Goal: Communication & Community: Ask a question

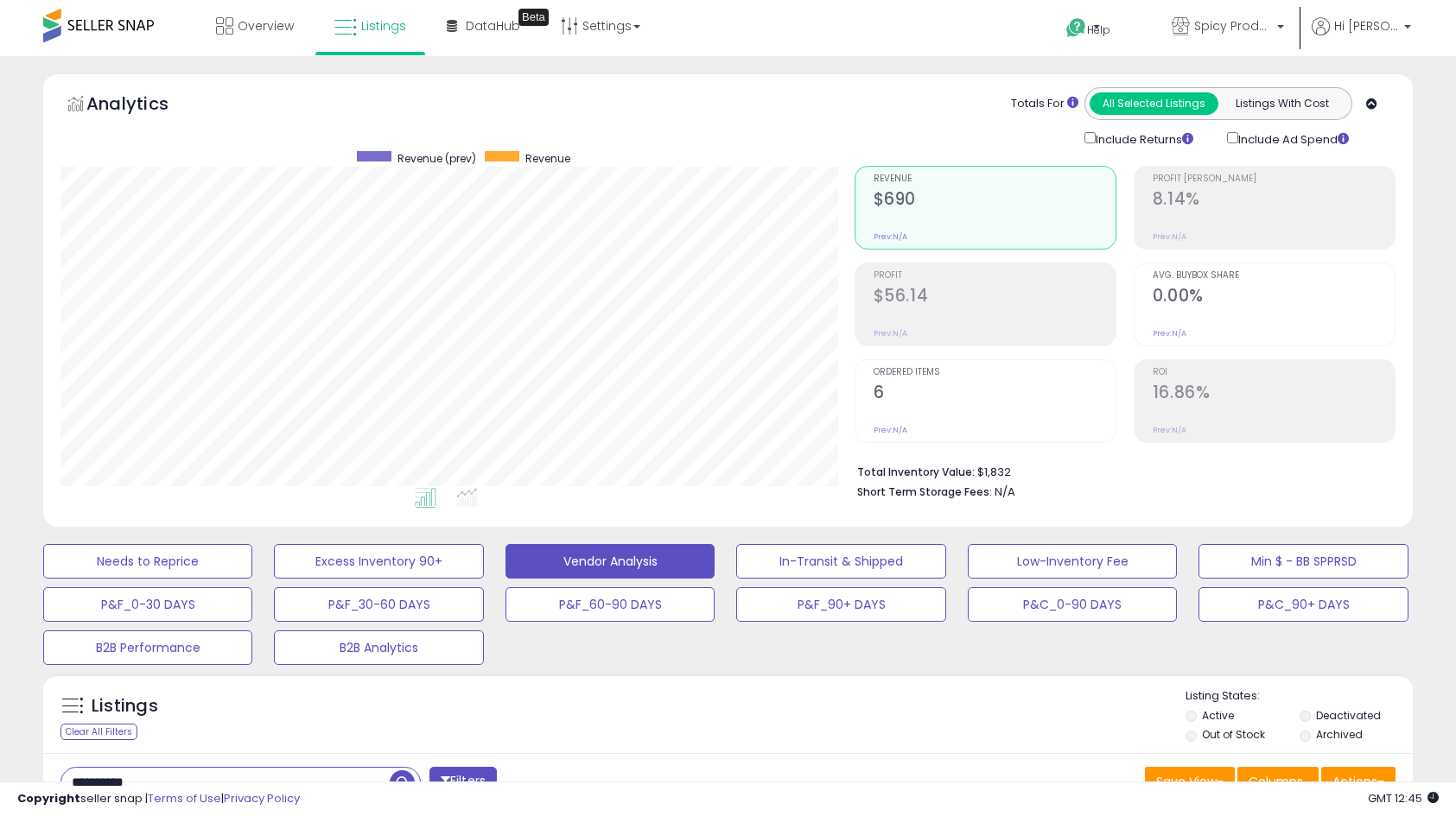
select select "**"
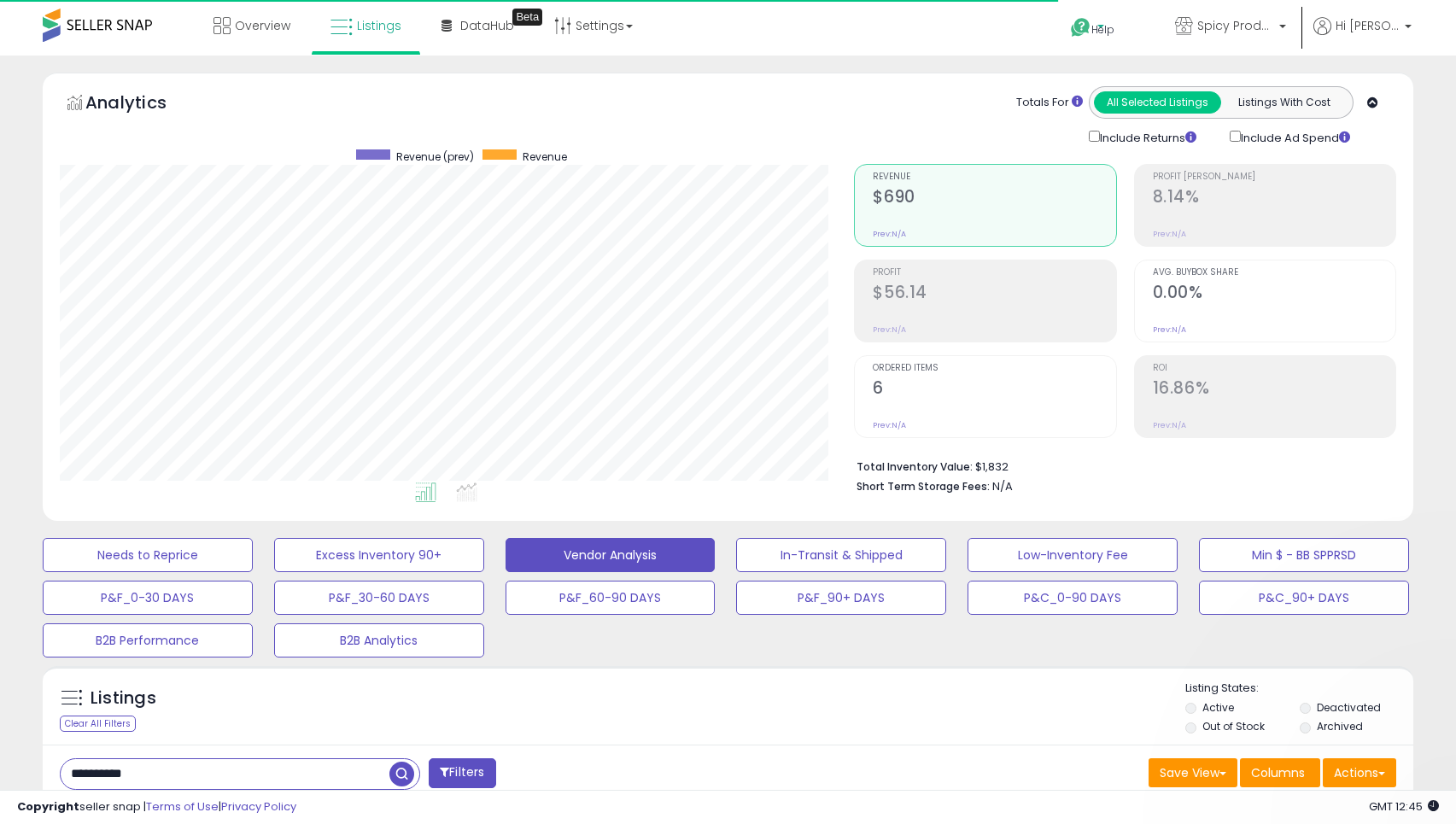
click at [1091, 22] on icon at bounding box center [1080, 27] width 21 height 21
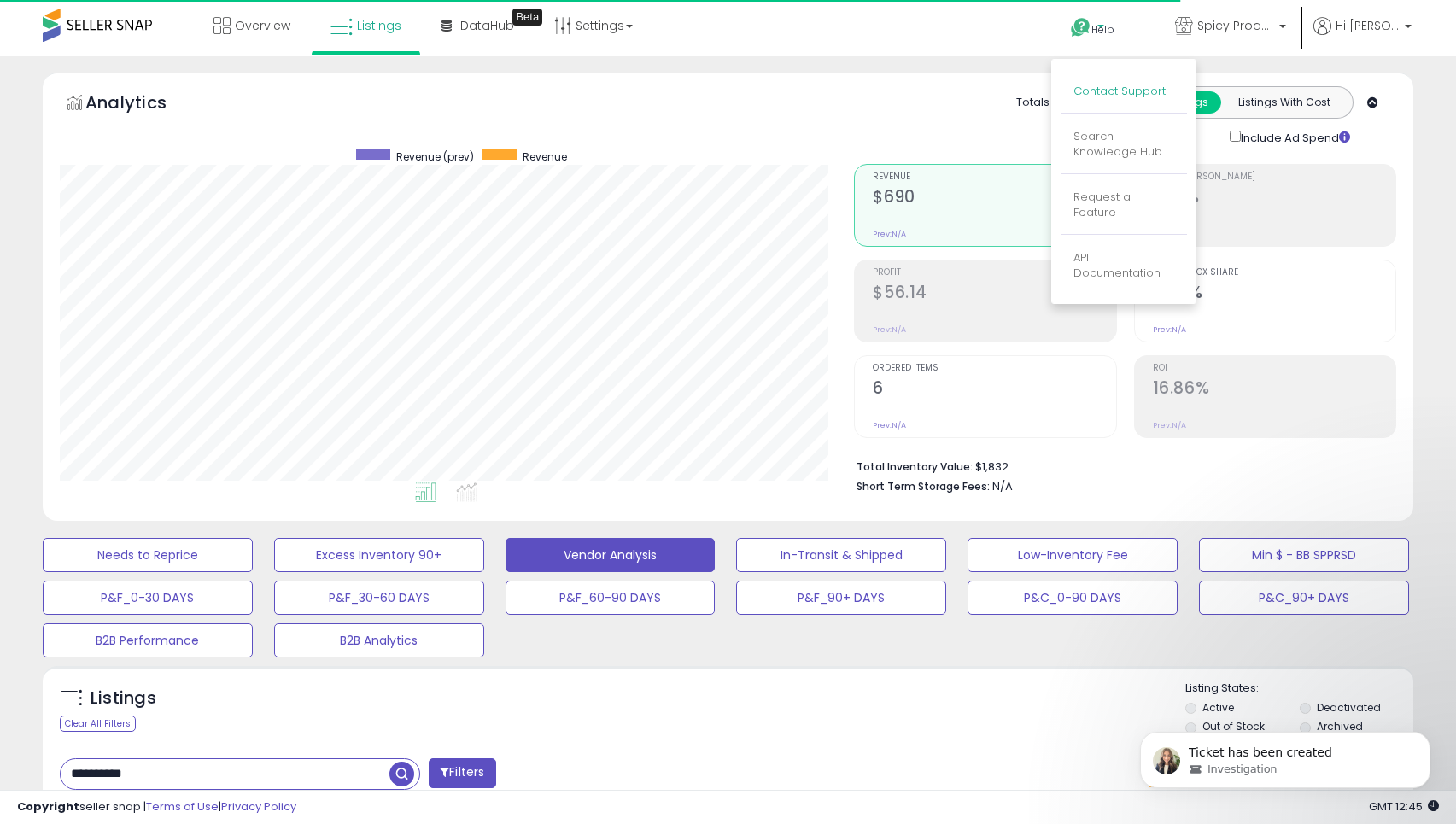
click at [1117, 88] on link "Contact Support" at bounding box center [1119, 91] width 92 height 16
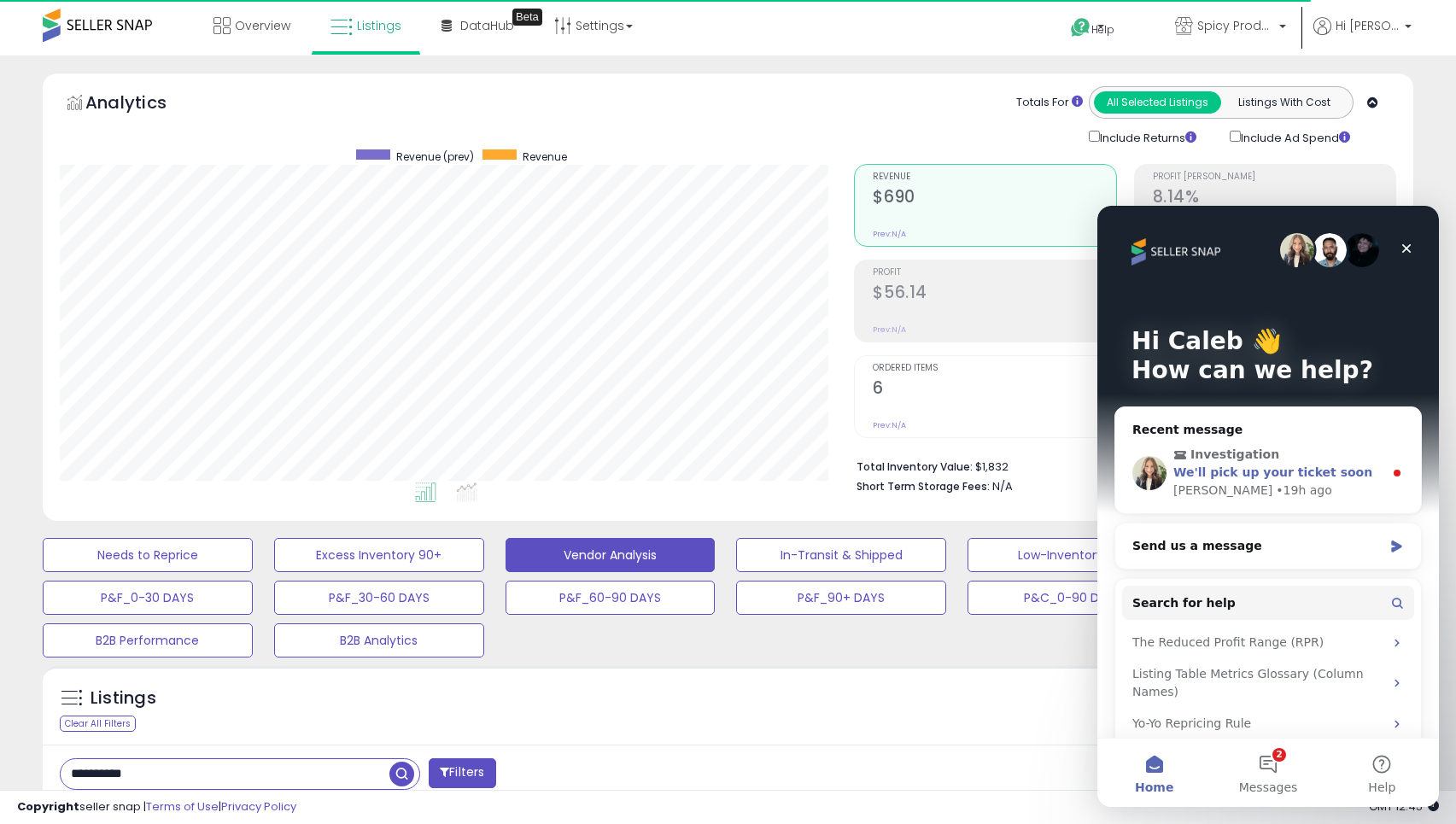
click at [1300, 464] on div "We'll pick up your ticket soon" at bounding box center [1278, 473] width 210 height 18
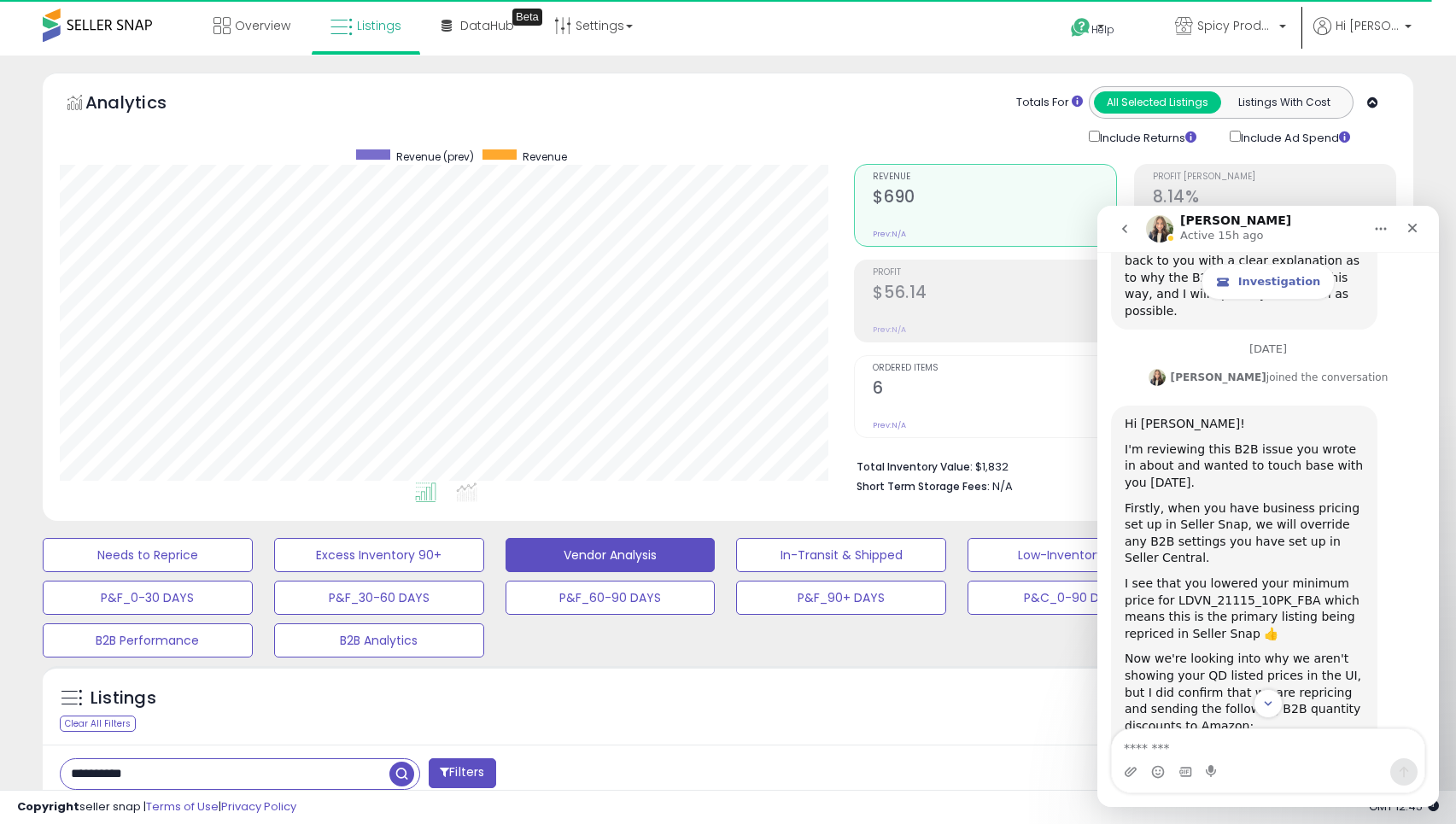
scroll to position [5935, 0]
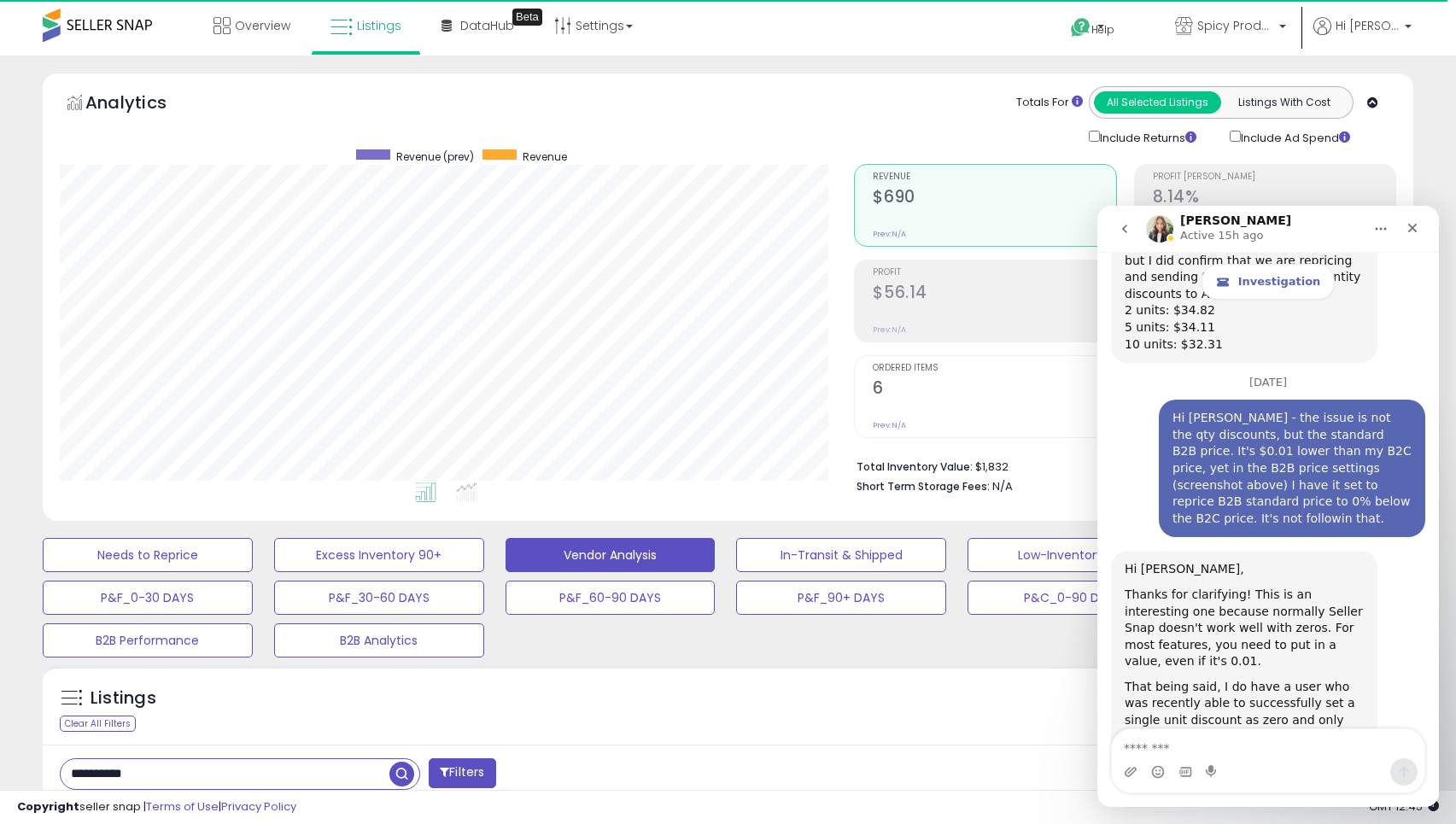
click at [1126, 230] on icon "go back" at bounding box center [1124, 228] width 14 height 14
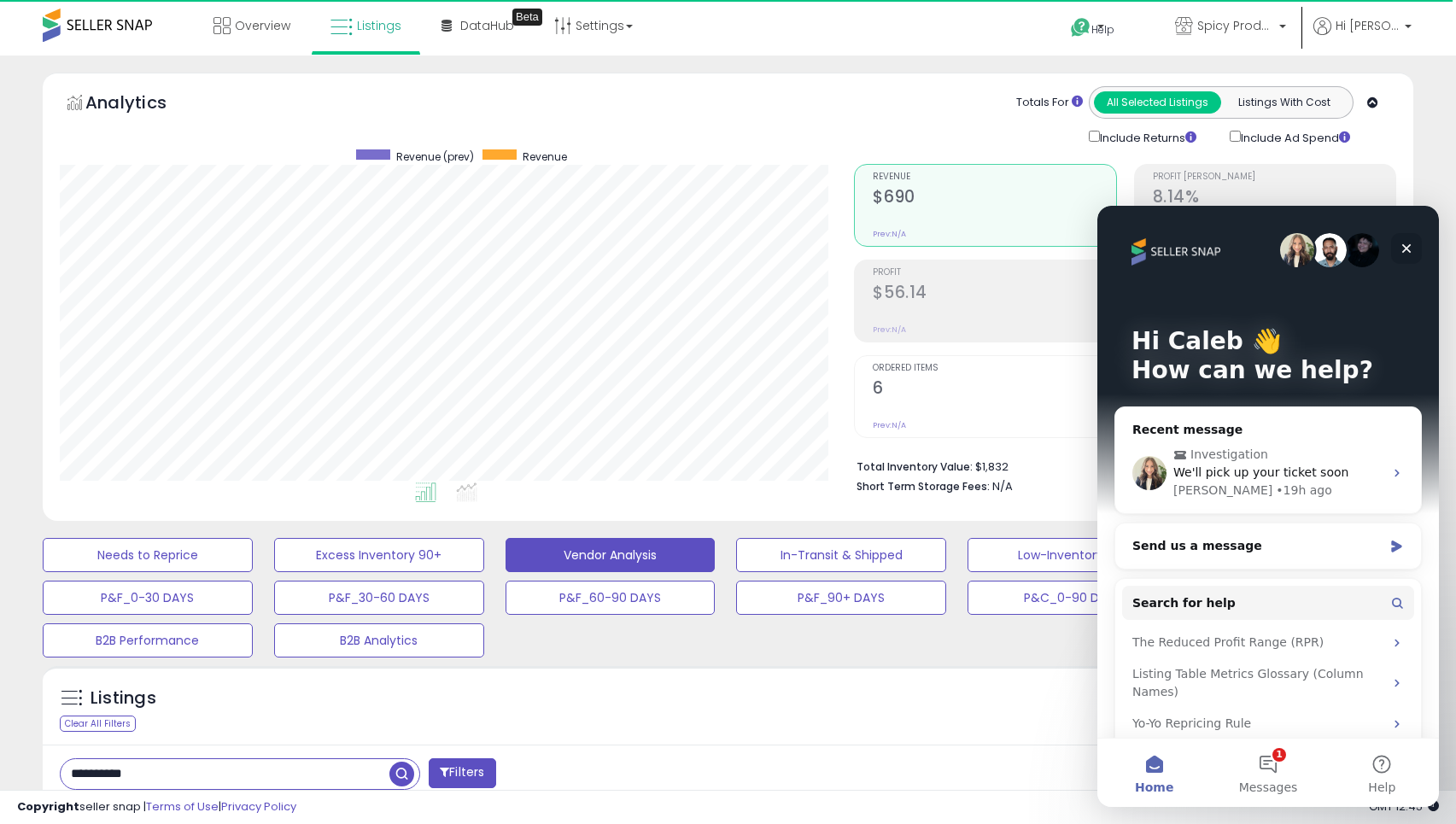
click at [1406, 252] on icon "Close" at bounding box center [1406, 248] width 14 height 14
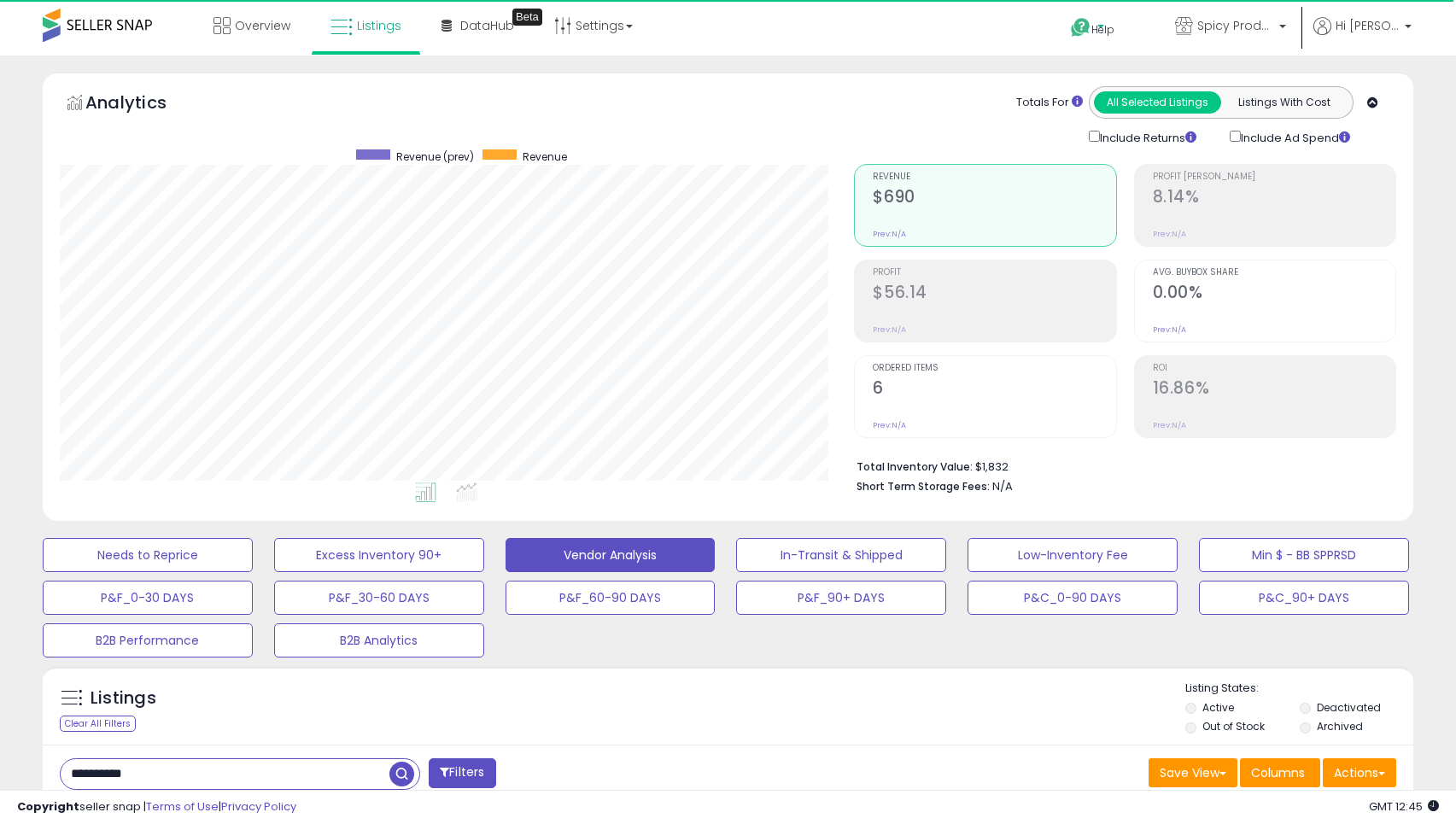
click at [1095, 16] on link "Help" at bounding box center [1103, 30] width 91 height 51
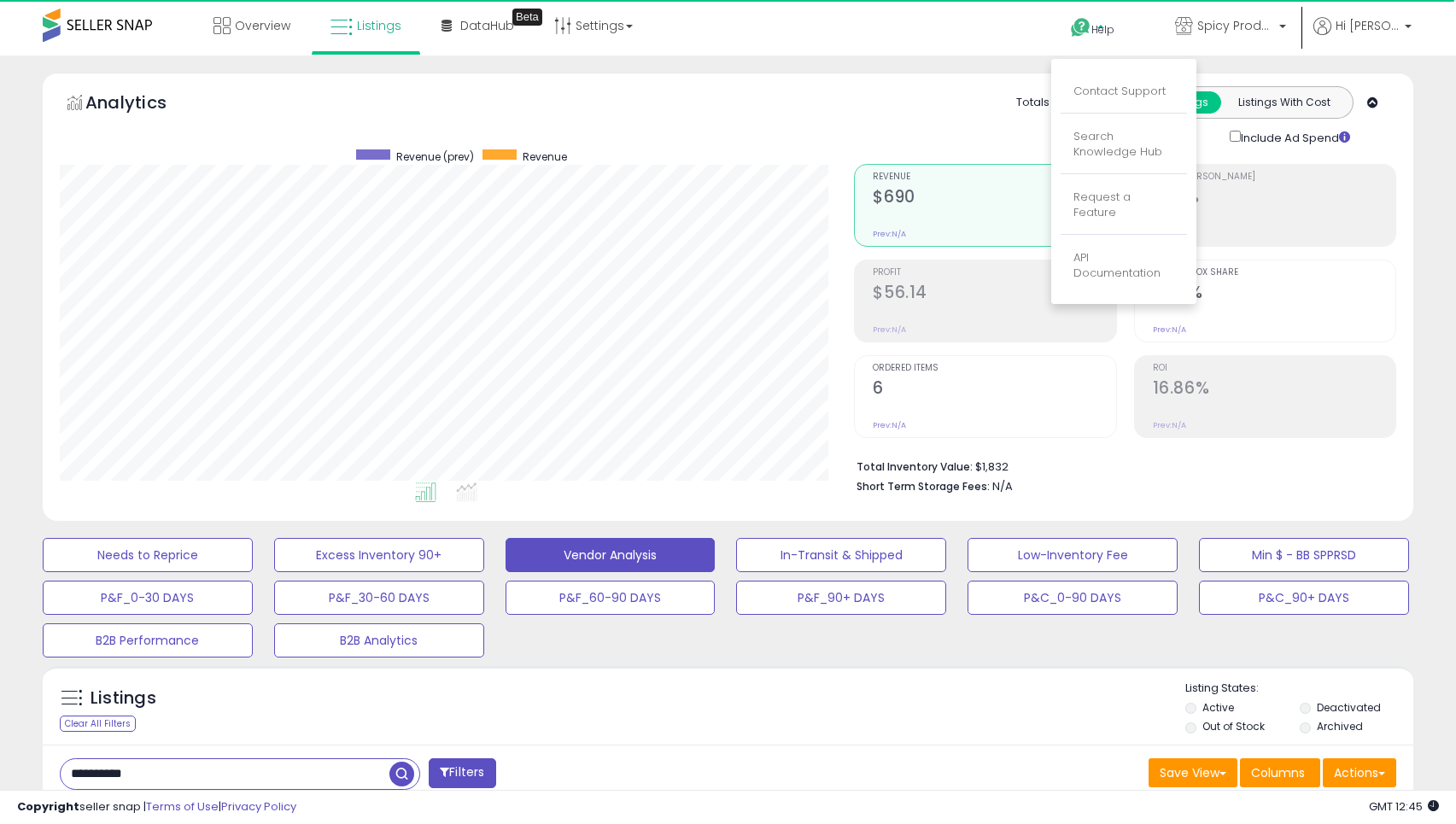
click at [1135, 136] on p "Search Knowledge Hub" at bounding box center [1123, 145] width 101 height 32
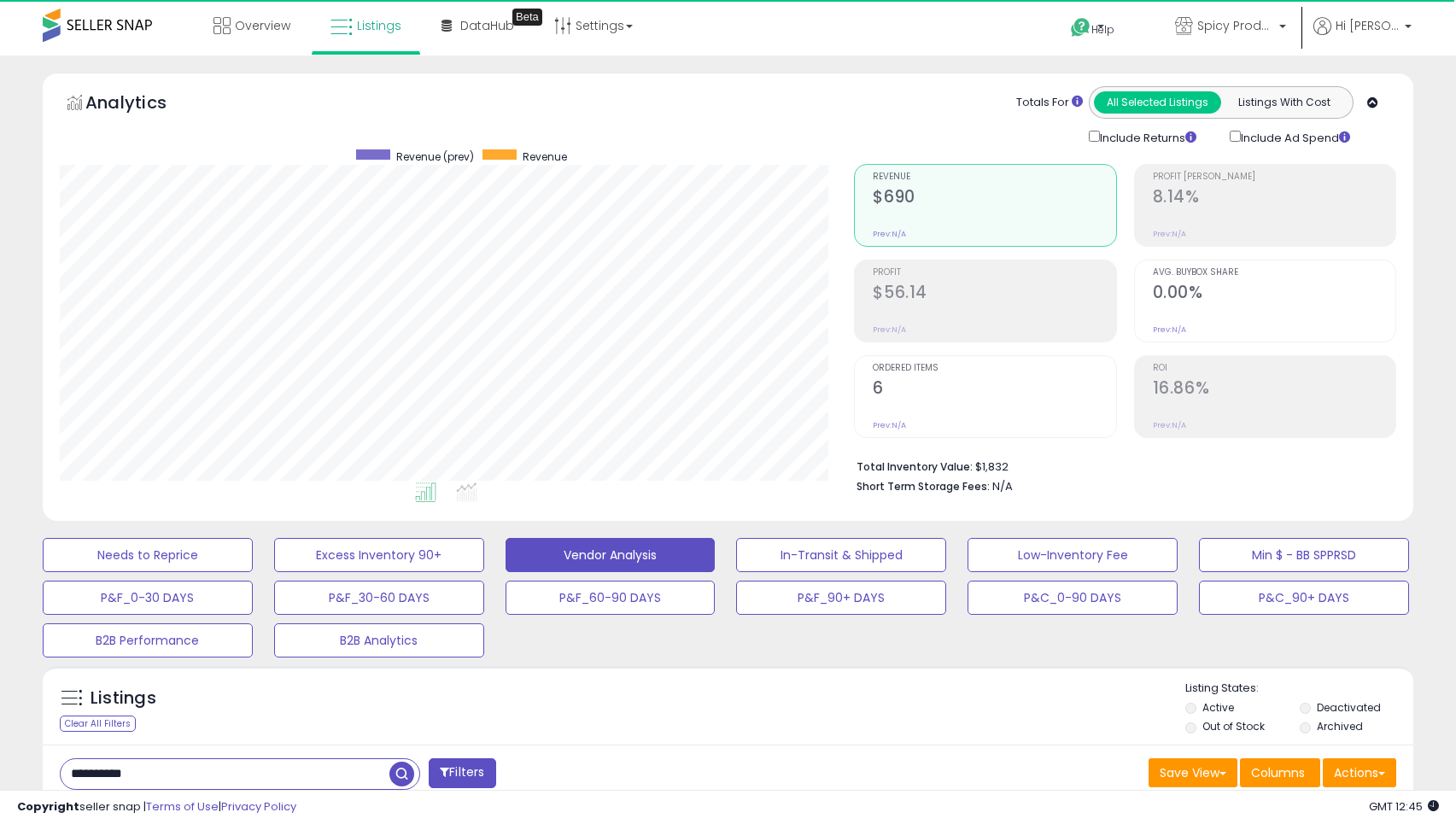
click at [1123, 149] on div "Retrieving aggregations.. Revenue $690 Prev: N/A Profit $56.14 Prev: N/A 6" at bounding box center [1125, 326] width 568 height 357
click at [1125, 38] on link "Help" at bounding box center [1103, 30] width 91 height 51
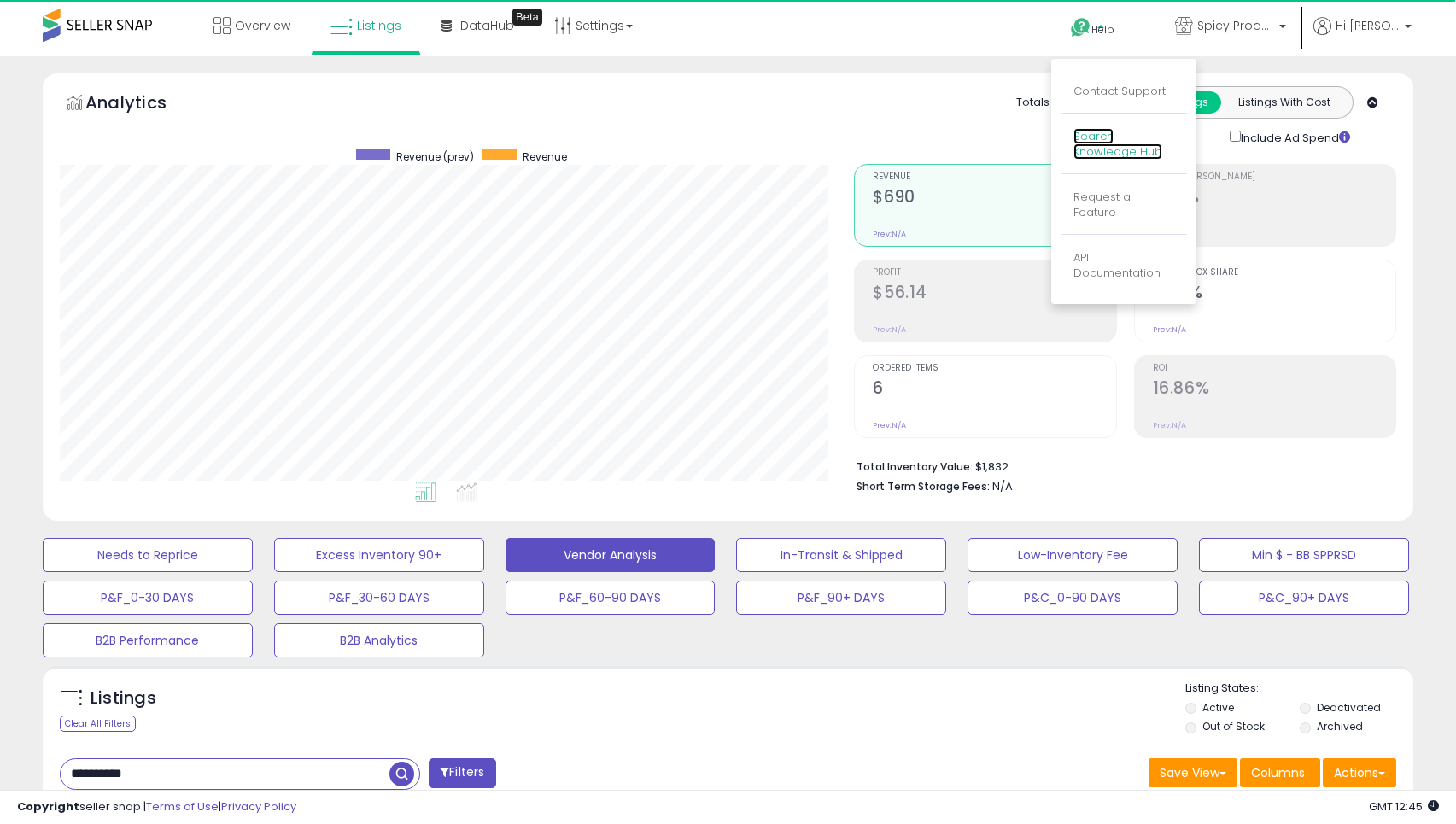
click at [1119, 151] on link "Search Knowledge Hub" at bounding box center [1118, 145] width 89 height 33
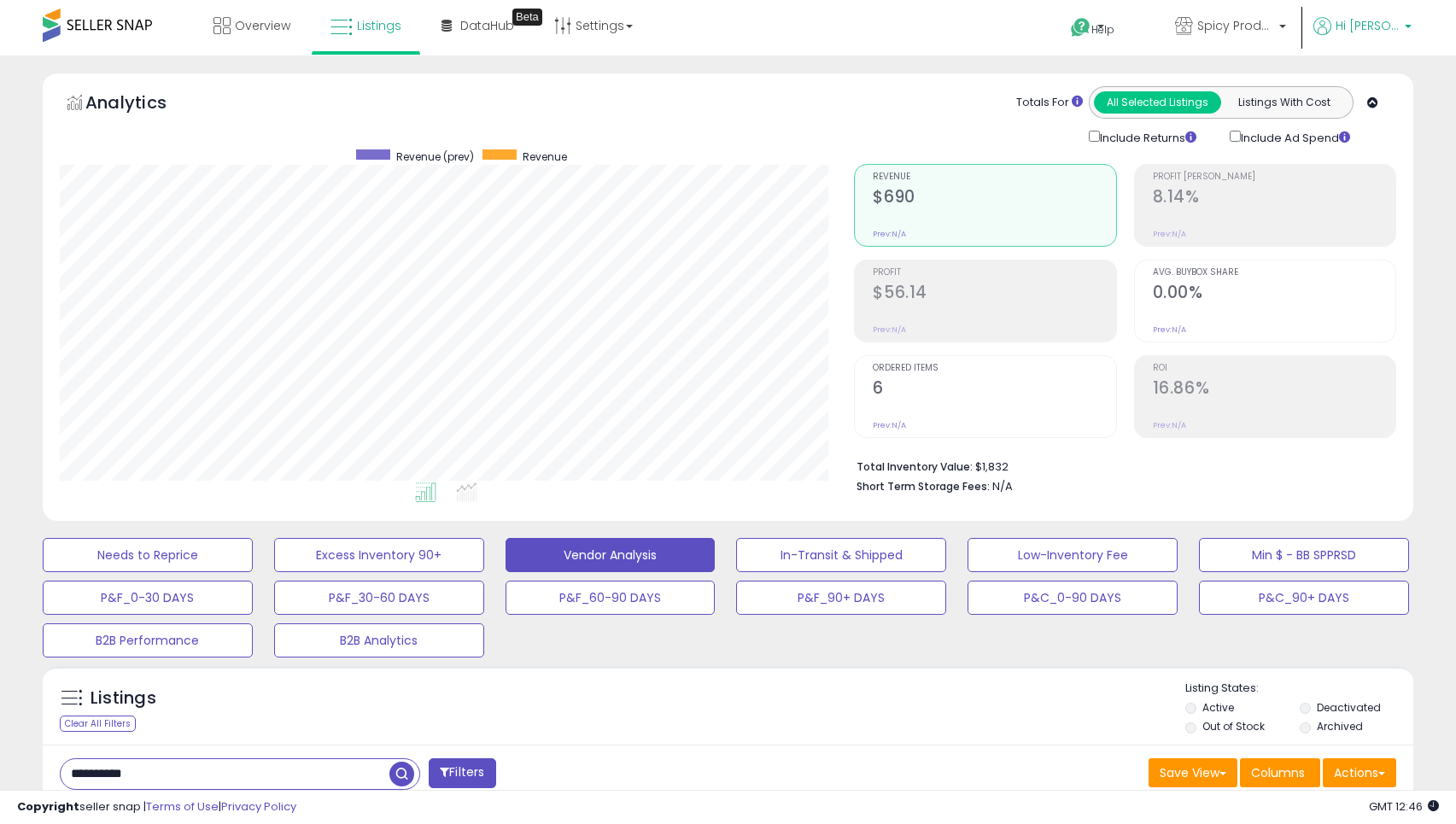
click at [1347, 30] on p "Hi [PERSON_NAME]" at bounding box center [1362, 27] width 98 height 21
click at [1378, 85] on link "Account" at bounding box center [1373, 91] width 45 height 16
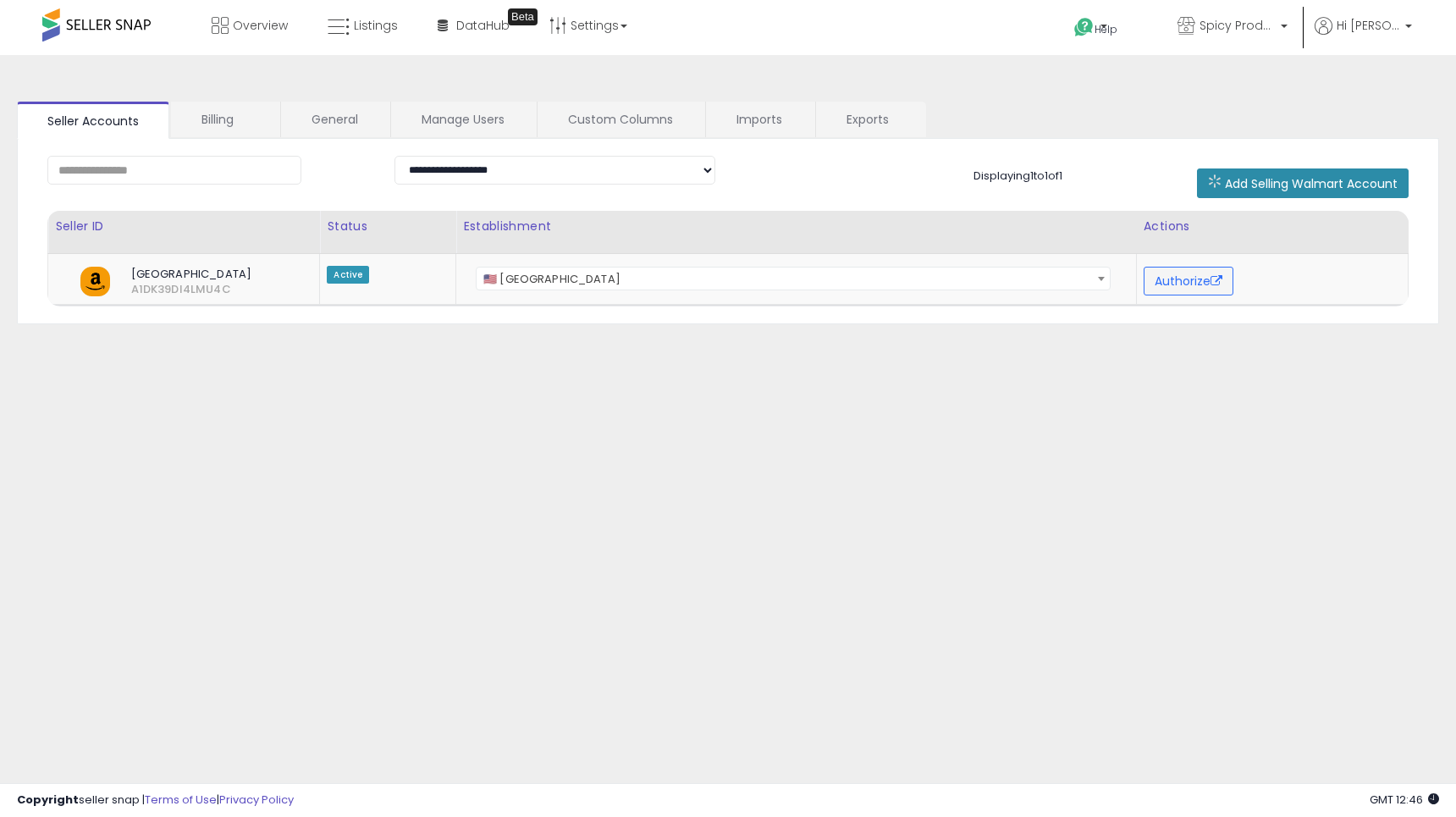
click at [1296, 174] on button "Add Selling Walmart Account" at bounding box center [1303, 183] width 212 height 30
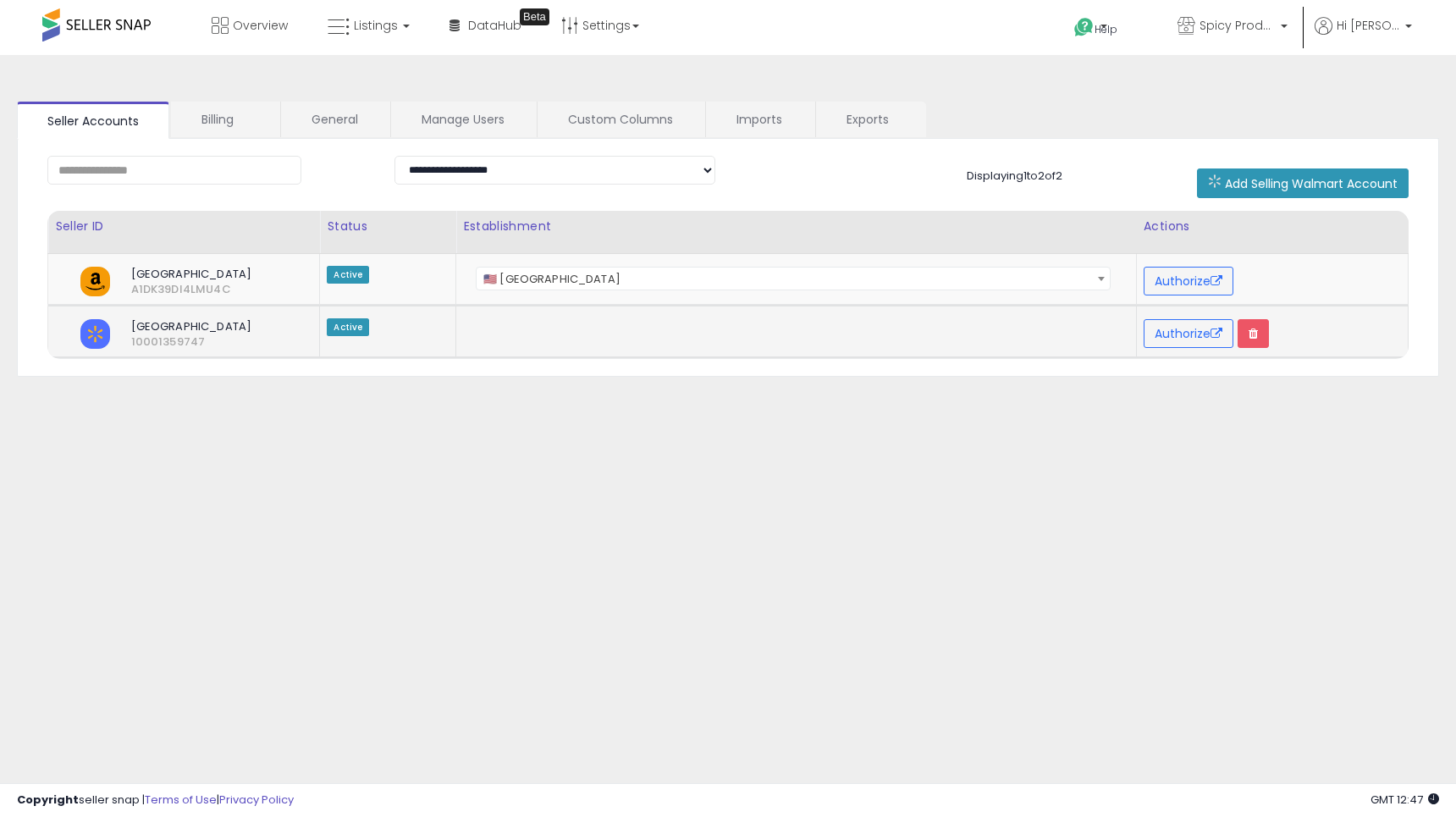
click at [808, 338] on td at bounding box center [796, 331] width 681 height 52
click at [340, 326] on span "Active" at bounding box center [347, 327] width 42 height 18
click at [1197, 327] on button "Authorize" at bounding box center [1189, 334] width 90 height 29
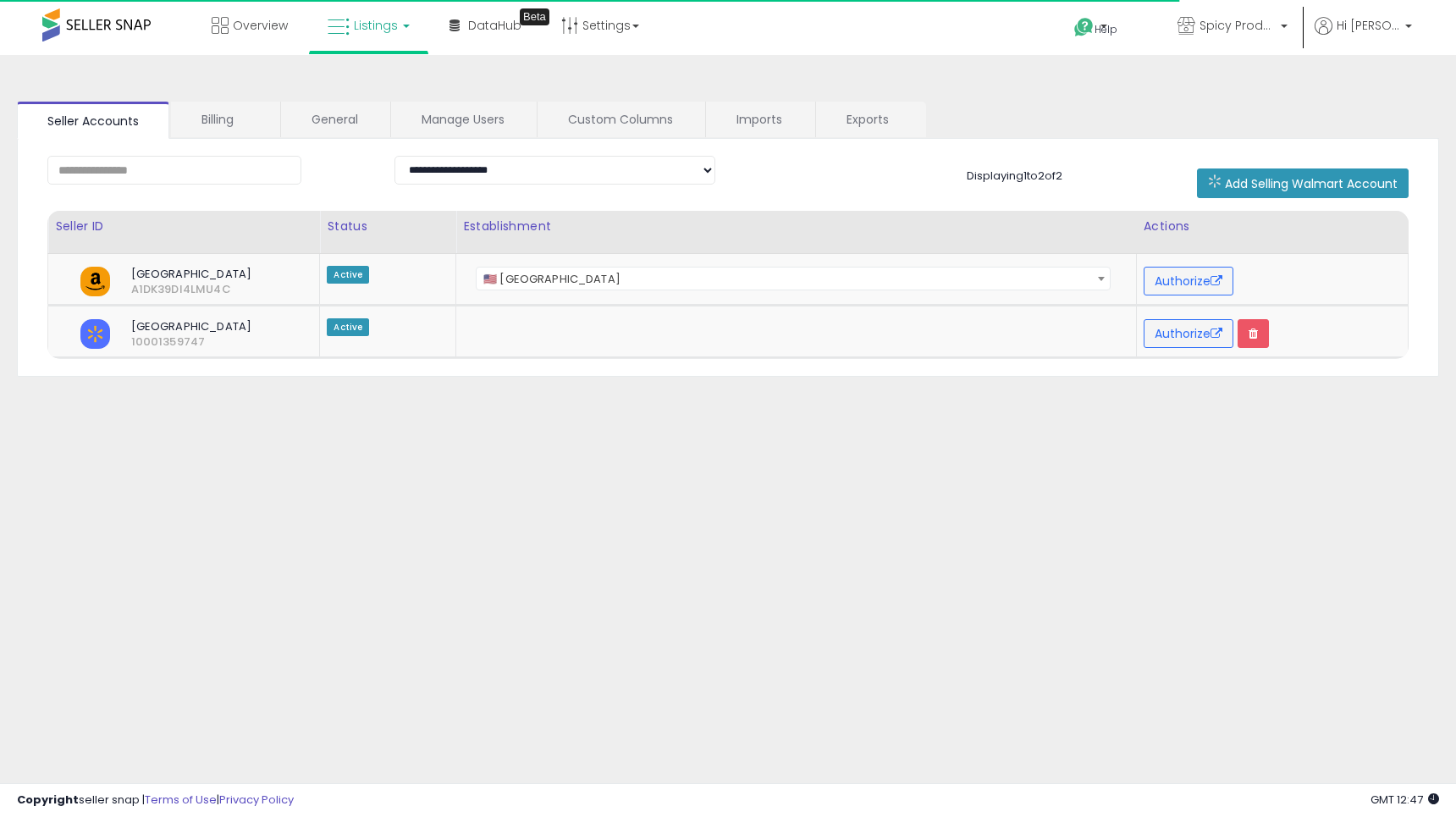
click at [397, 41] on link "Listings" at bounding box center [368, 25] width 107 height 50
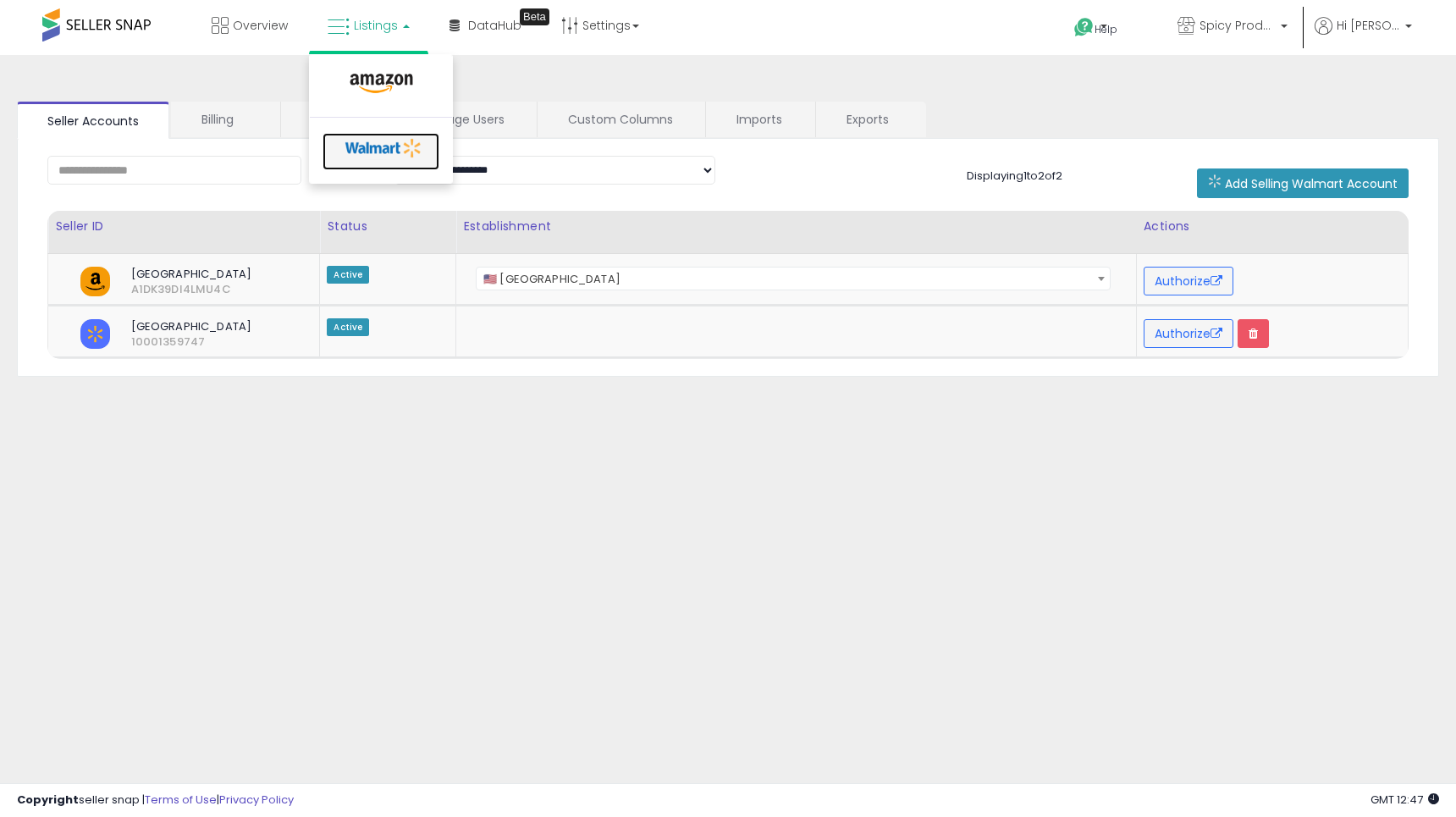
click at [395, 138] on icon at bounding box center [384, 148] width 89 height 25
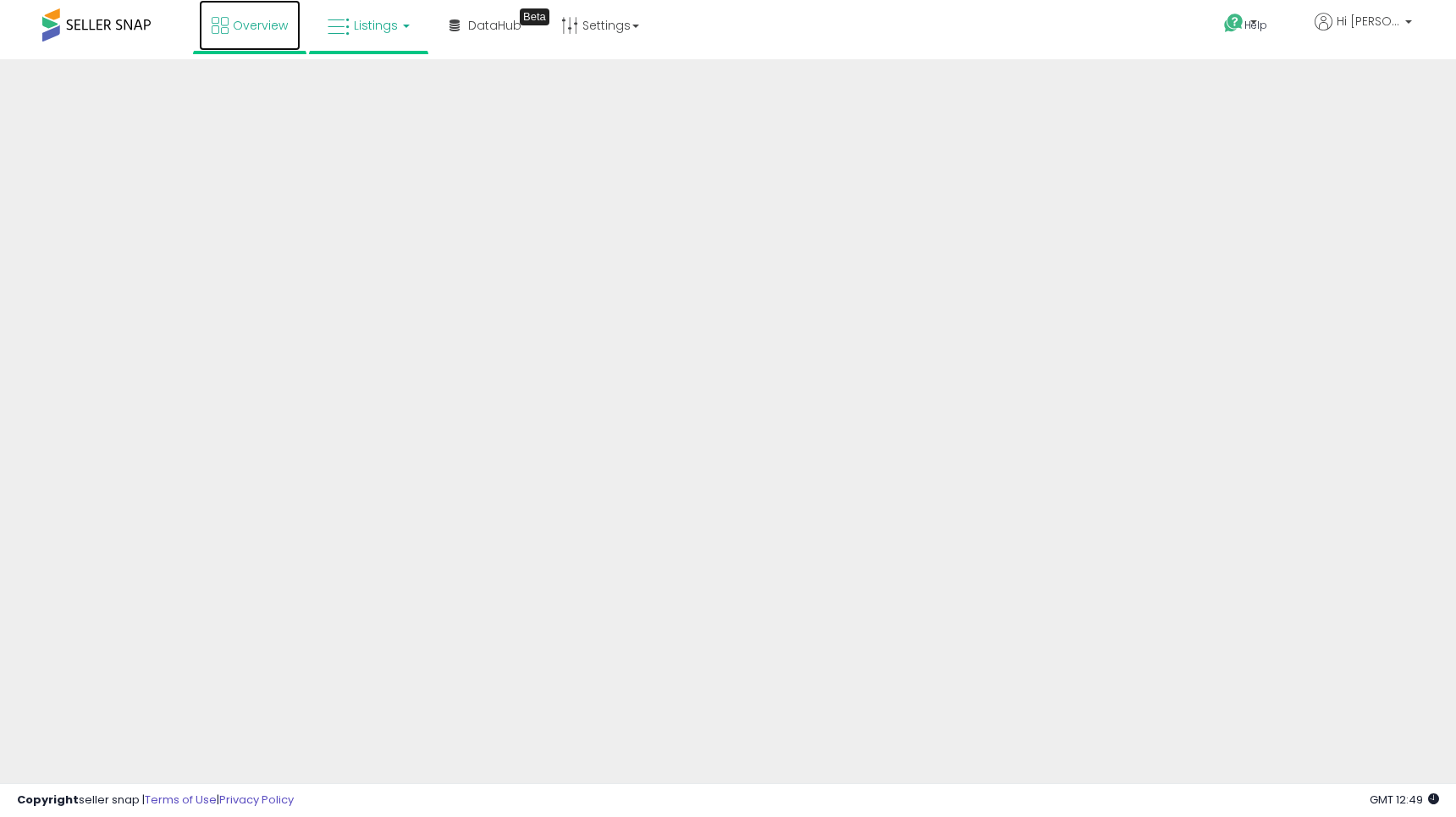
click at [279, 22] on span "Overview" at bounding box center [260, 25] width 55 height 17
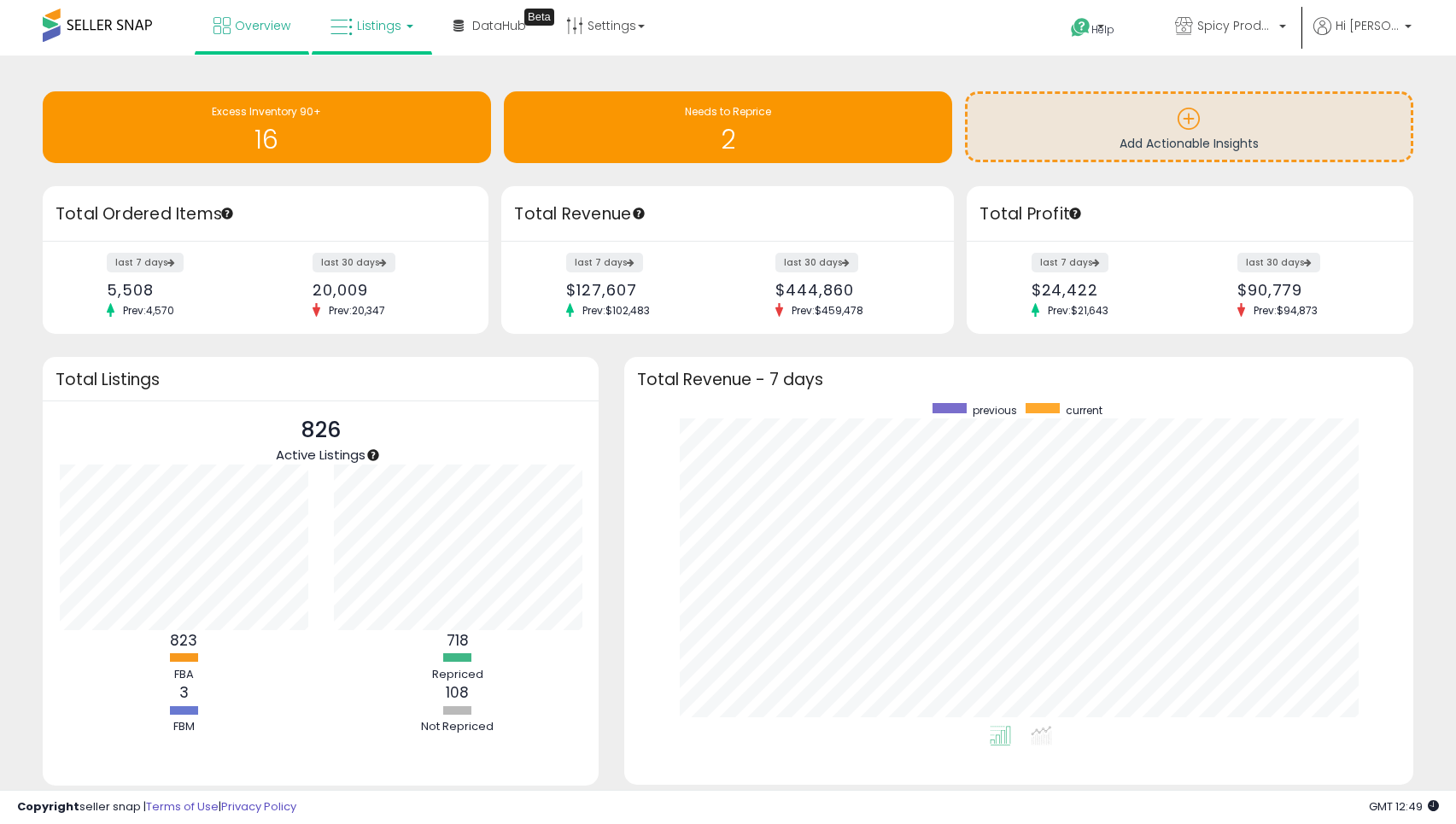
click at [387, 25] on span "Listings" at bounding box center [379, 25] width 45 height 17
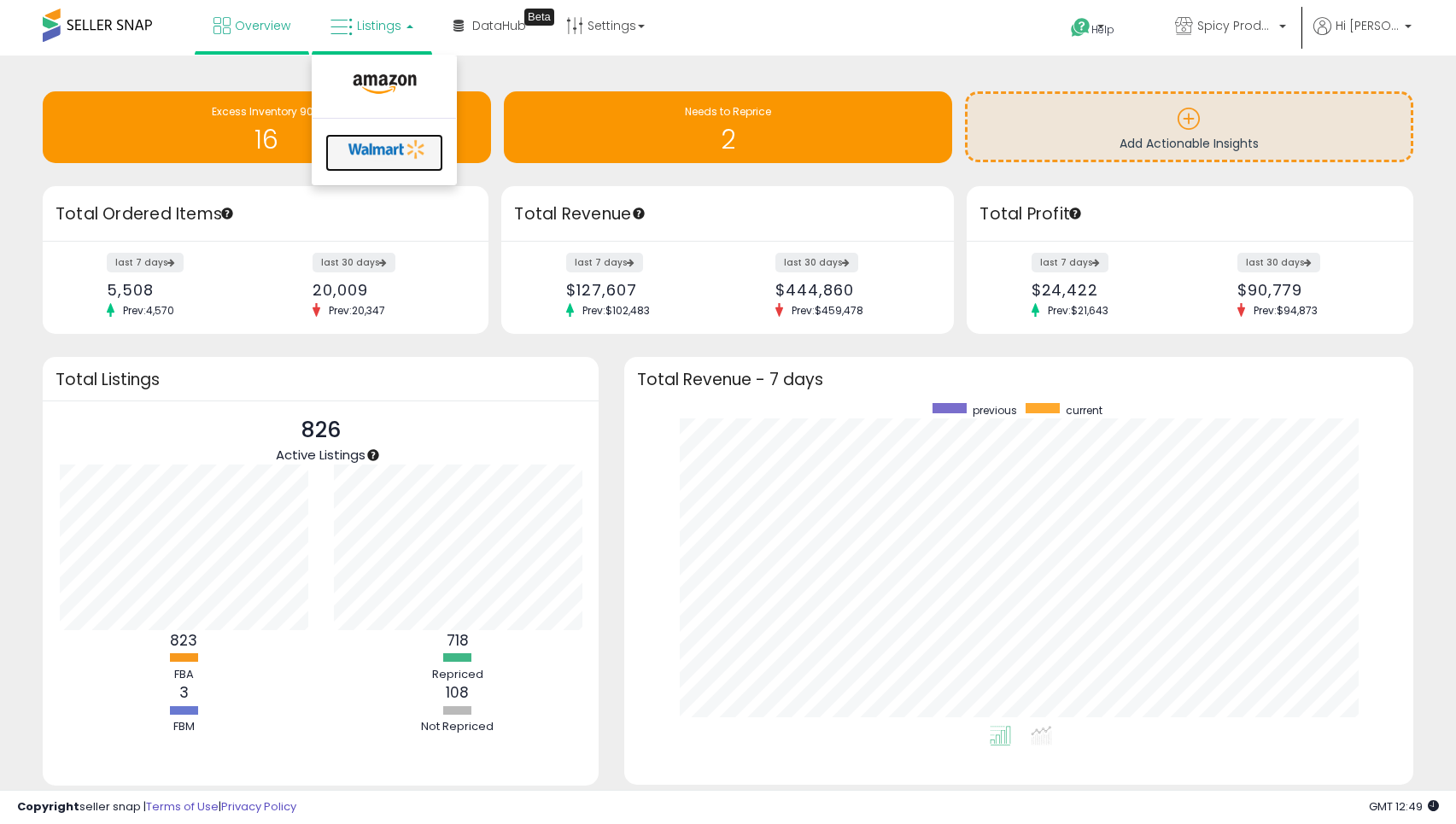
click at [388, 137] on icon at bounding box center [387, 149] width 90 height 25
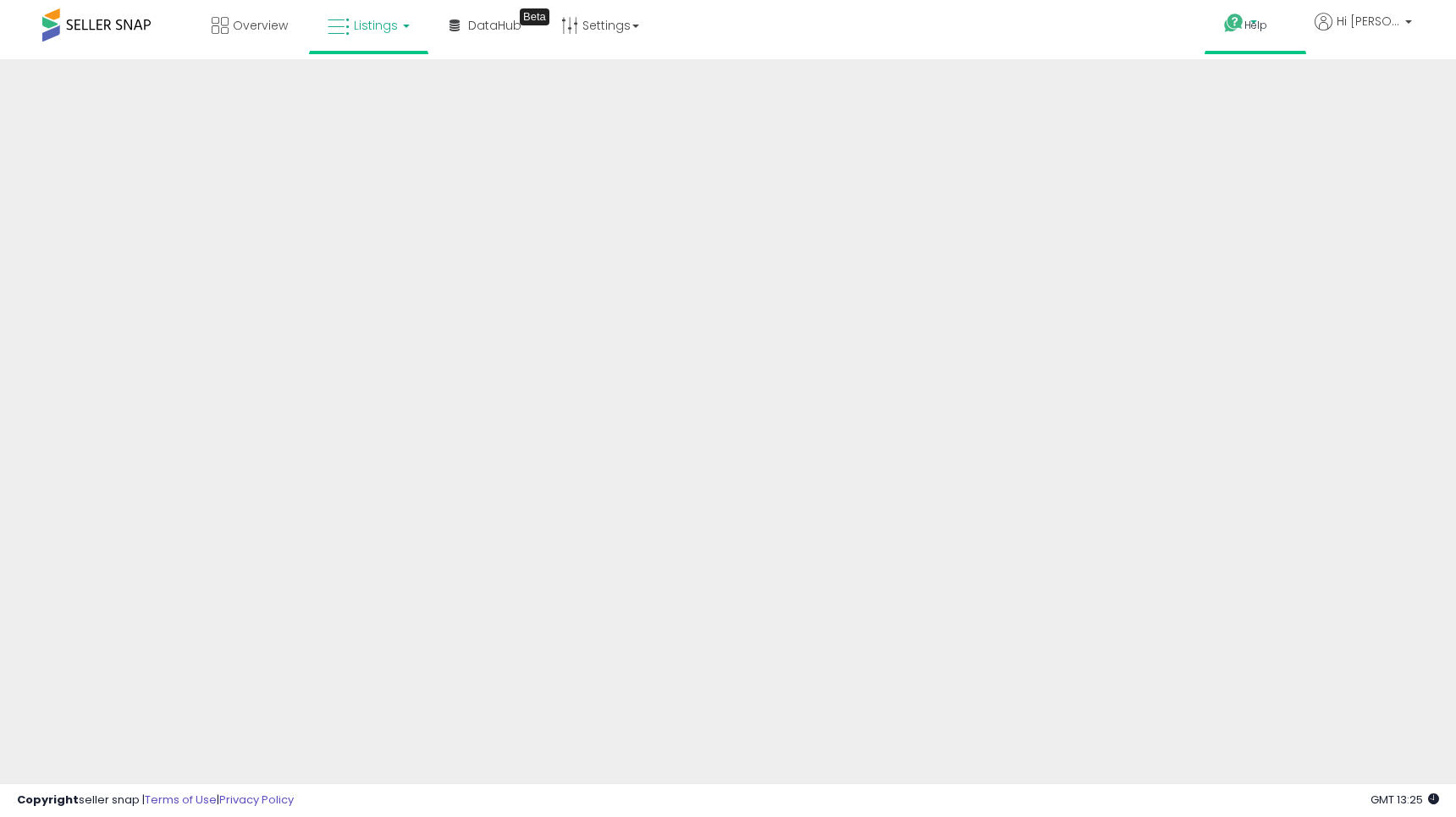
click at [1244, 18] on icon at bounding box center [1233, 23] width 21 height 21
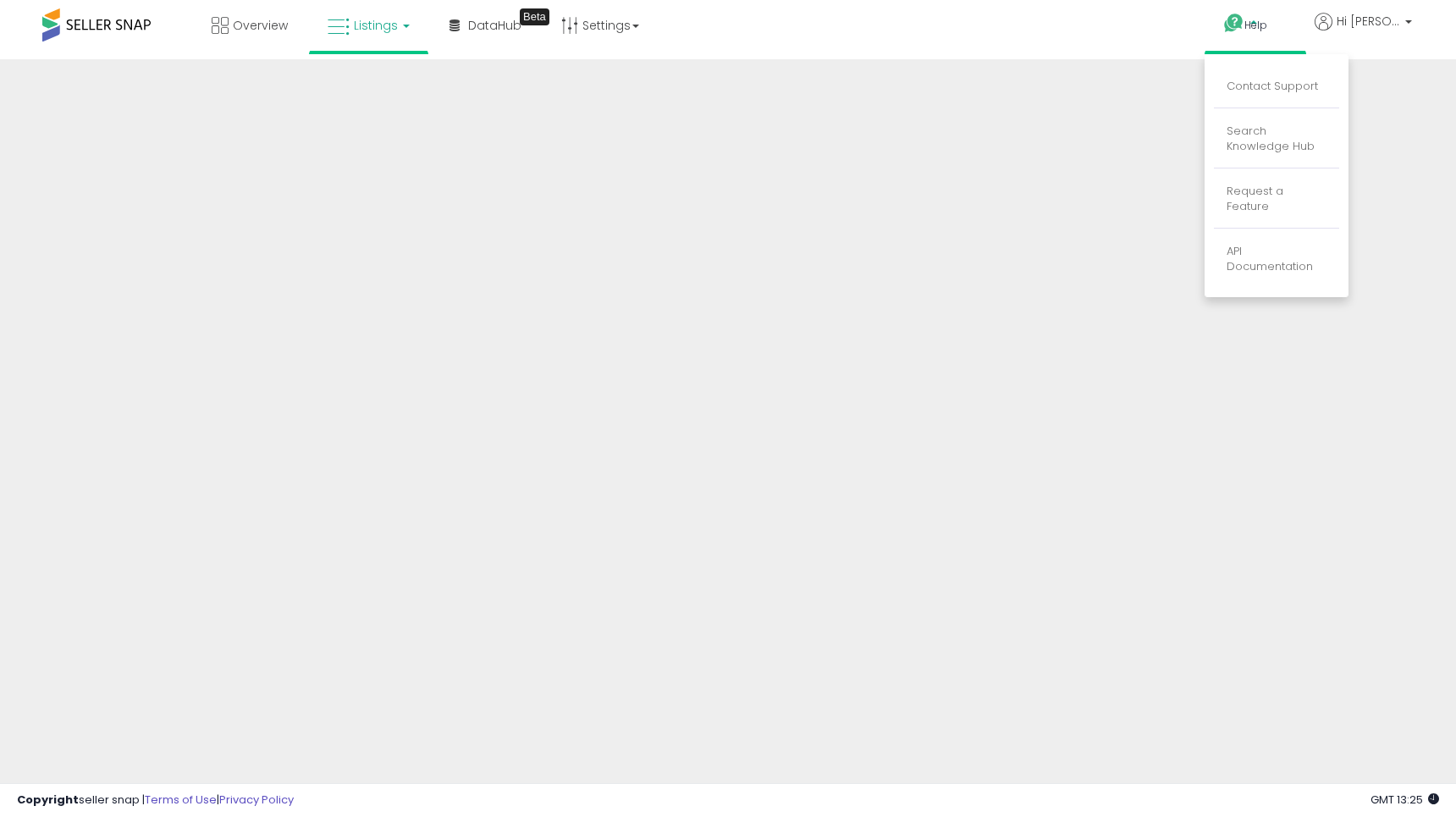
click at [1263, 73] on li "Contact Support" at bounding box center [1277, 87] width 125 height 42
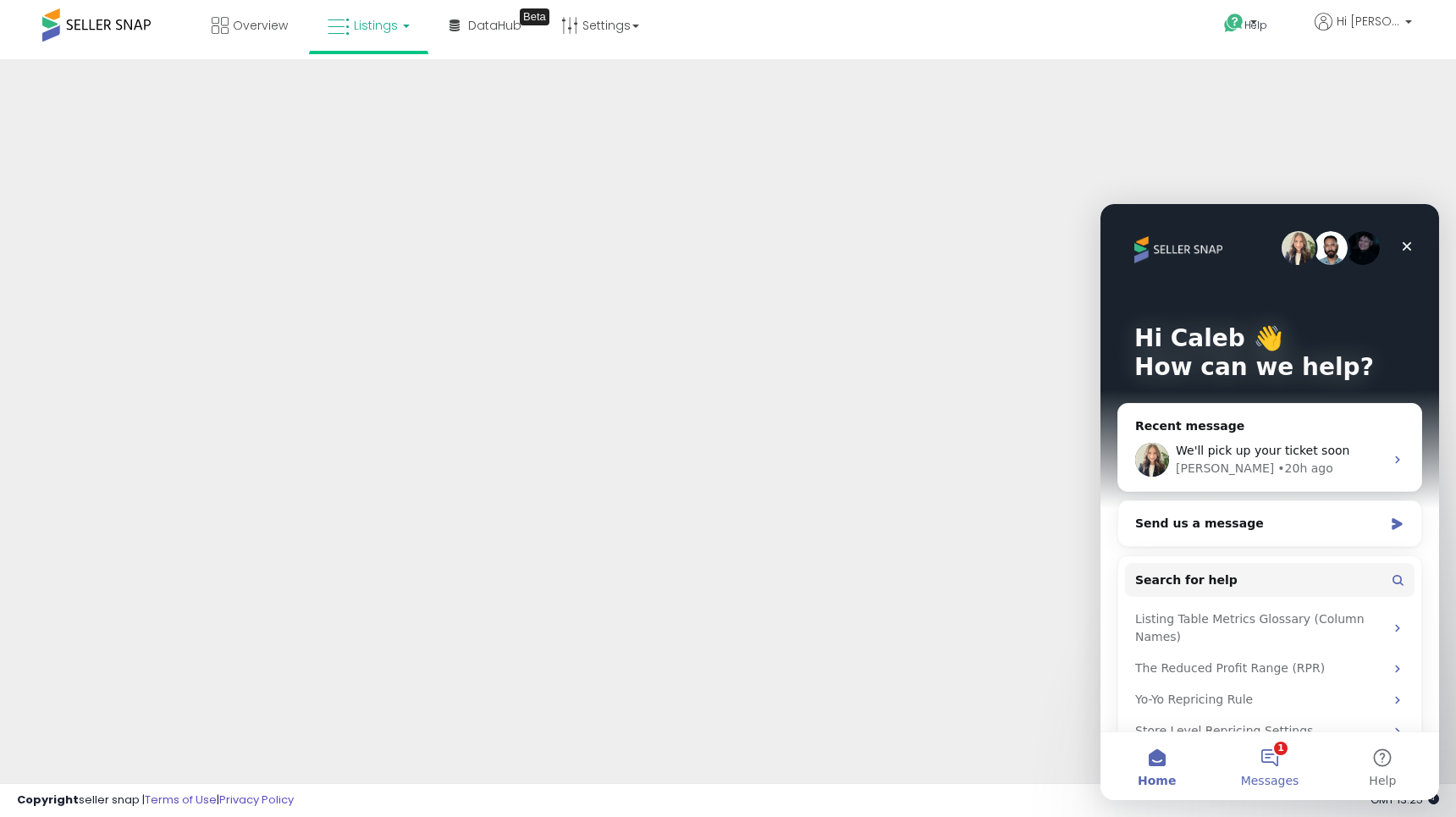
click at [1287, 771] on button "1 Messages" at bounding box center [1269, 766] width 113 height 68
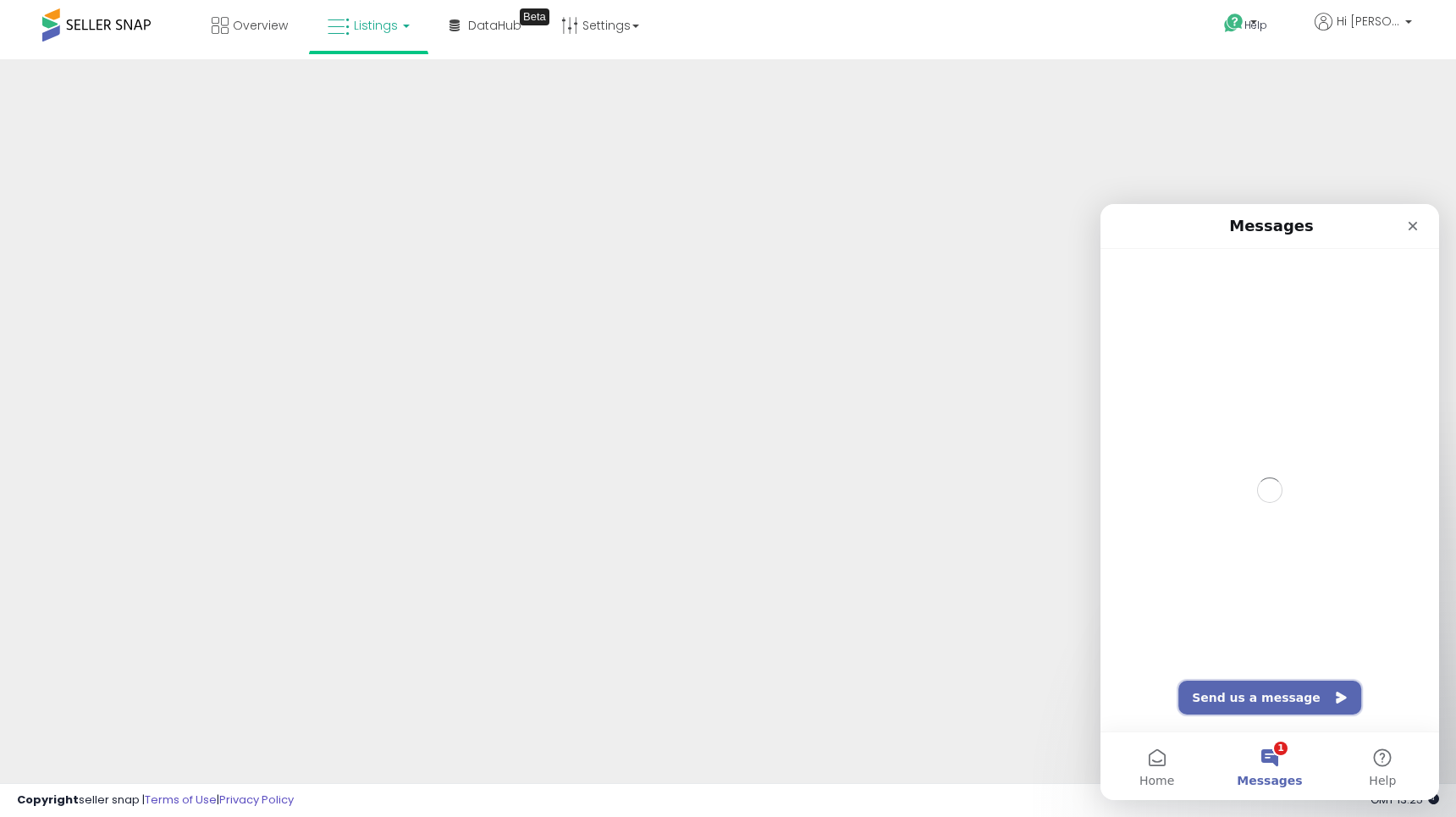
click at [1280, 710] on button "Send us a message" at bounding box center [1269, 698] width 183 height 34
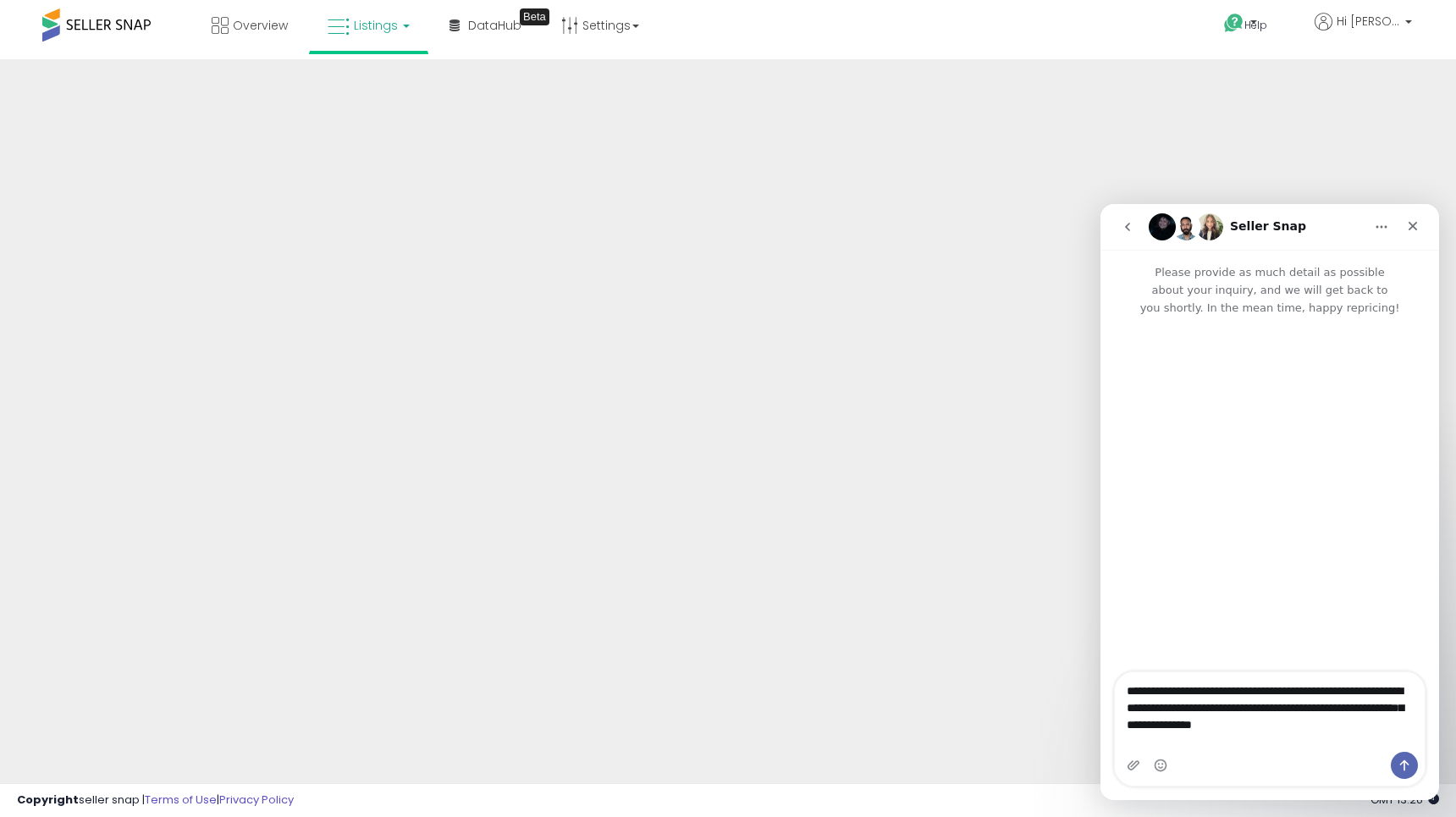
type textarea "**********"
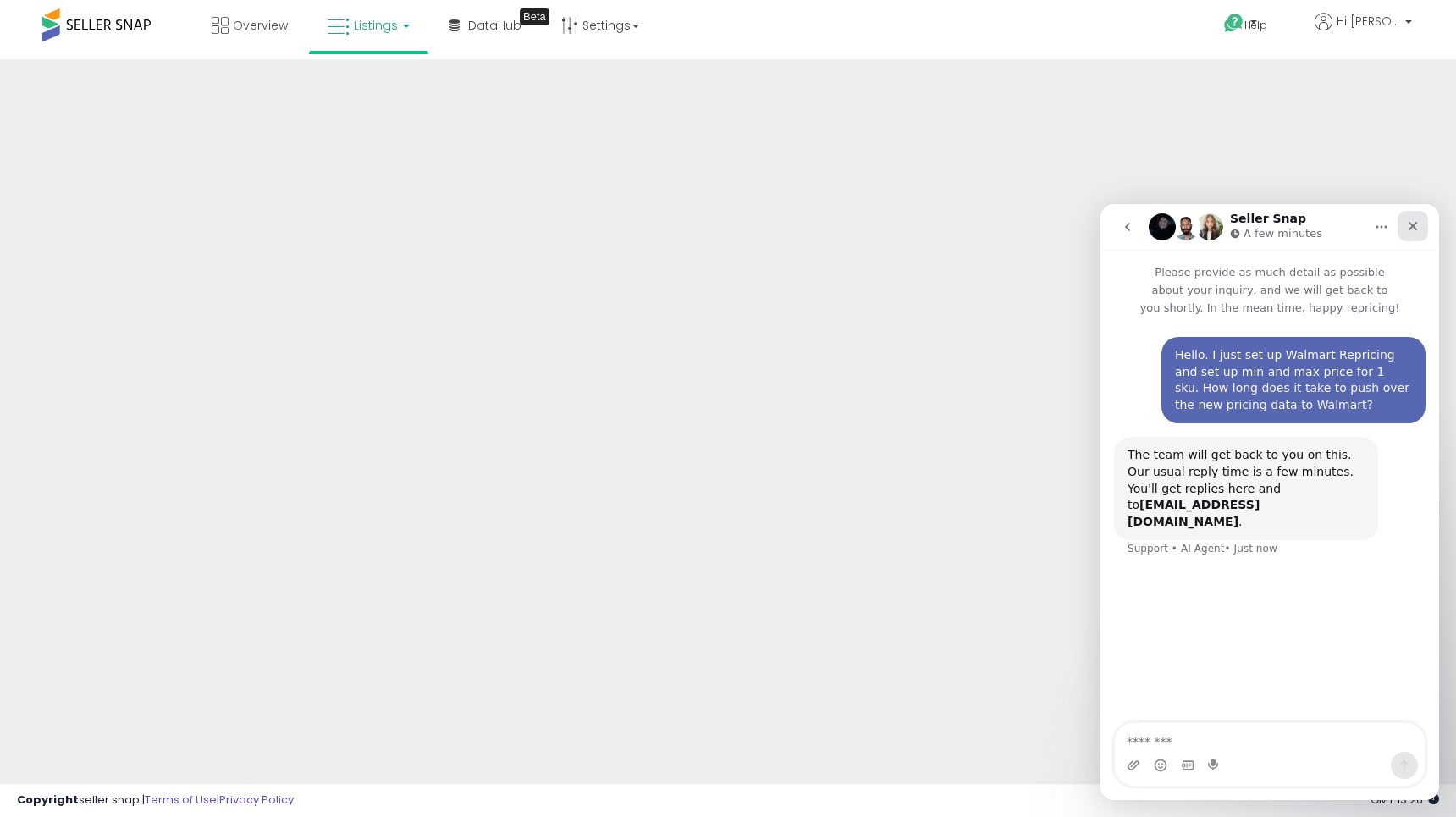
click at [1410, 234] on div "Close" at bounding box center [1413, 226] width 31 height 31
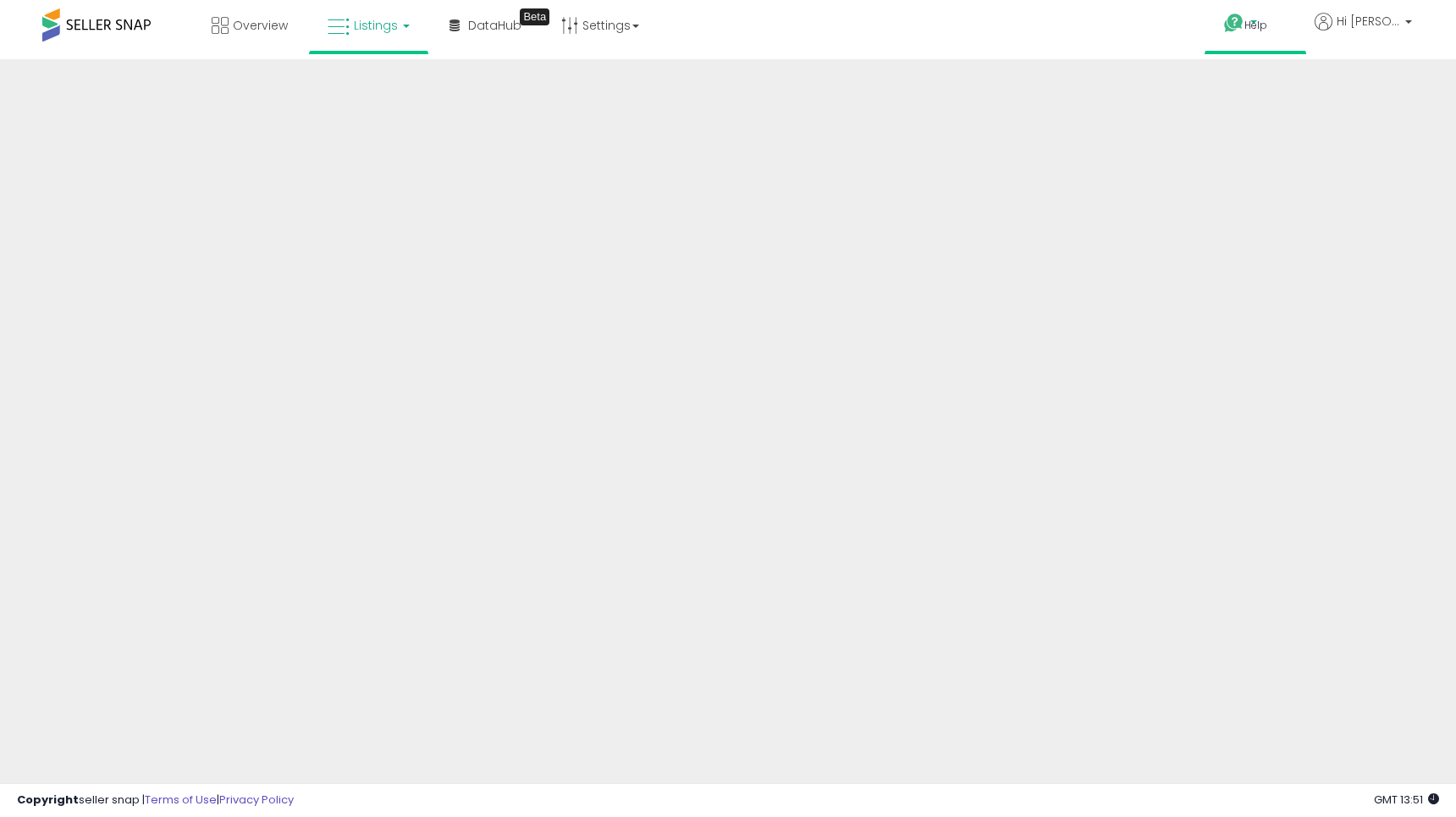
click at [1277, 13] on link "Help" at bounding box center [1256, 25] width 90 height 50
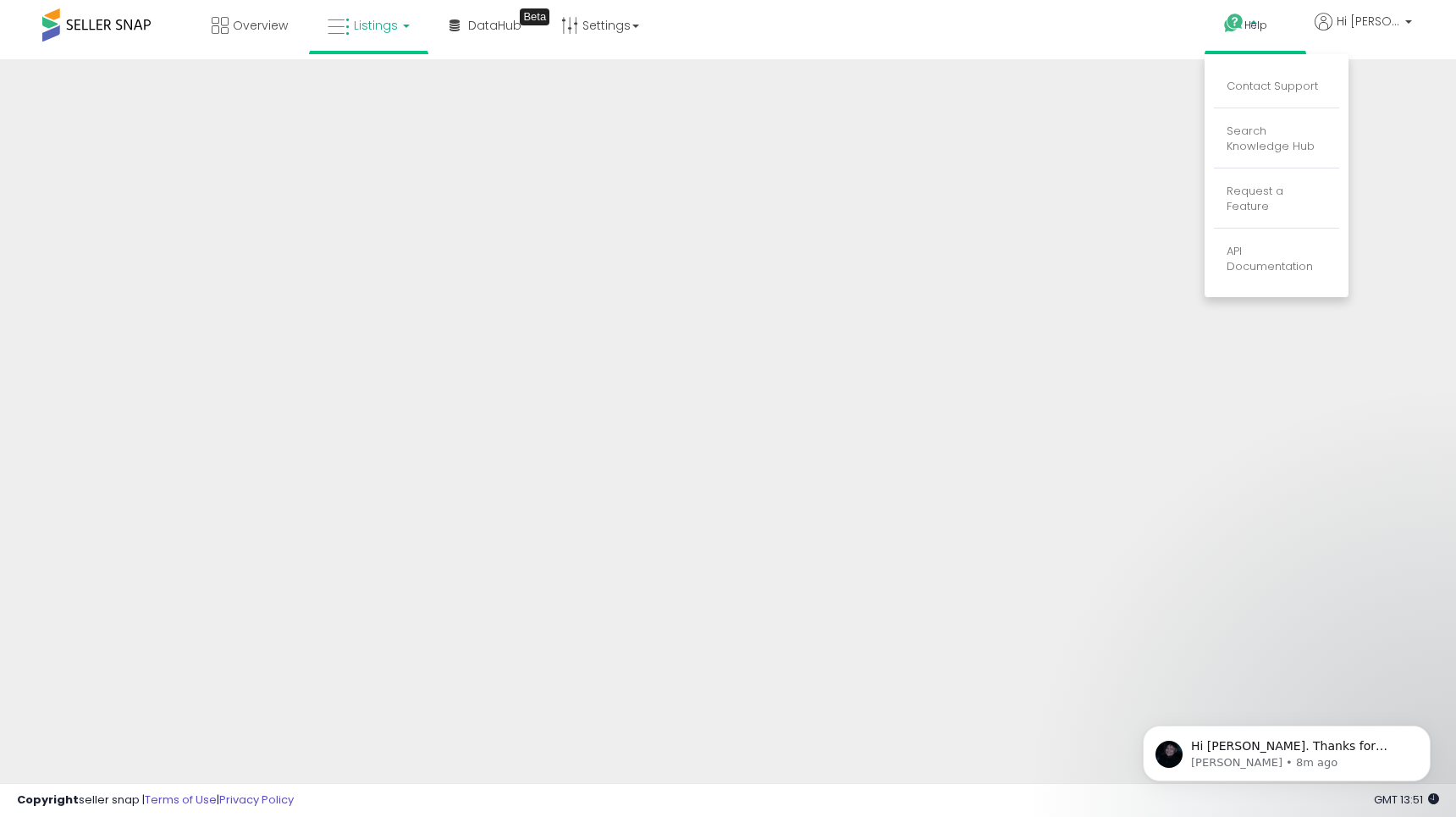
scroll to position [28, 0]
click at [1277, 731] on div "Hi [PERSON_NAME]. Thanks for reaching out. The price being pushed depends on th…" at bounding box center [1287, 754] width 288 height 56
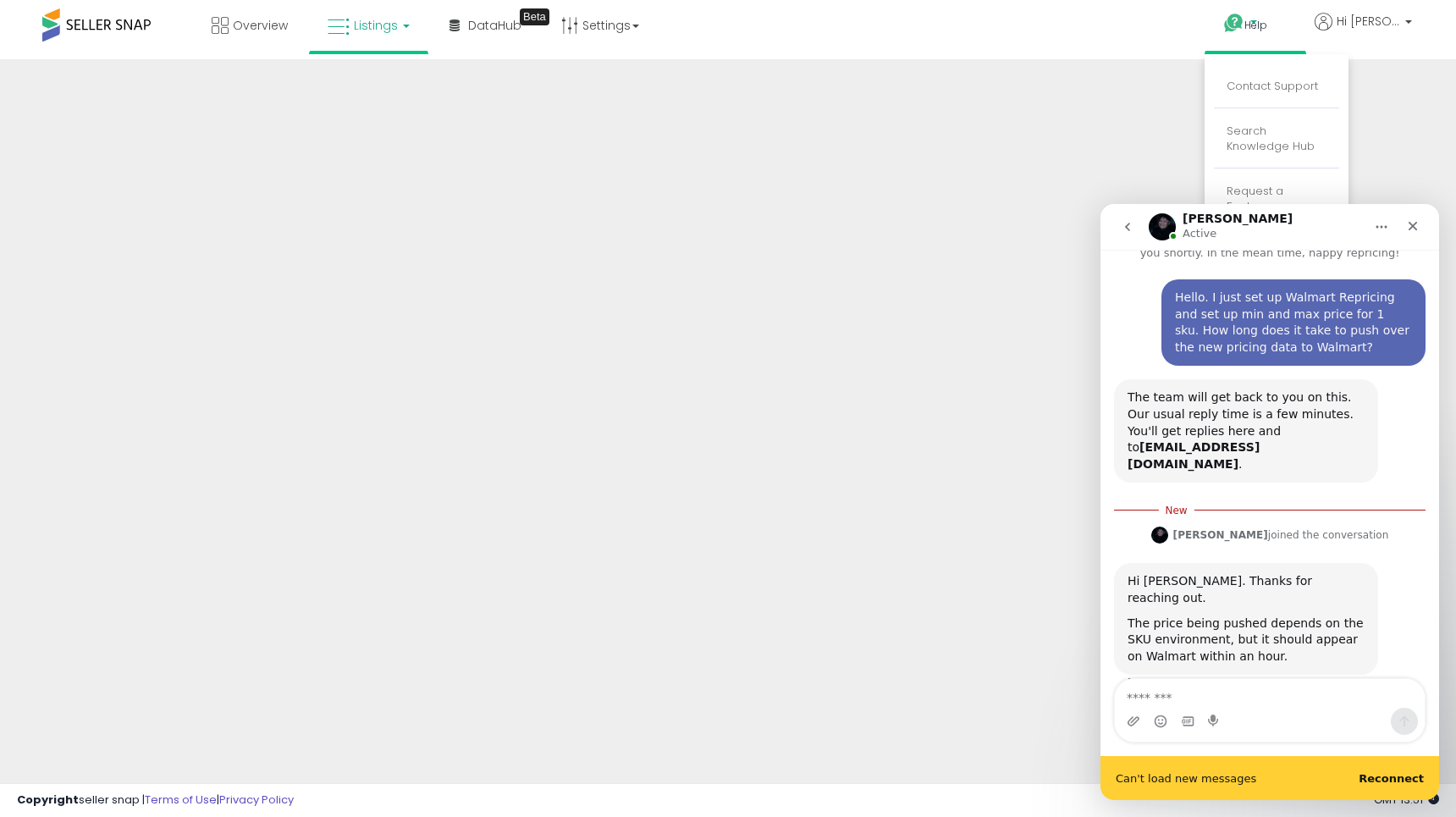
scroll to position [56, 0]
click at [1387, 776] on b "Reconnect" at bounding box center [1391, 778] width 65 height 13
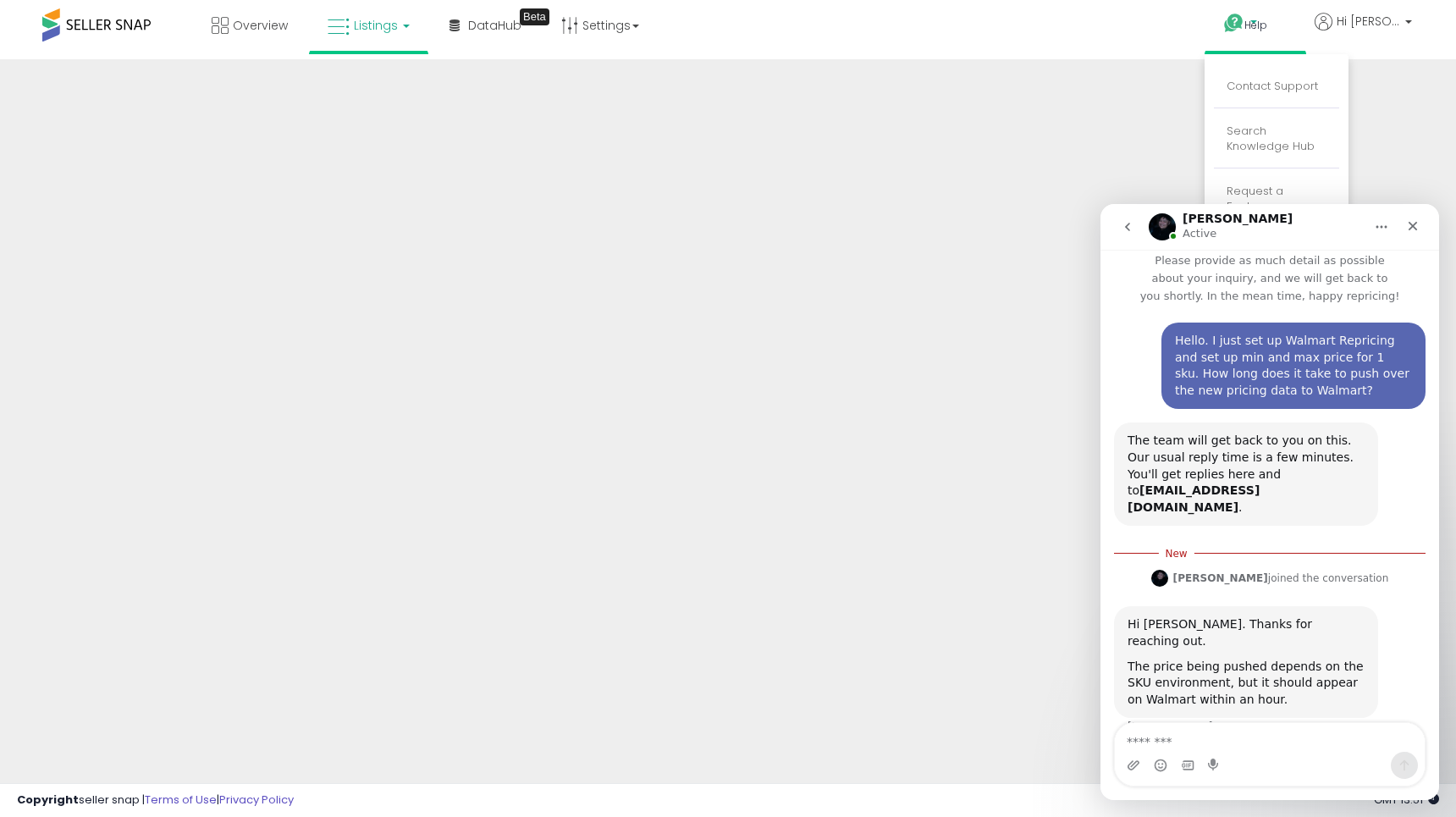
scroll to position [12, 0]
click at [1286, 743] on textarea "Message…" at bounding box center [1270, 738] width 310 height 29
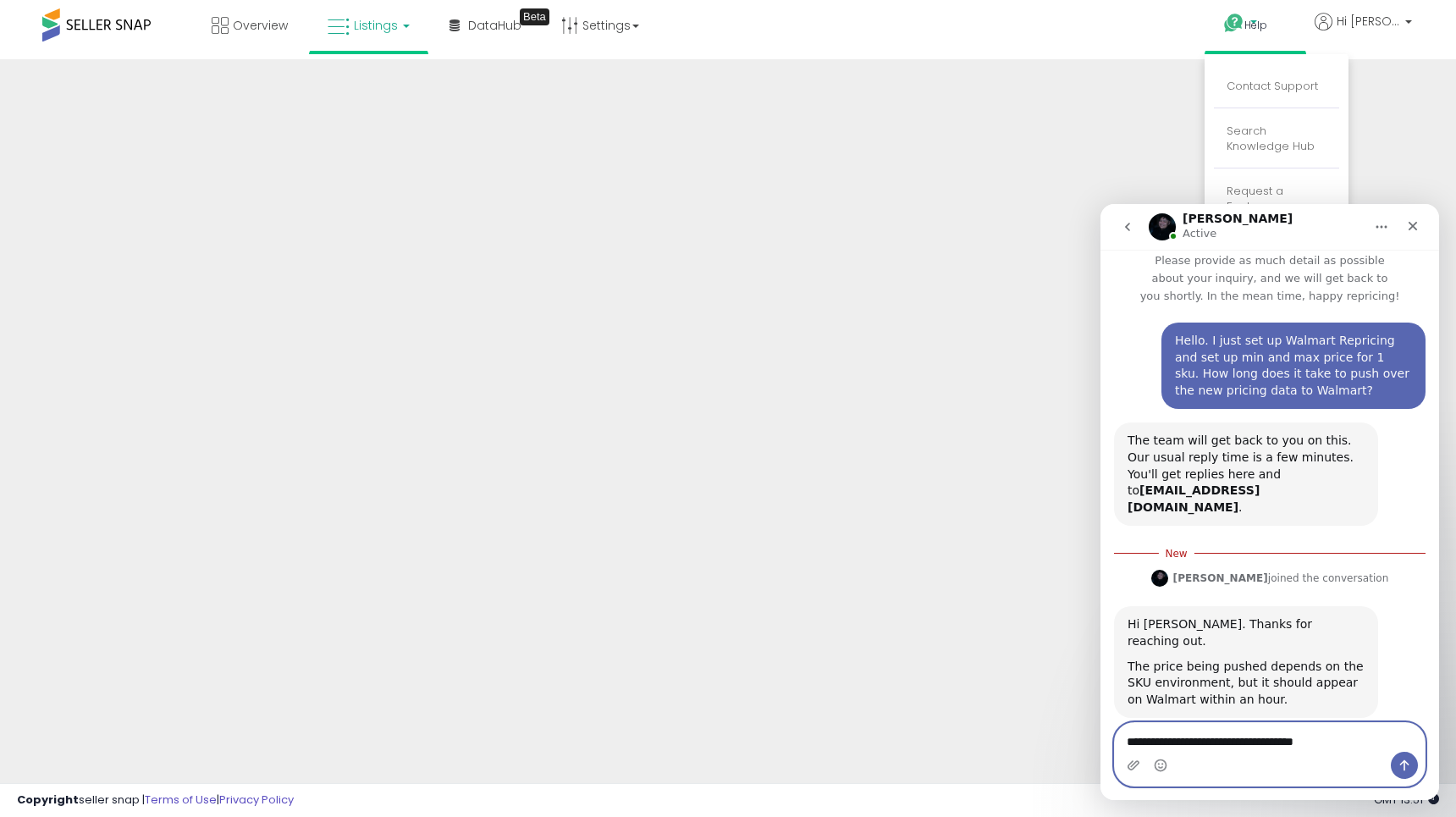
type textarea "**********"
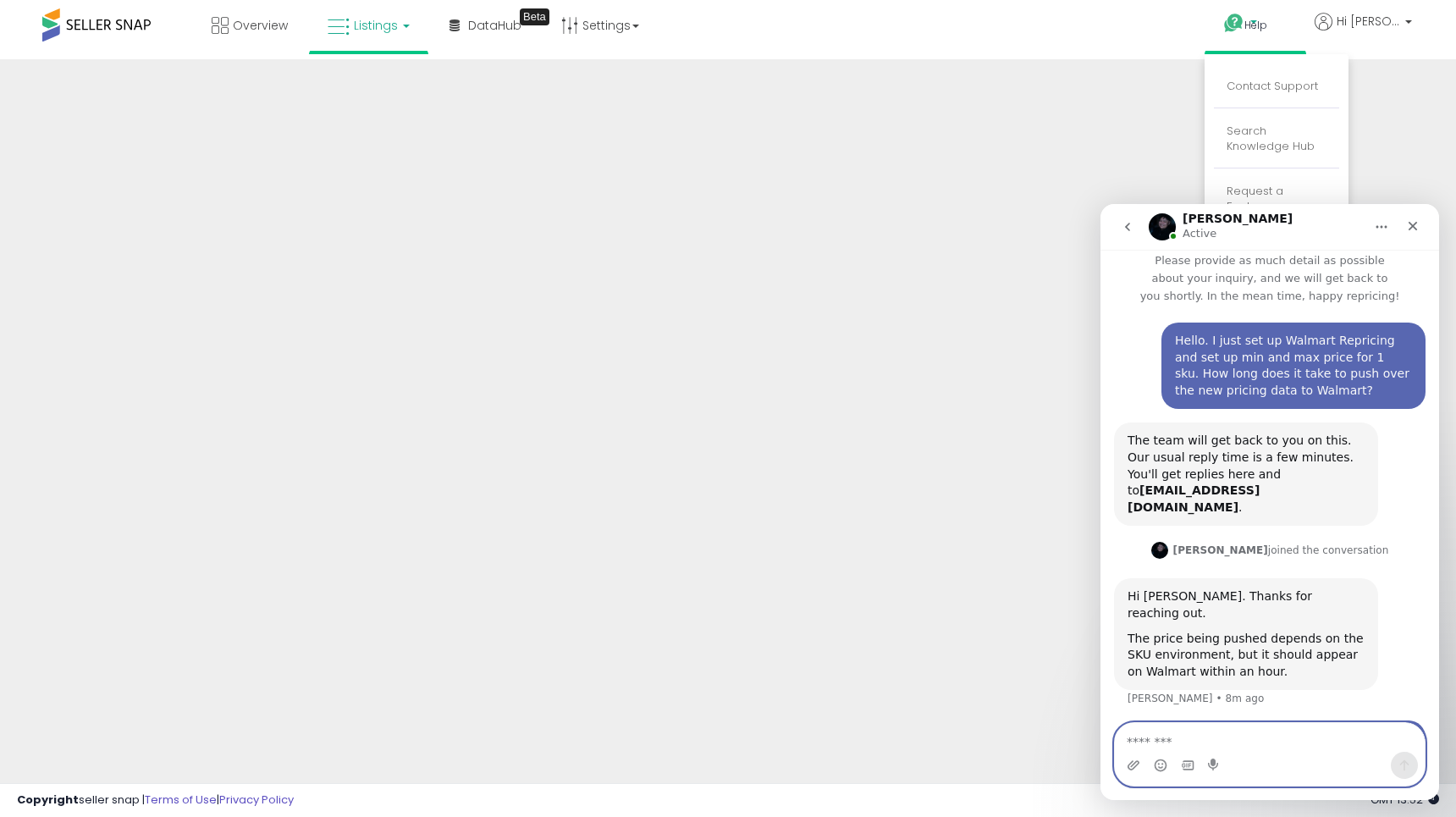
scroll to position [50, 0]
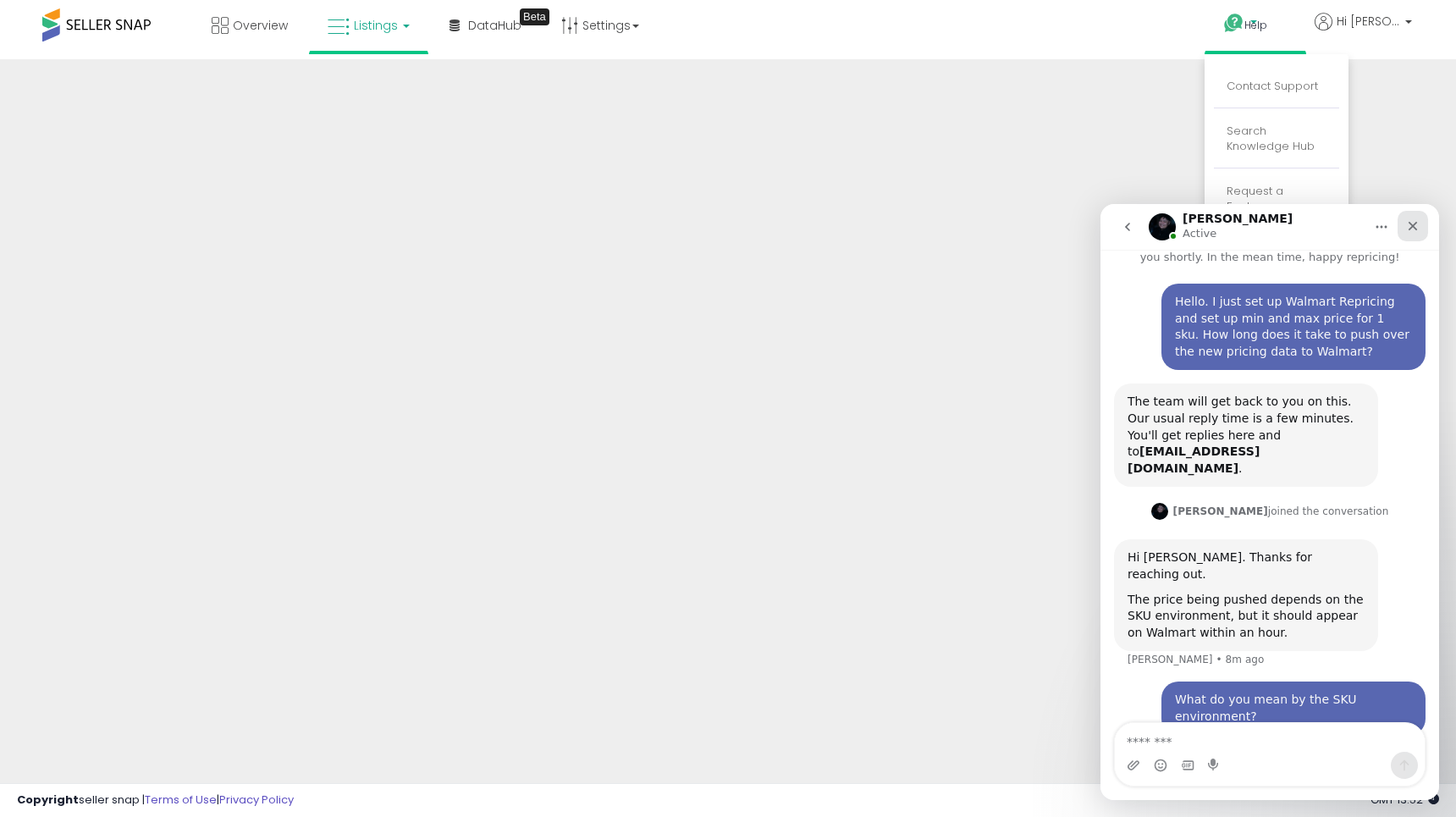
drag, startPoint x: 1408, startPoint y: 224, endPoint x: 1619, endPoint y: 231, distance: 211.1
click at [1408, 224] on icon "Close" at bounding box center [1413, 225] width 14 height 14
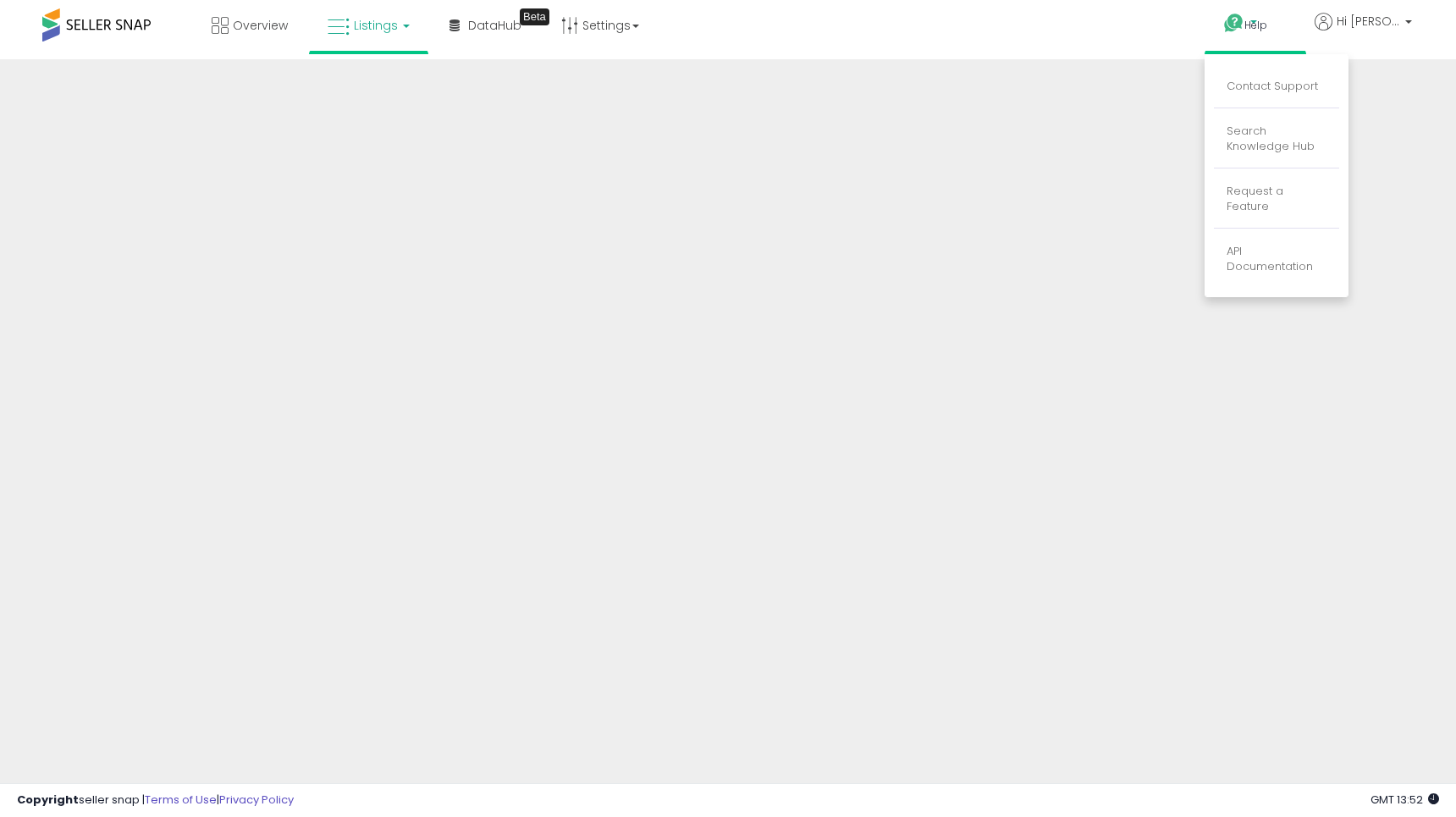
click at [364, 32] on span "Listings" at bounding box center [376, 25] width 44 height 17
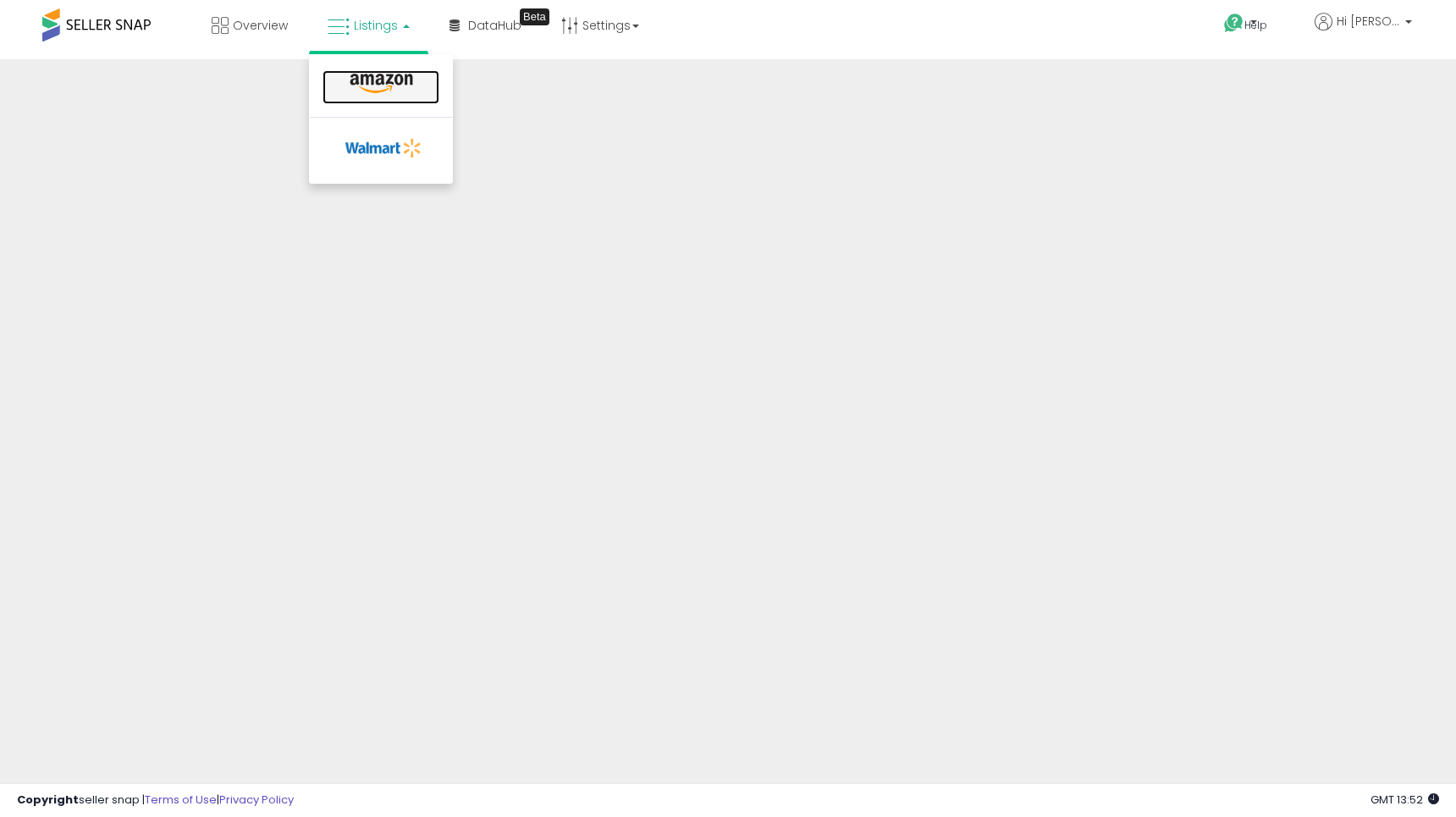
click at [374, 87] on icon at bounding box center [381, 84] width 74 height 22
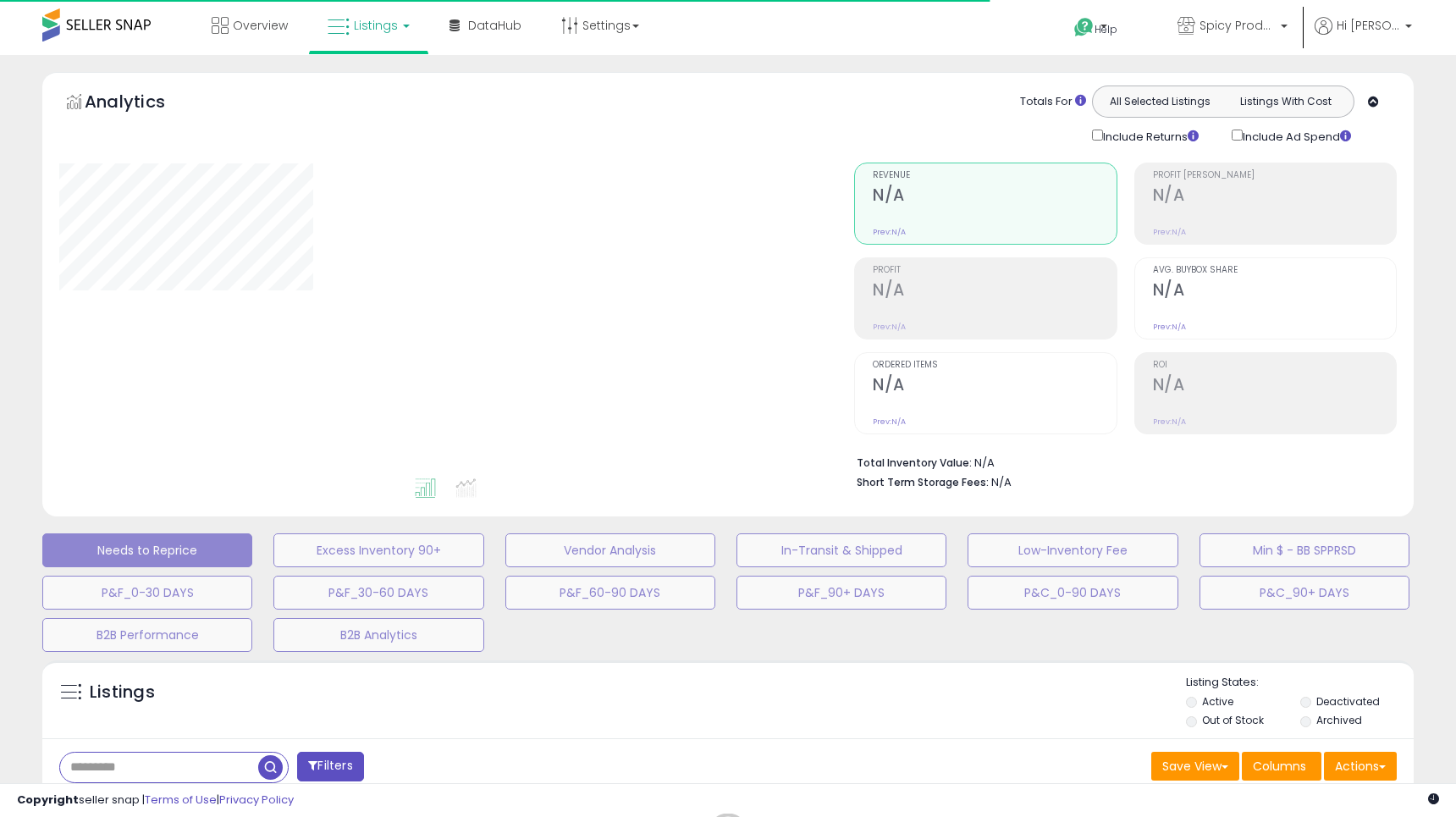
select select "**"
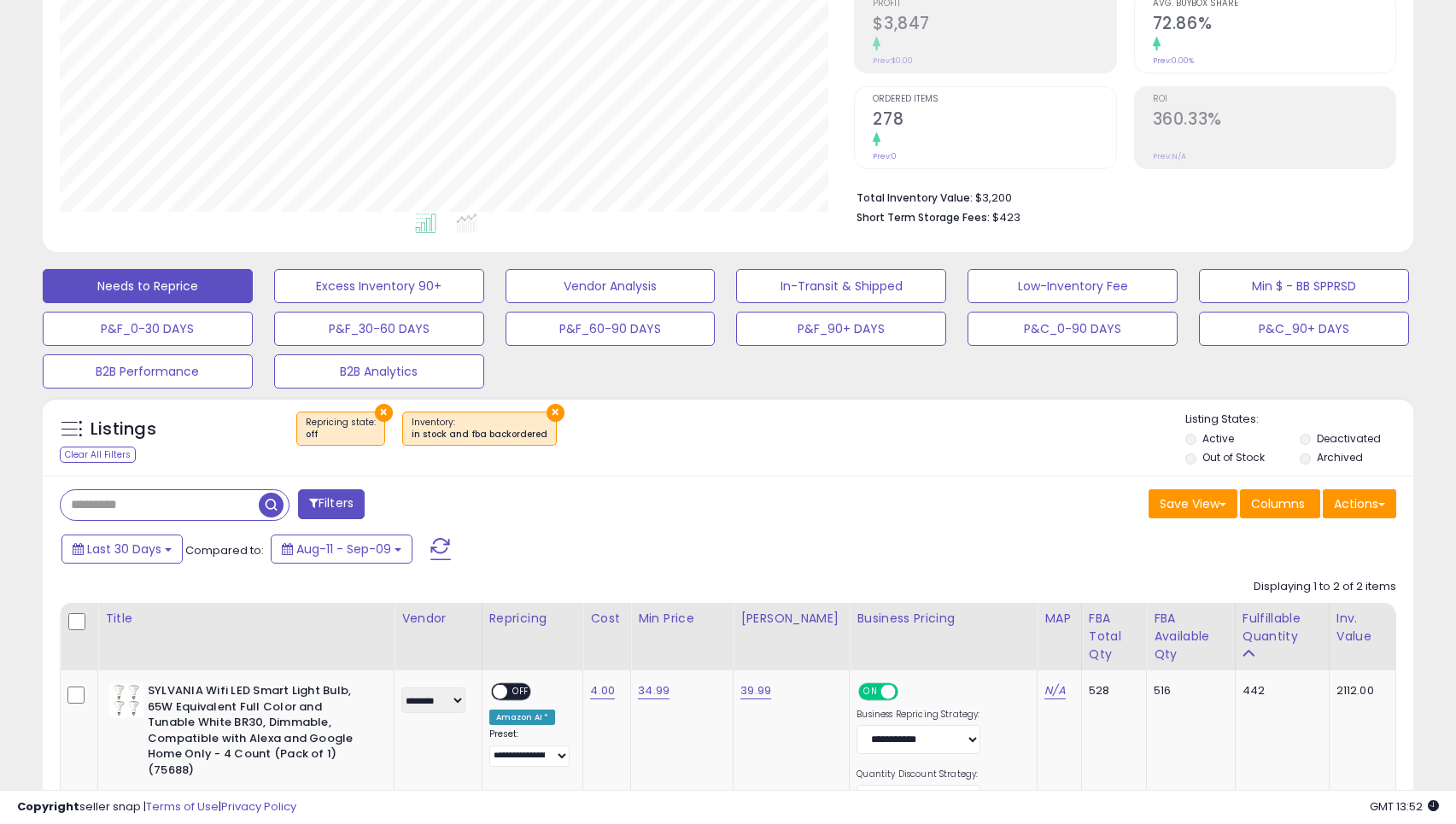
scroll to position [350, 794]
click at [572, 285] on button "Vendor Analysis" at bounding box center [610, 286] width 210 height 35
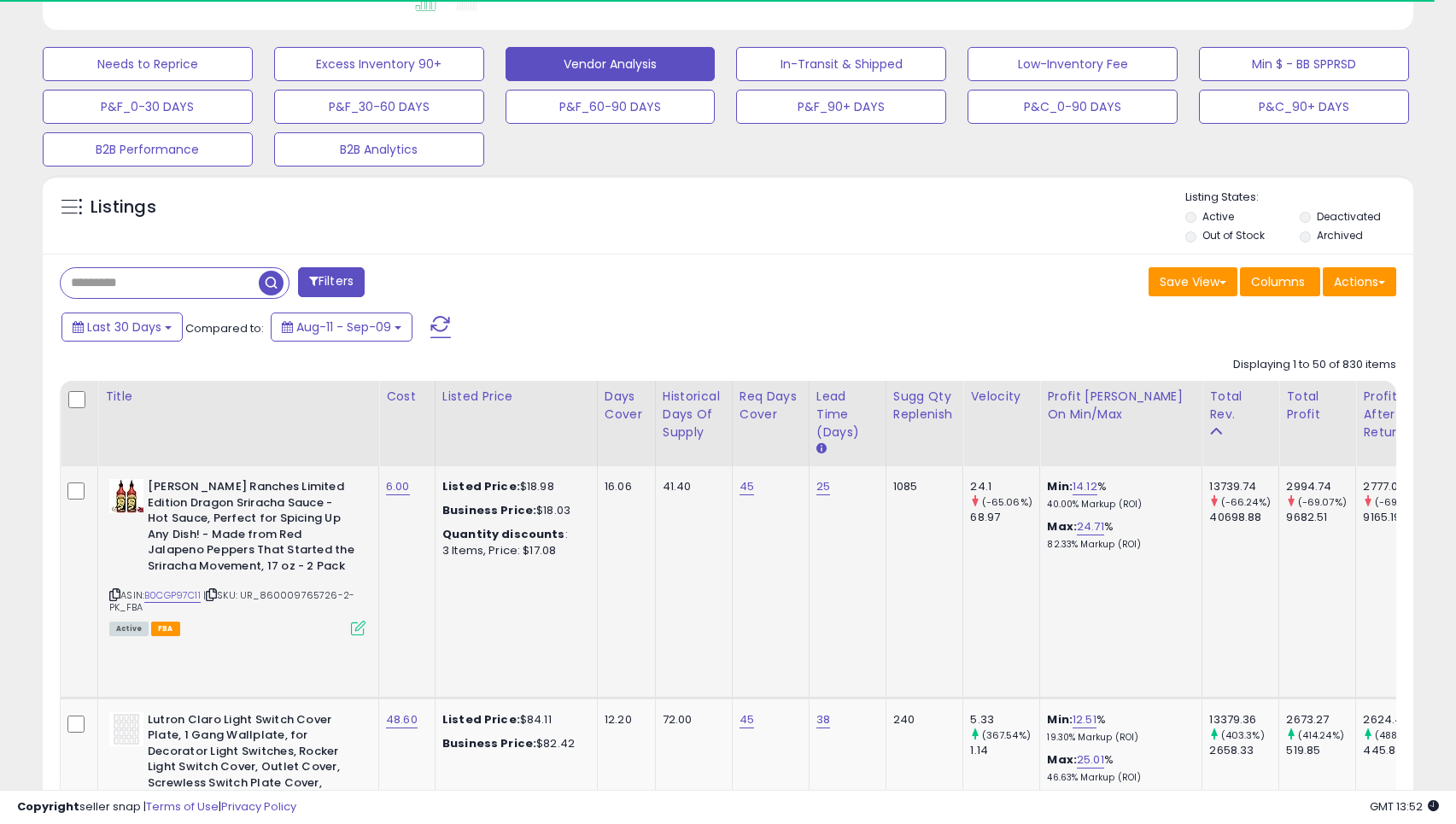
scroll to position [529, 0]
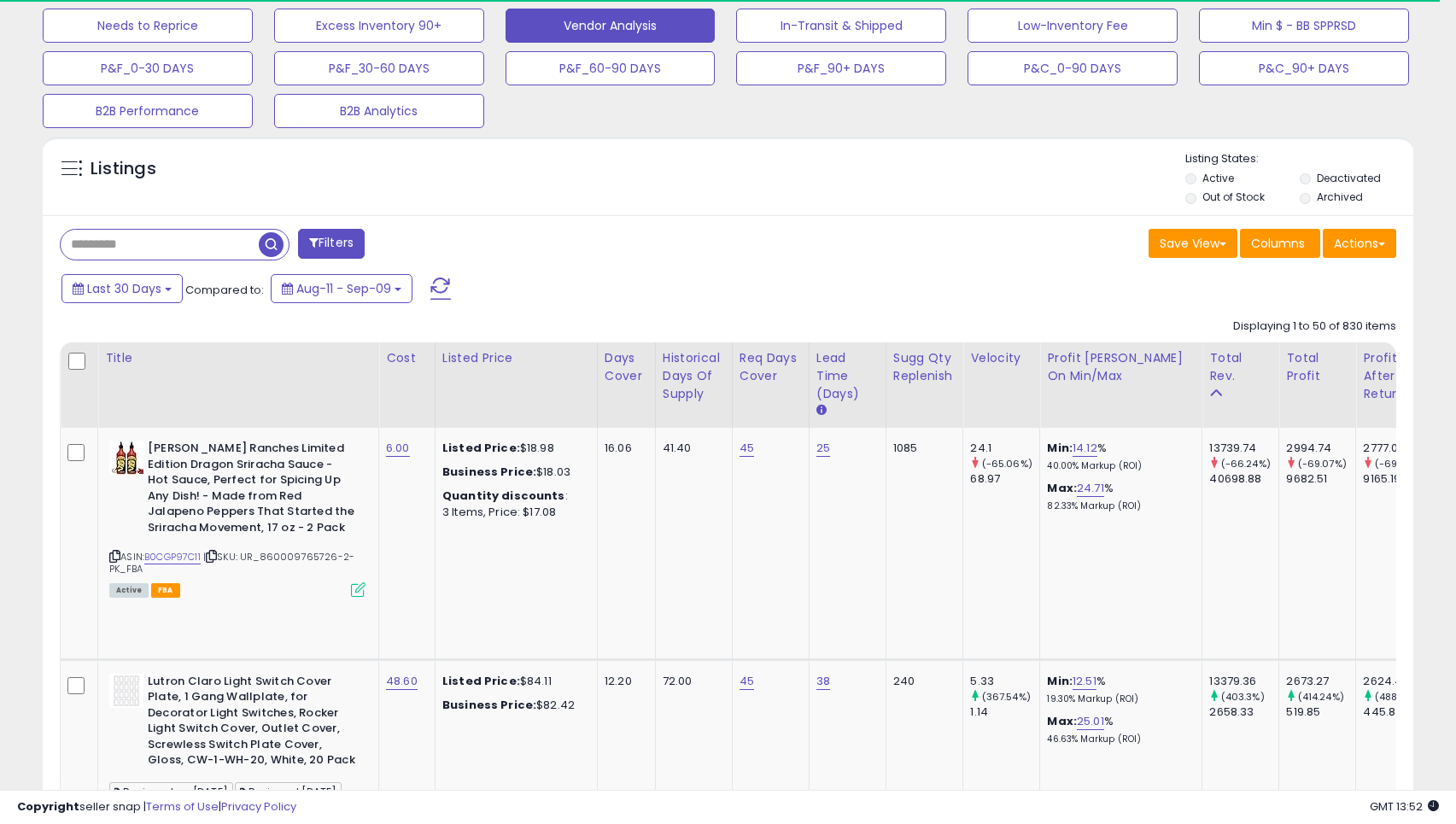
click at [192, 238] on input "text" at bounding box center [160, 245] width 198 height 30
paste input "**********"
type input "**********"
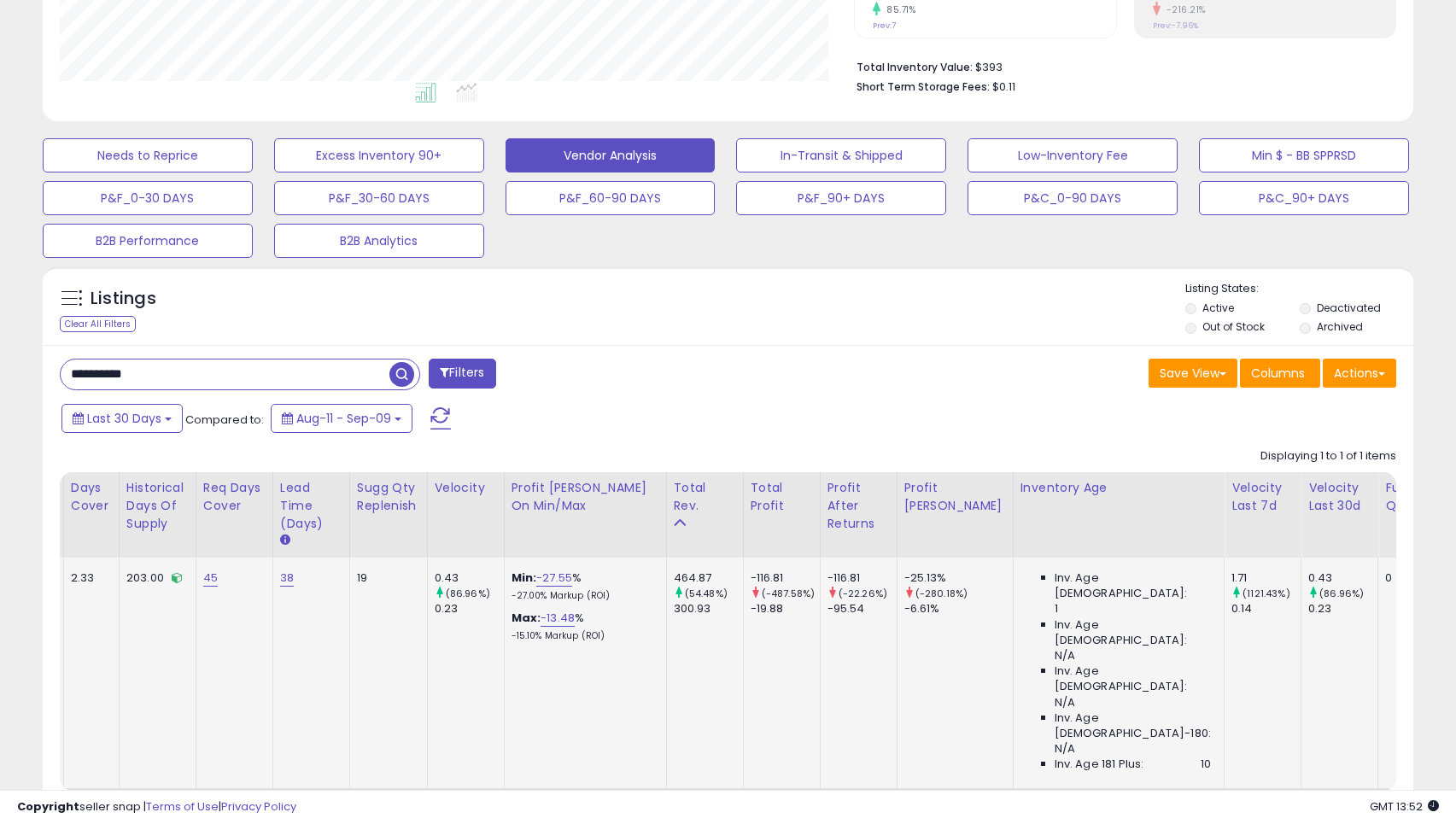
scroll to position [0, 0]
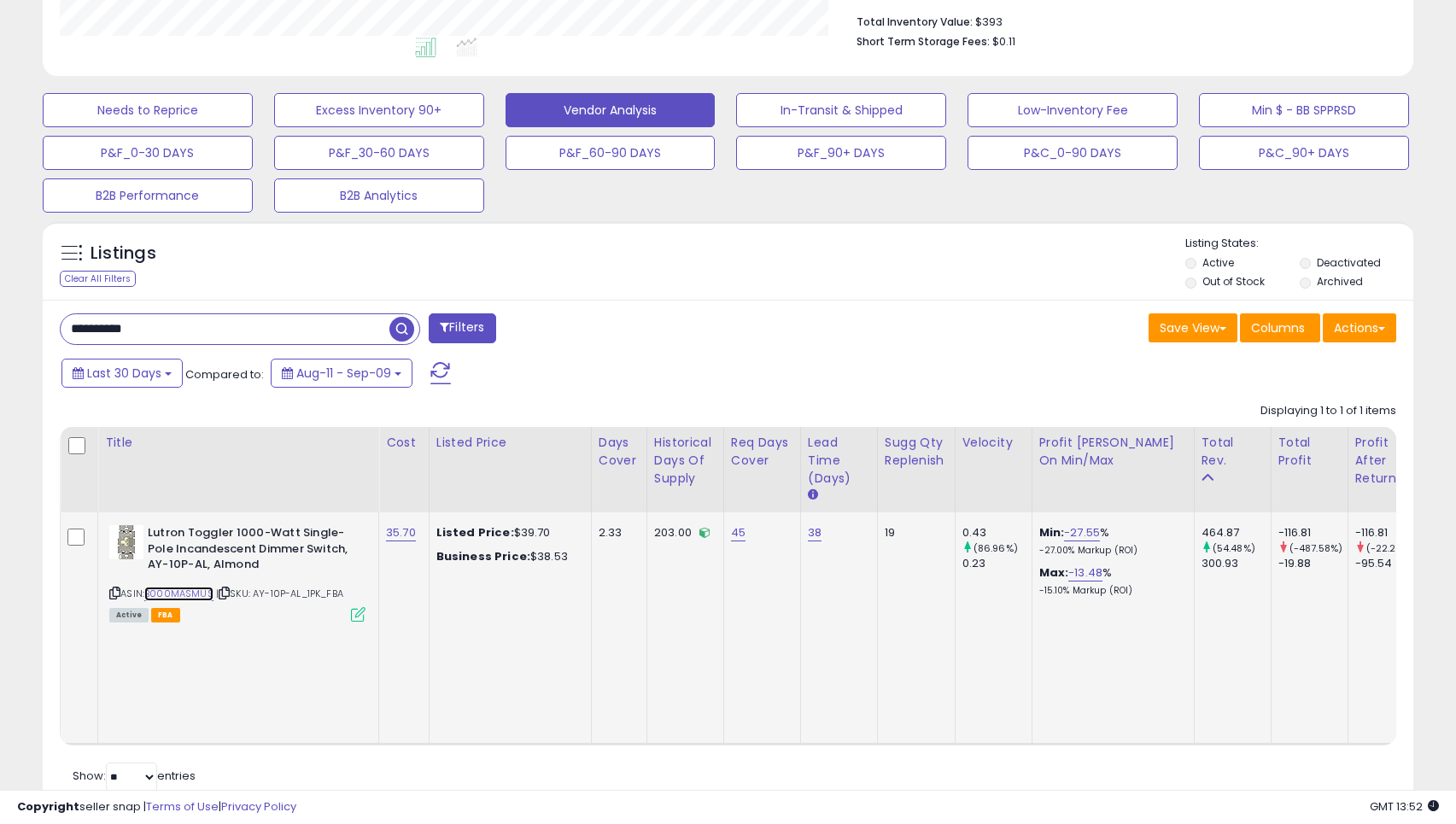
click at [190, 593] on link "B000MASMUS" at bounding box center [179, 594] width 69 height 15
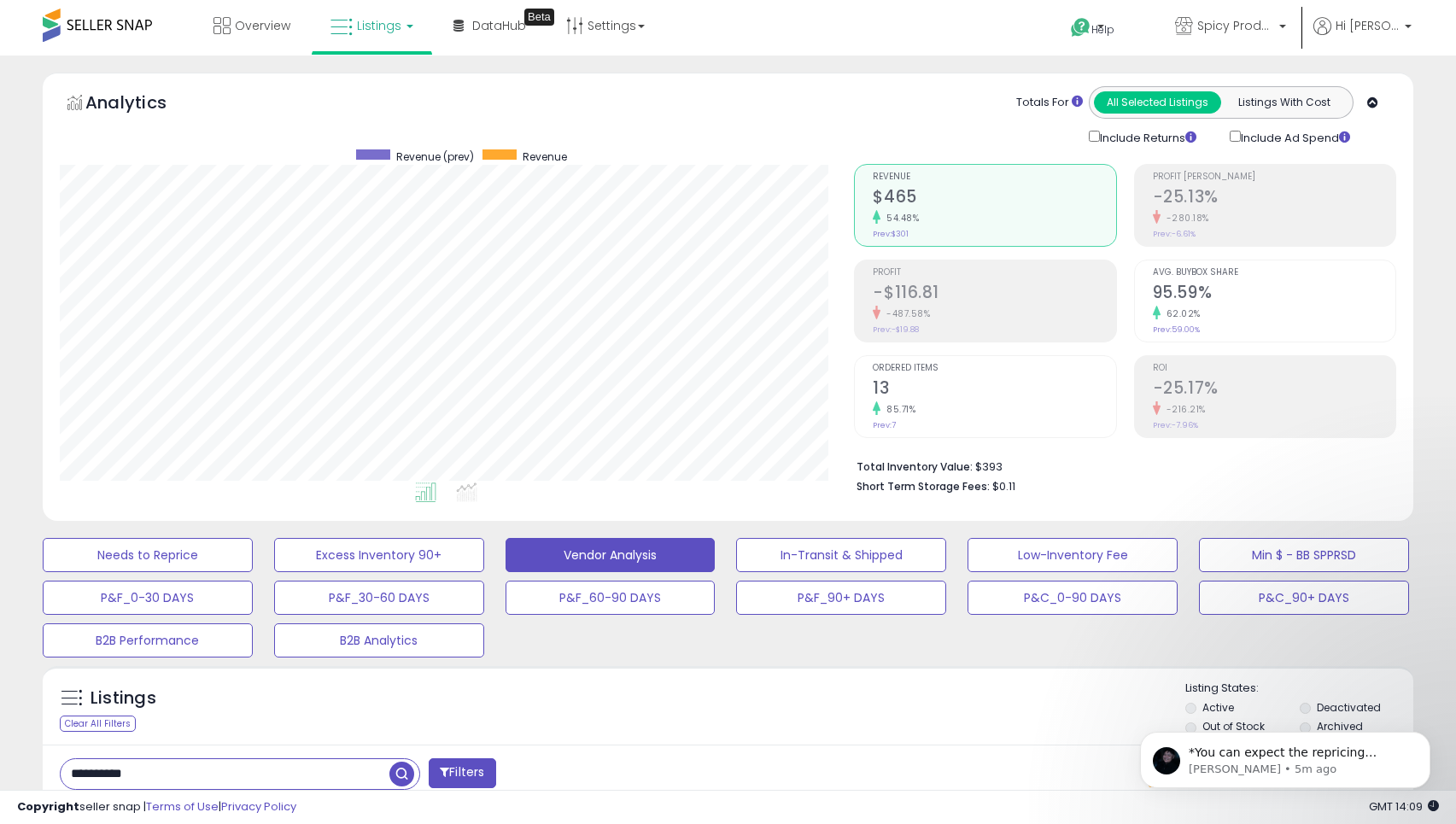
click at [357, 25] on span "Listings" at bounding box center [379, 25] width 45 height 17
click at [388, 156] on icon at bounding box center [387, 149] width 90 height 25
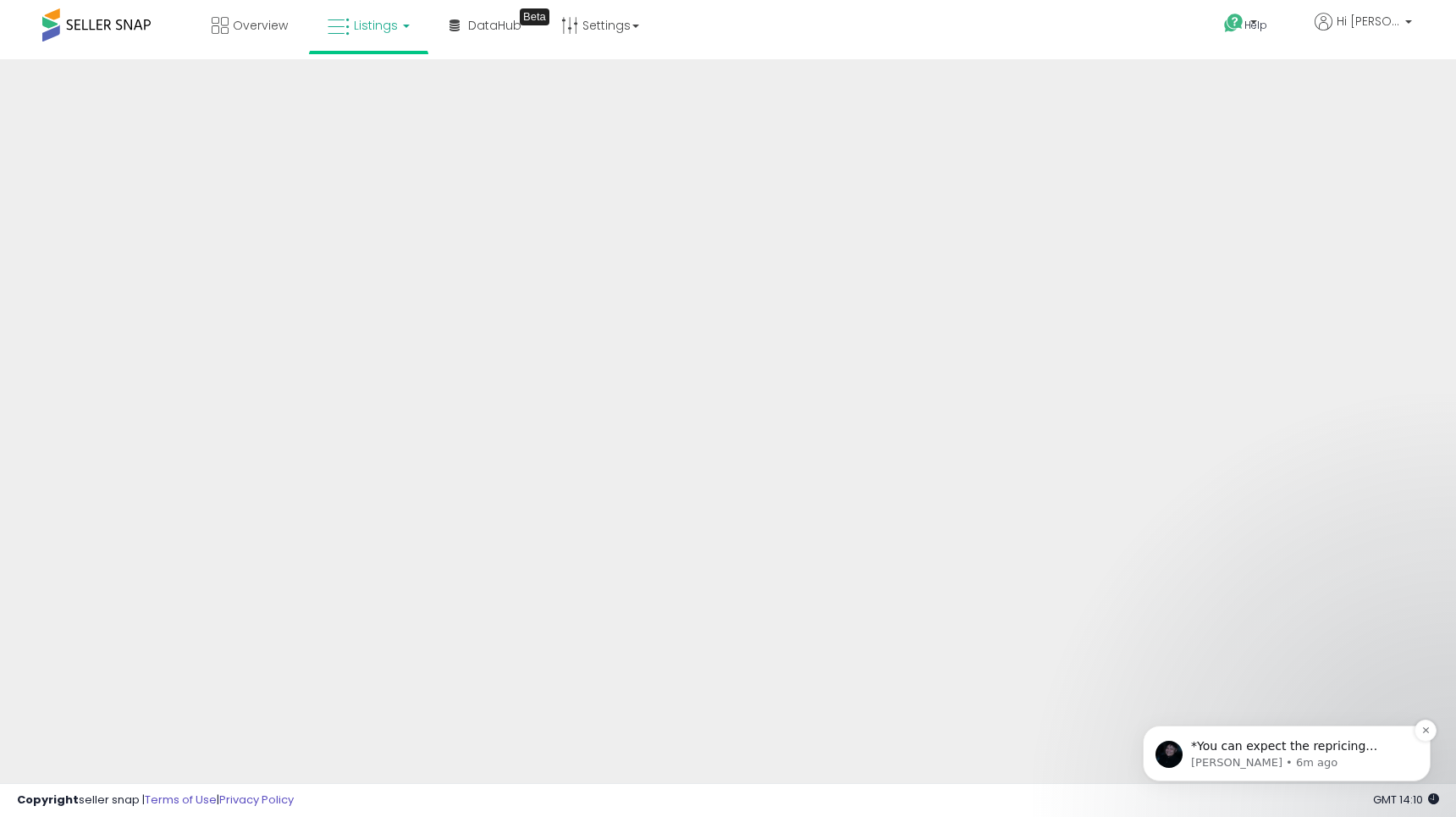
click at [1249, 771] on p "[PERSON_NAME] • 6m ago" at bounding box center [1300, 763] width 218 height 15
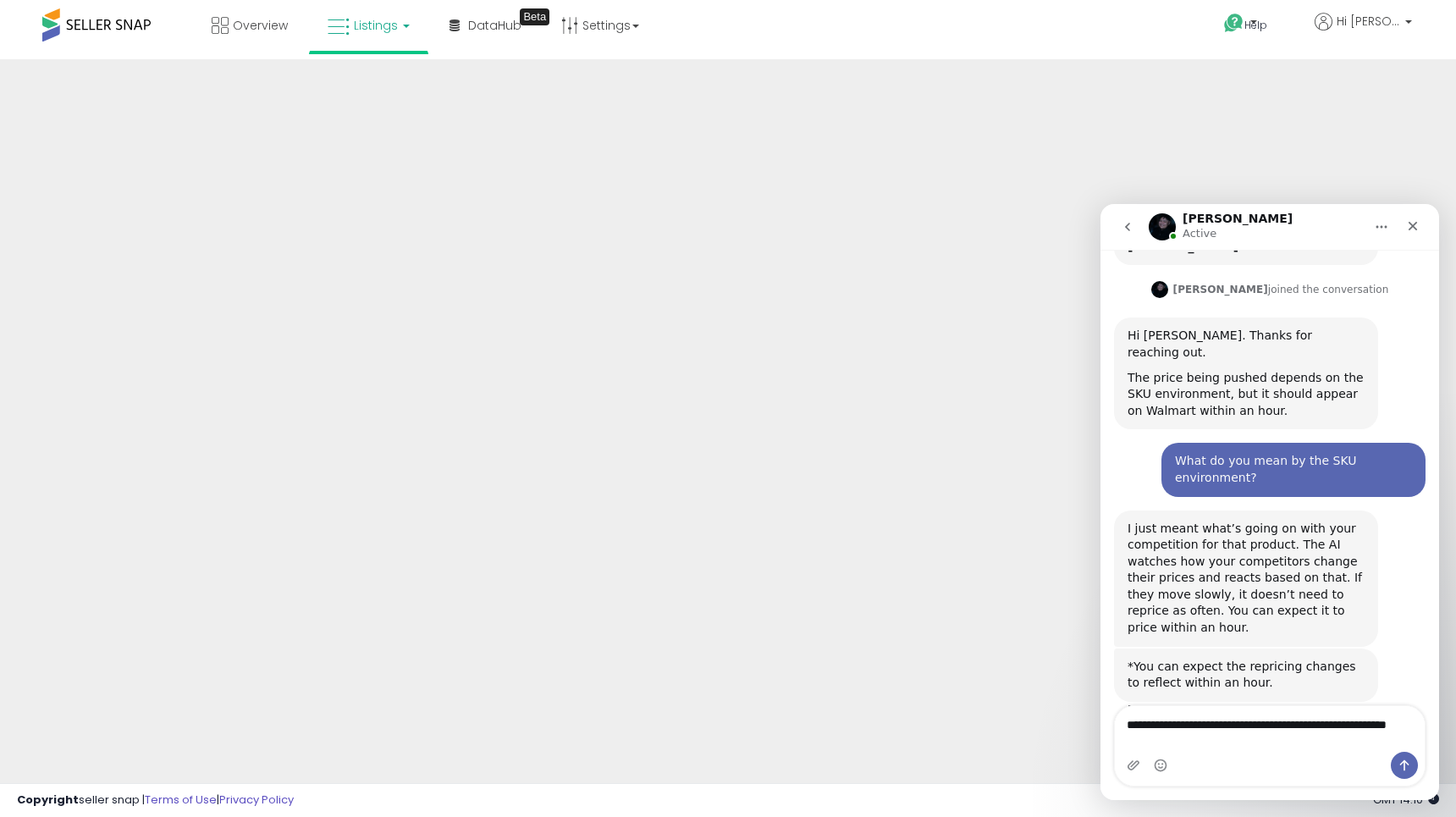
scroll to position [272, 0]
type textarea "**********"
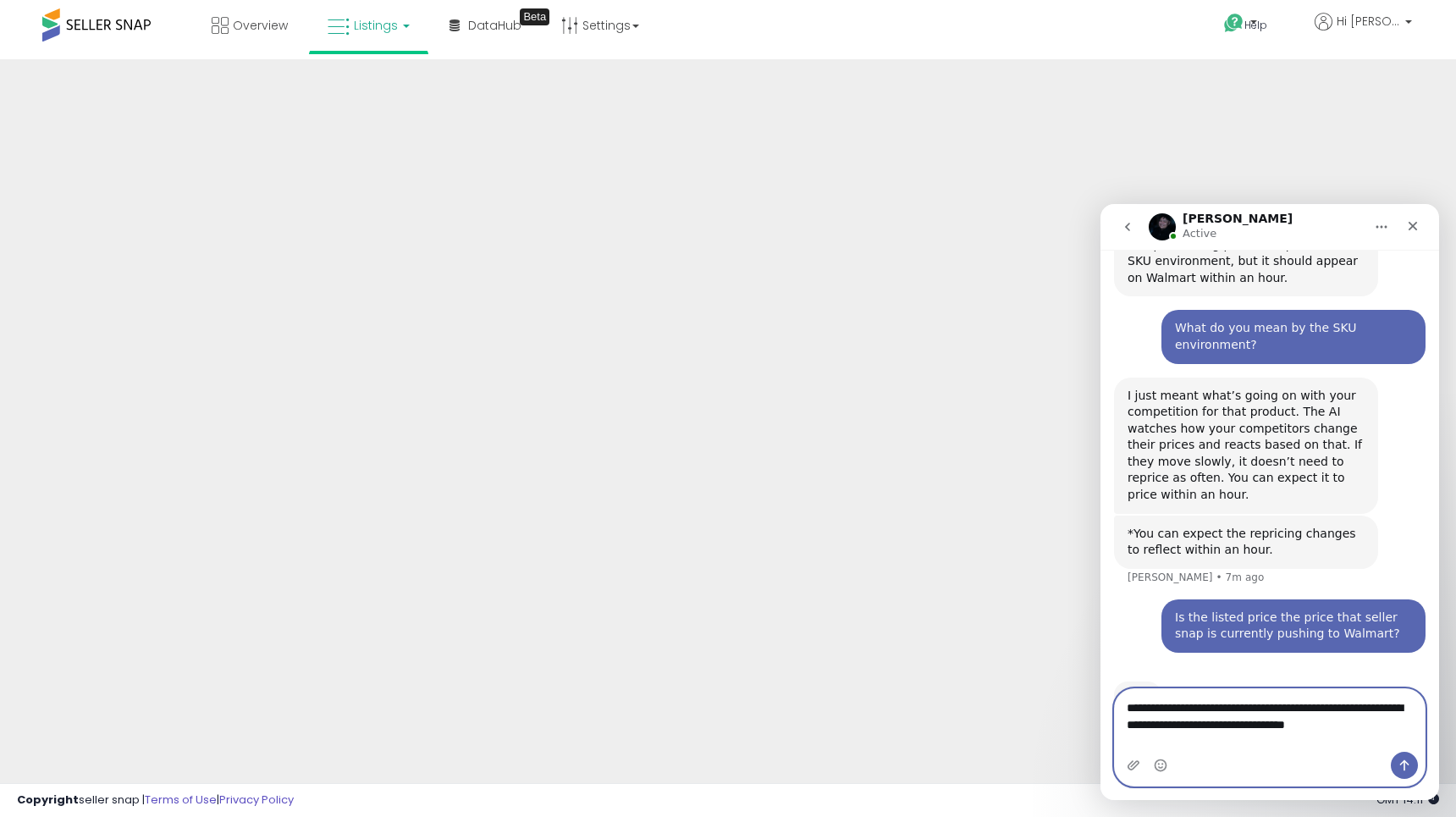
scroll to position [423, 0]
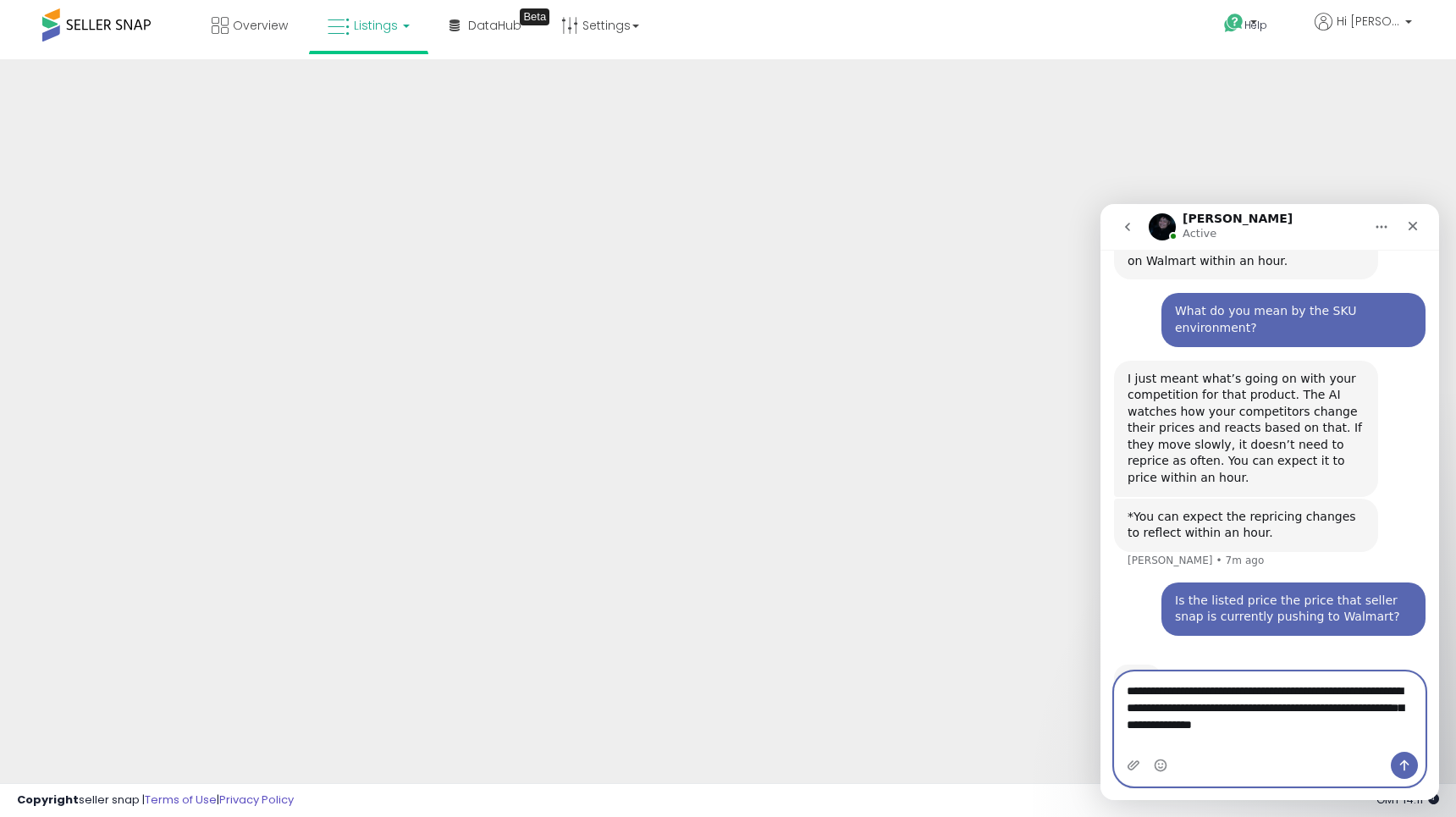
type textarea "**********"
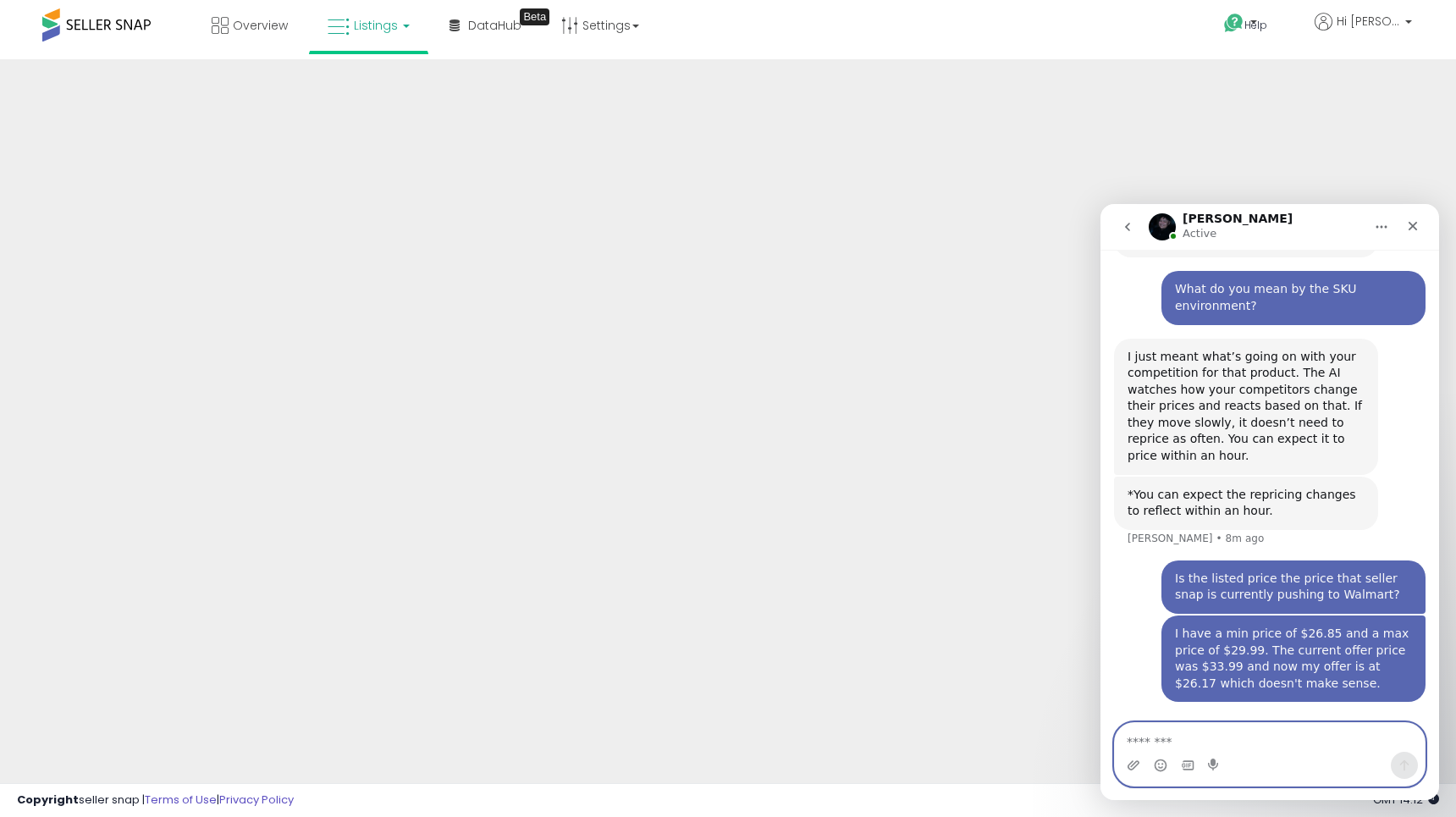
scroll to position [411, 0]
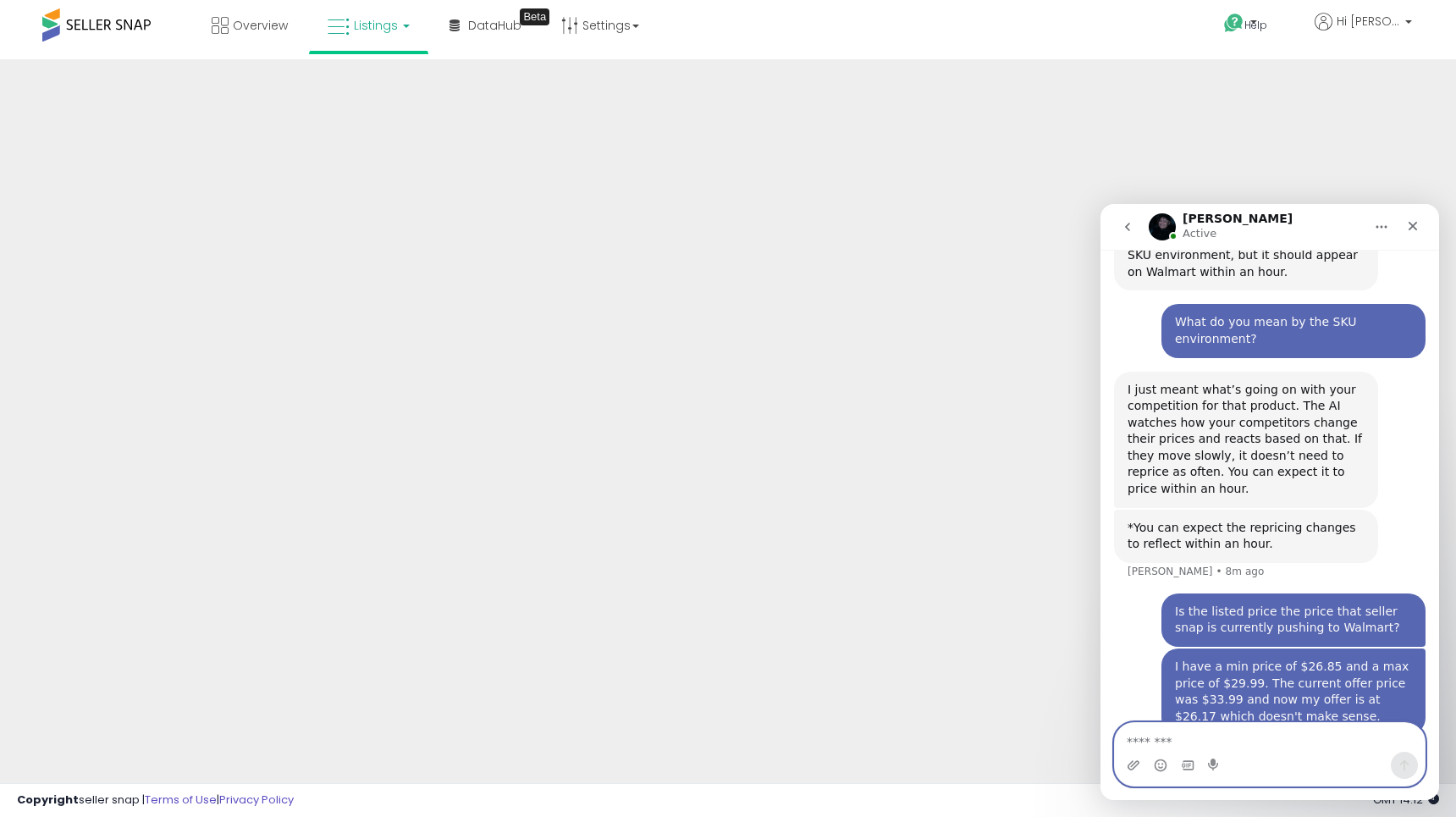
click at [1158, 744] on textarea "Message…" at bounding box center [1270, 738] width 310 height 29
type textarea "*"
paste textarea "**********"
type textarea "**********"
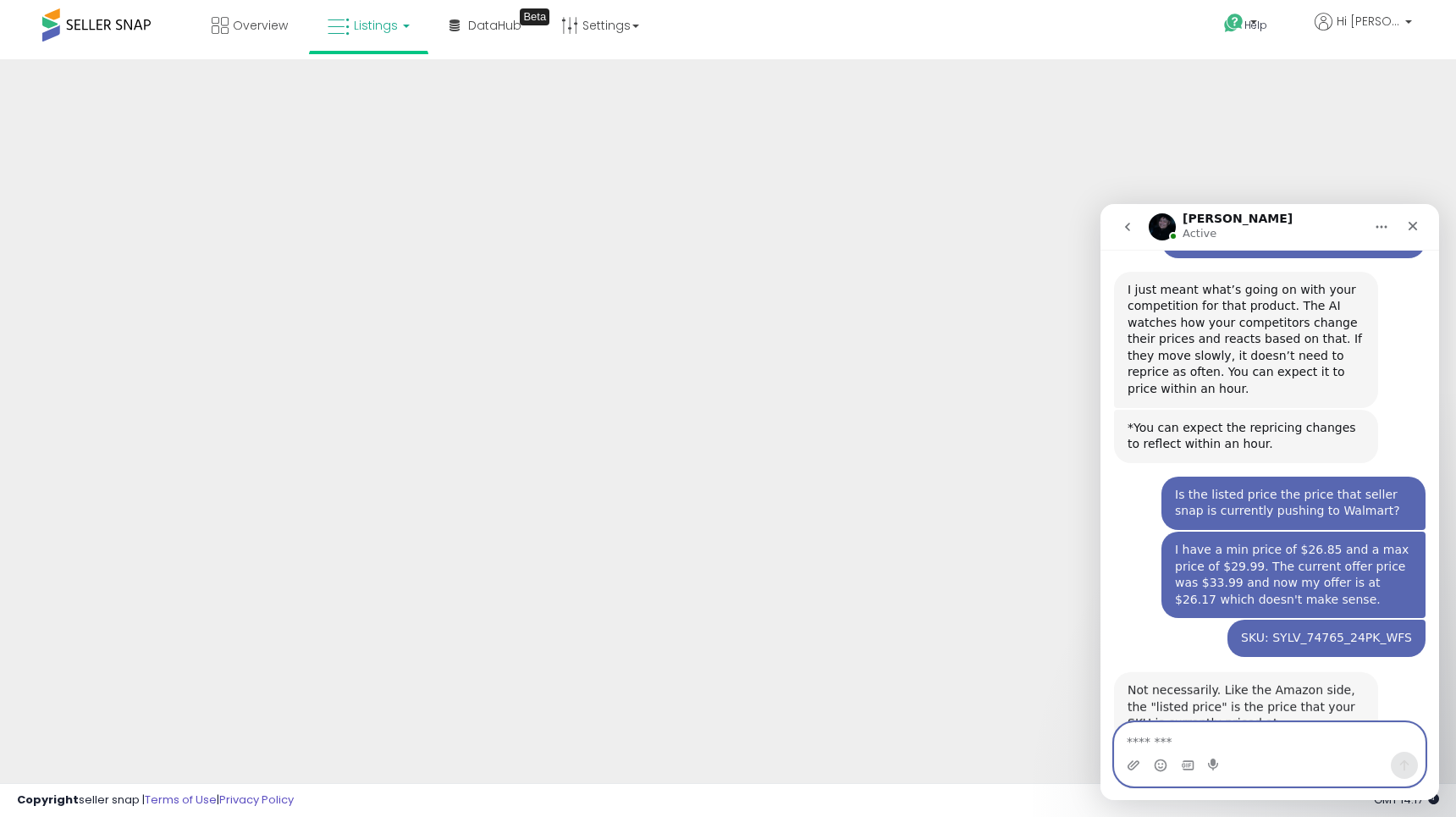
scroll to position [534, 0]
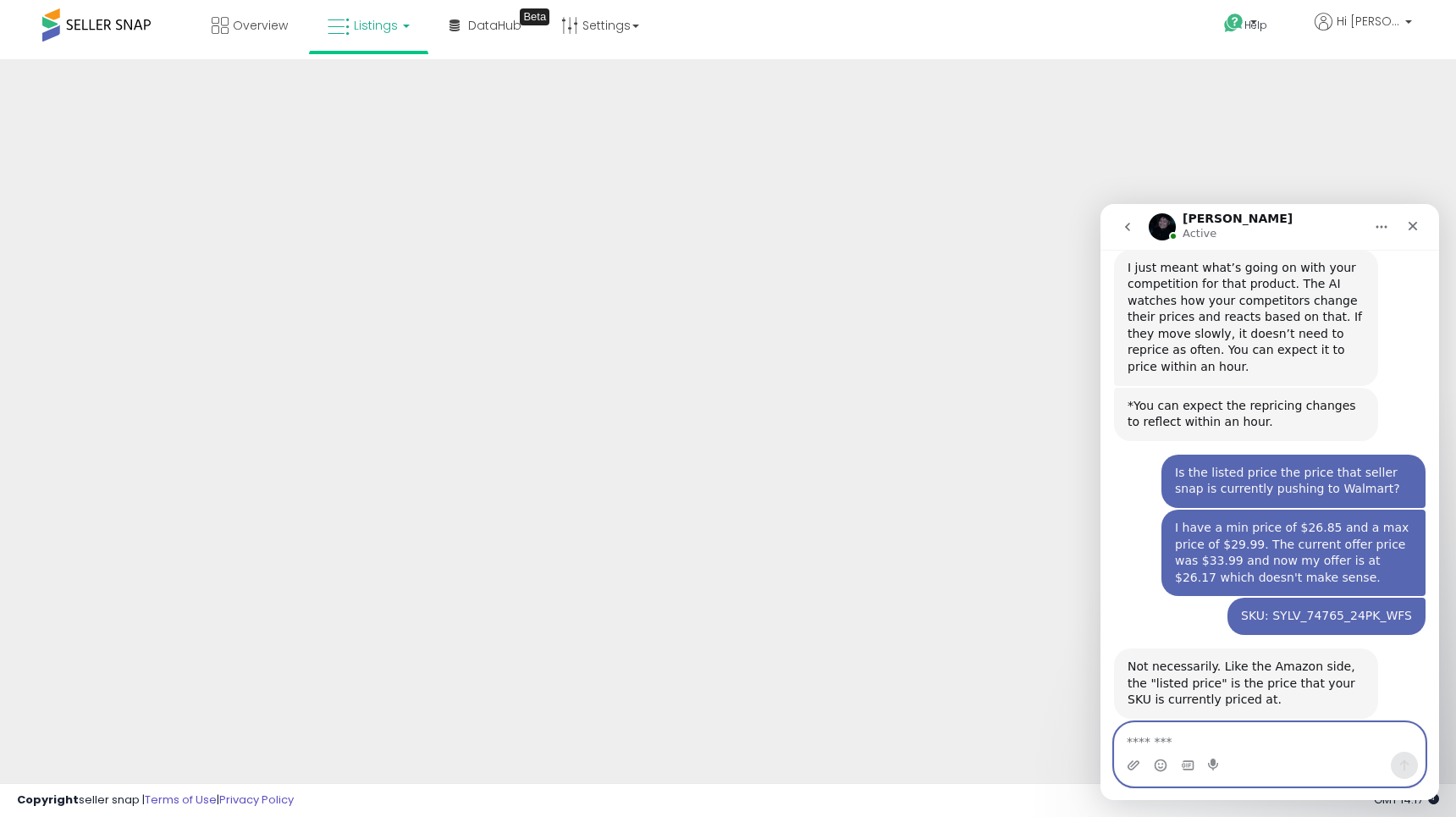
click at [1269, 739] on textarea "Message…" at bounding box center [1270, 738] width 310 height 29
type textarea "*"
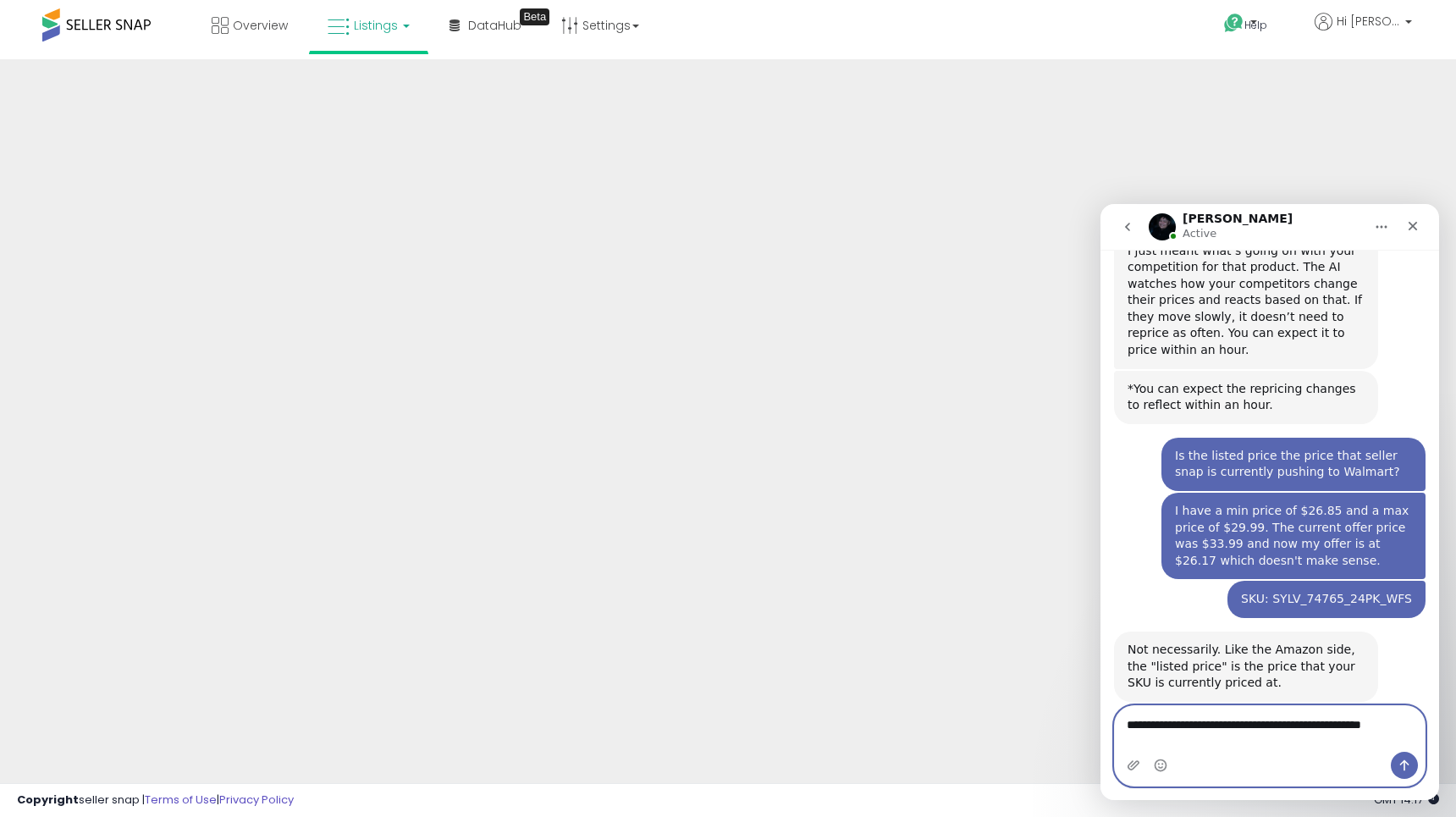
scroll to position [550, 0]
type textarea "**********"
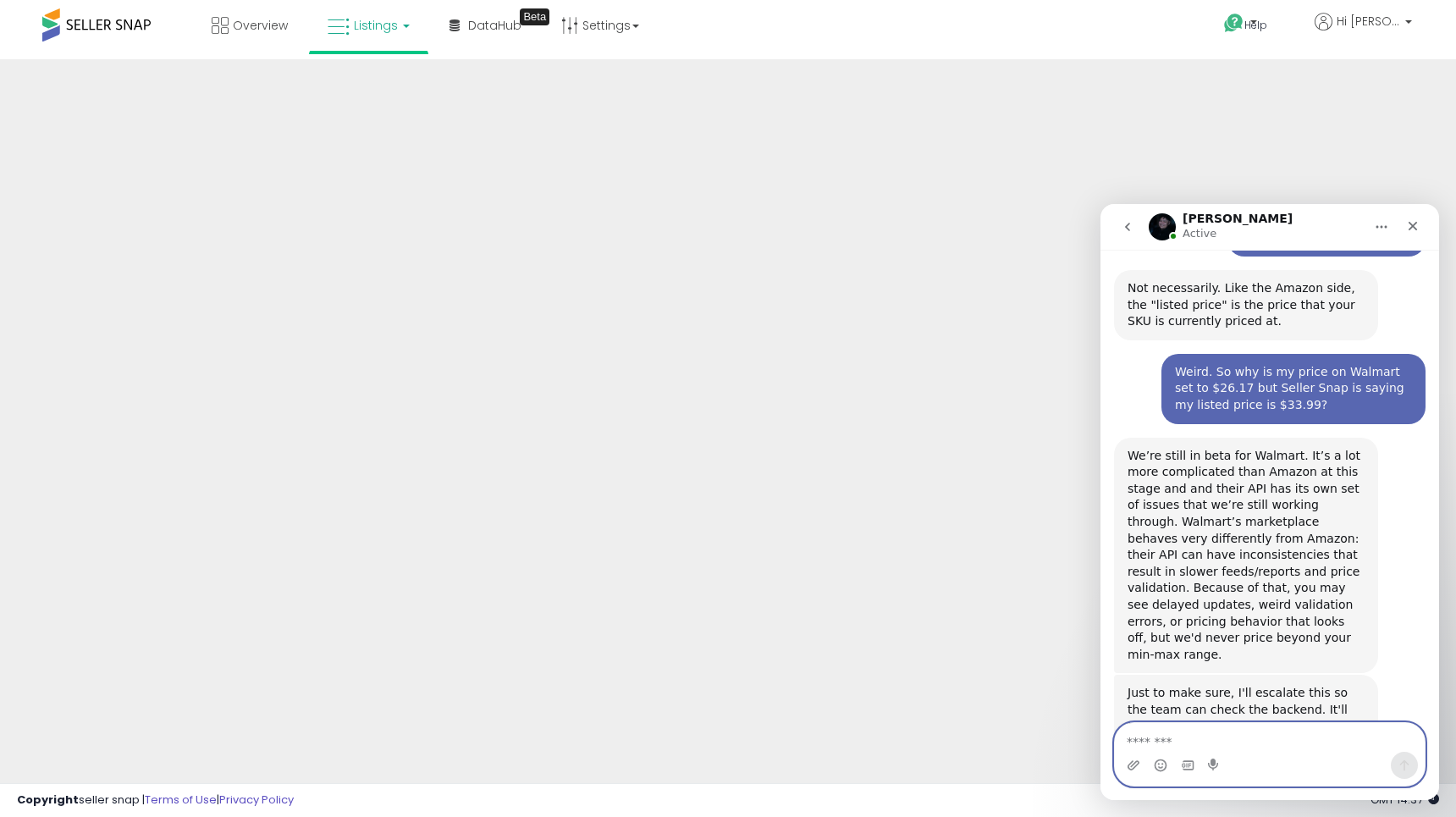
scroll to position [1005, 0]
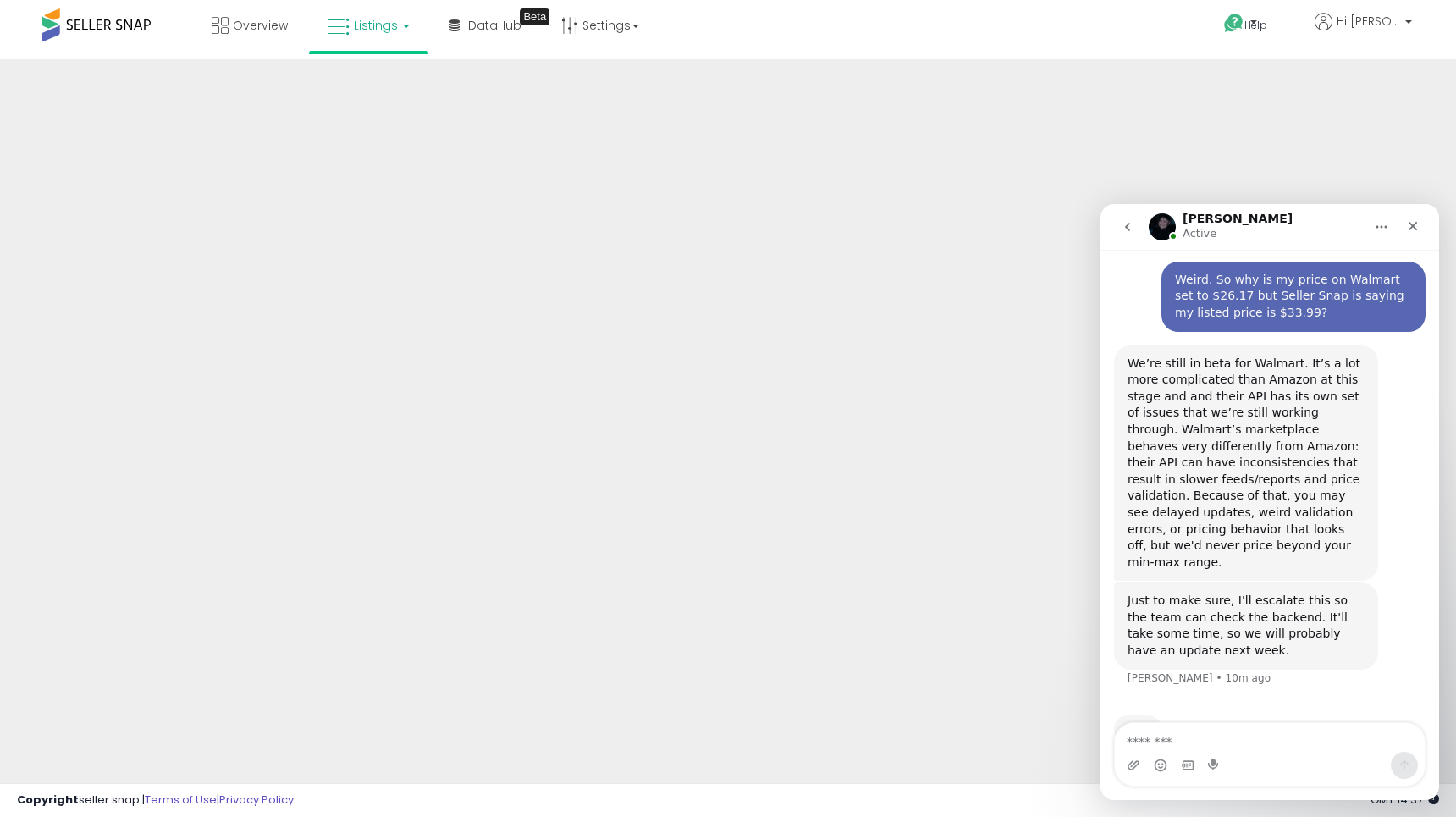
click at [1238, 445] on div "We’re still in beta for Walmart. It’s a lot more complicated than Amazon at thi…" at bounding box center [1246, 463] width 237 height 216
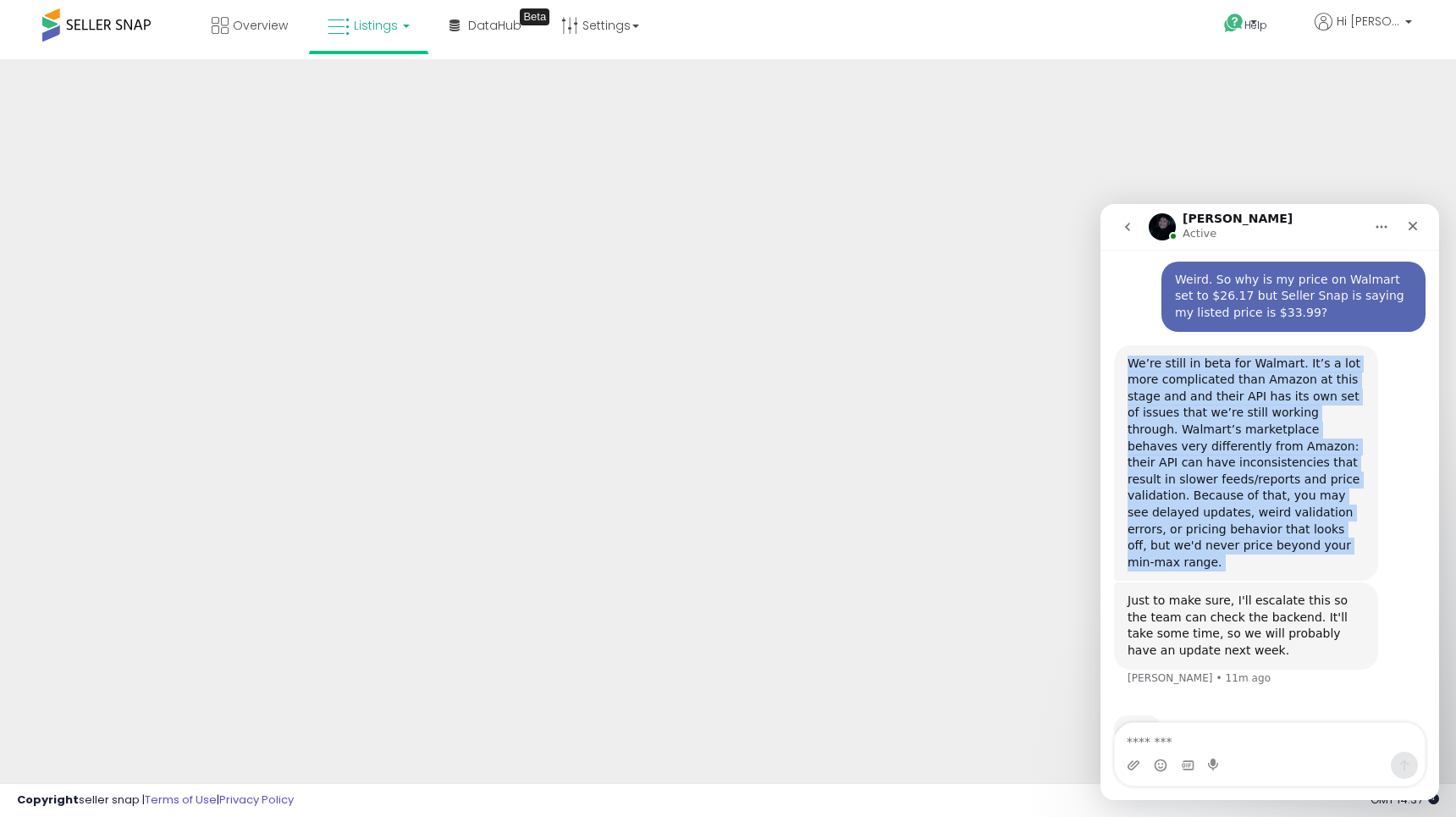
click at [1238, 445] on div "We’re still in beta for Walmart. It’s a lot more complicated than Amazon at thi…" at bounding box center [1246, 463] width 237 height 216
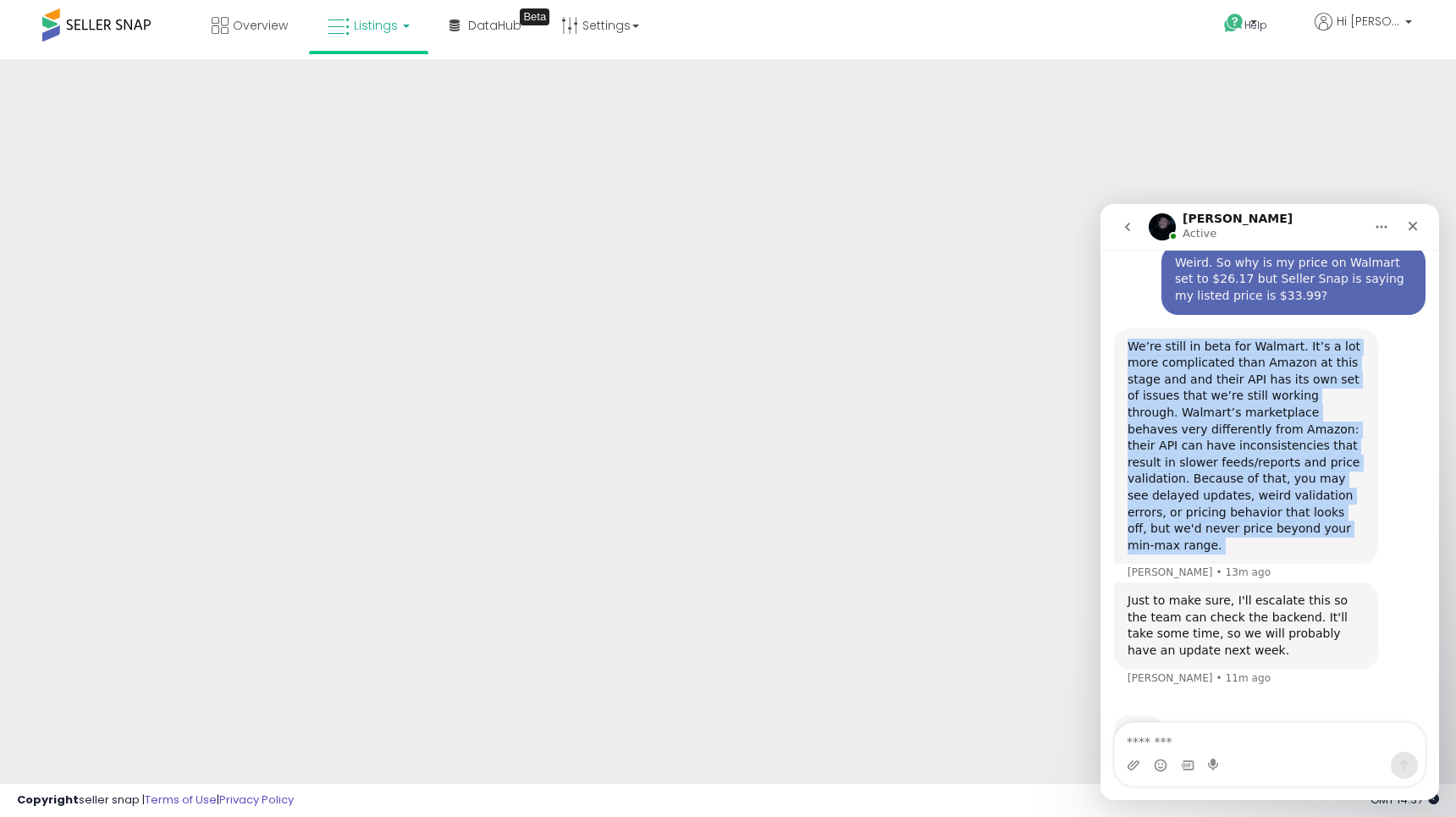
click at [1250, 482] on div "We’re still in beta for Walmart. It’s a lot more complicated than Amazon at thi…" at bounding box center [1246, 446] width 237 height 216
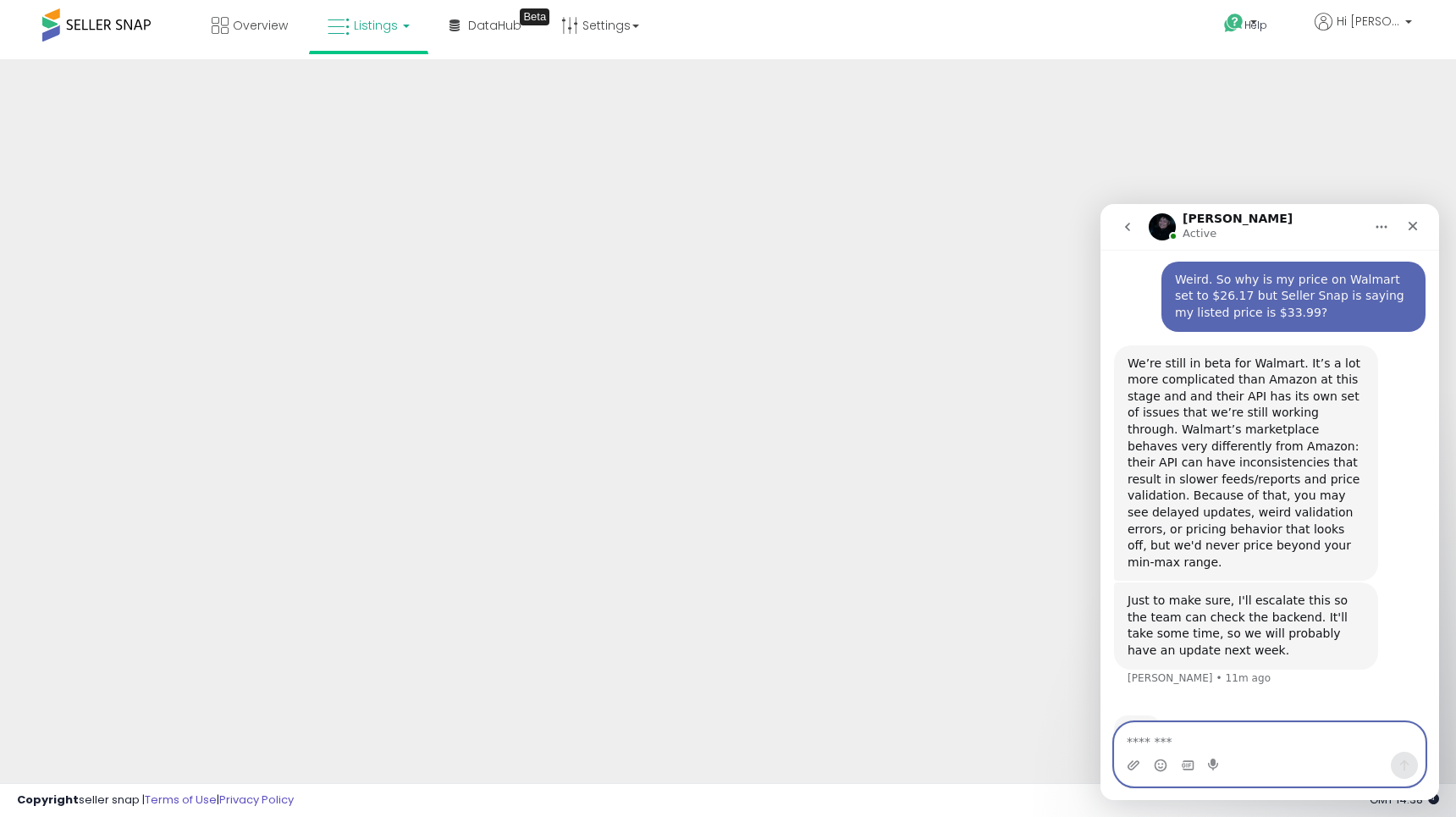
click at [1260, 724] on textarea "Message…" at bounding box center [1270, 738] width 310 height 29
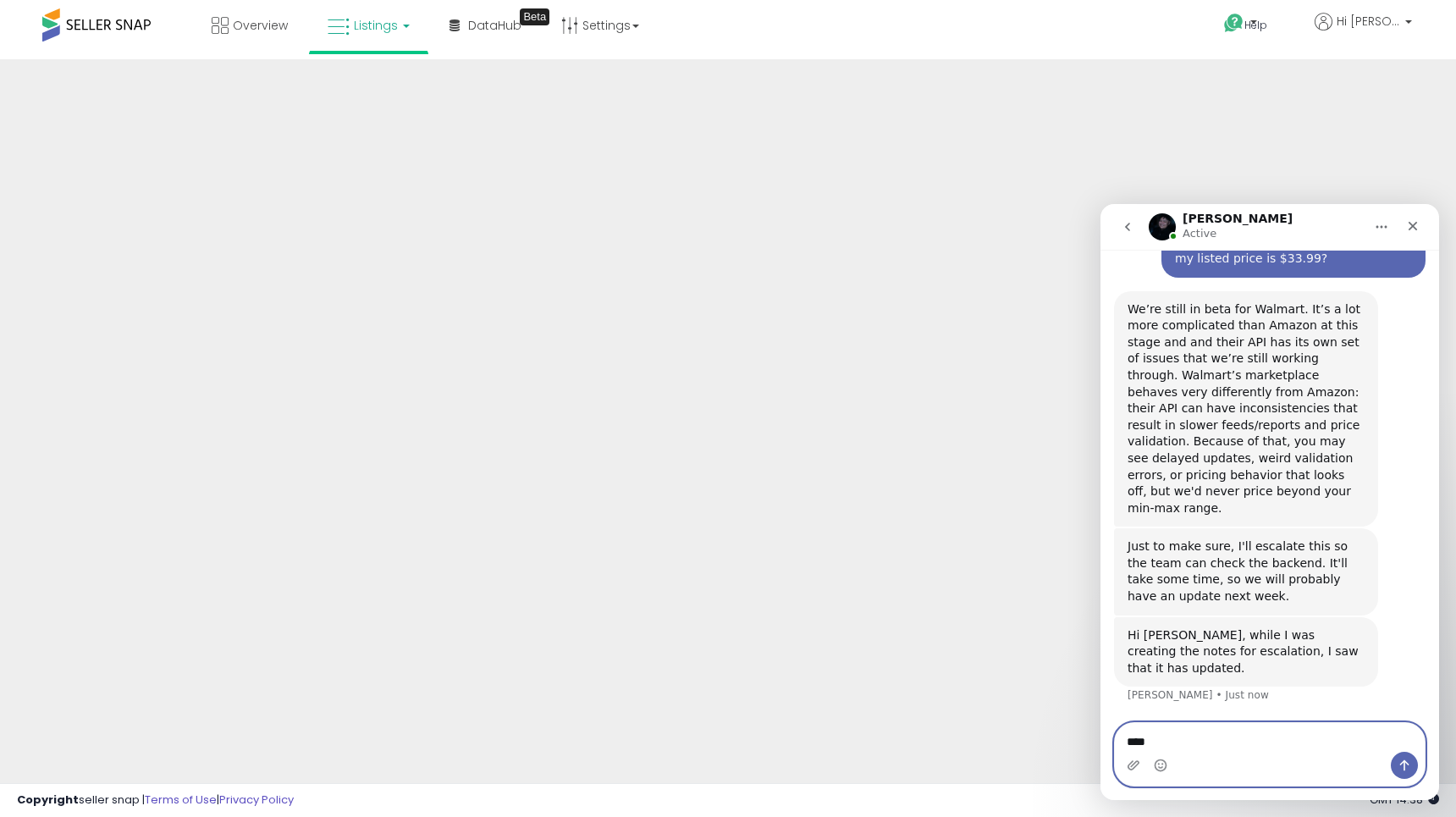
scroll to position [1060, 0]
type textarea "*"
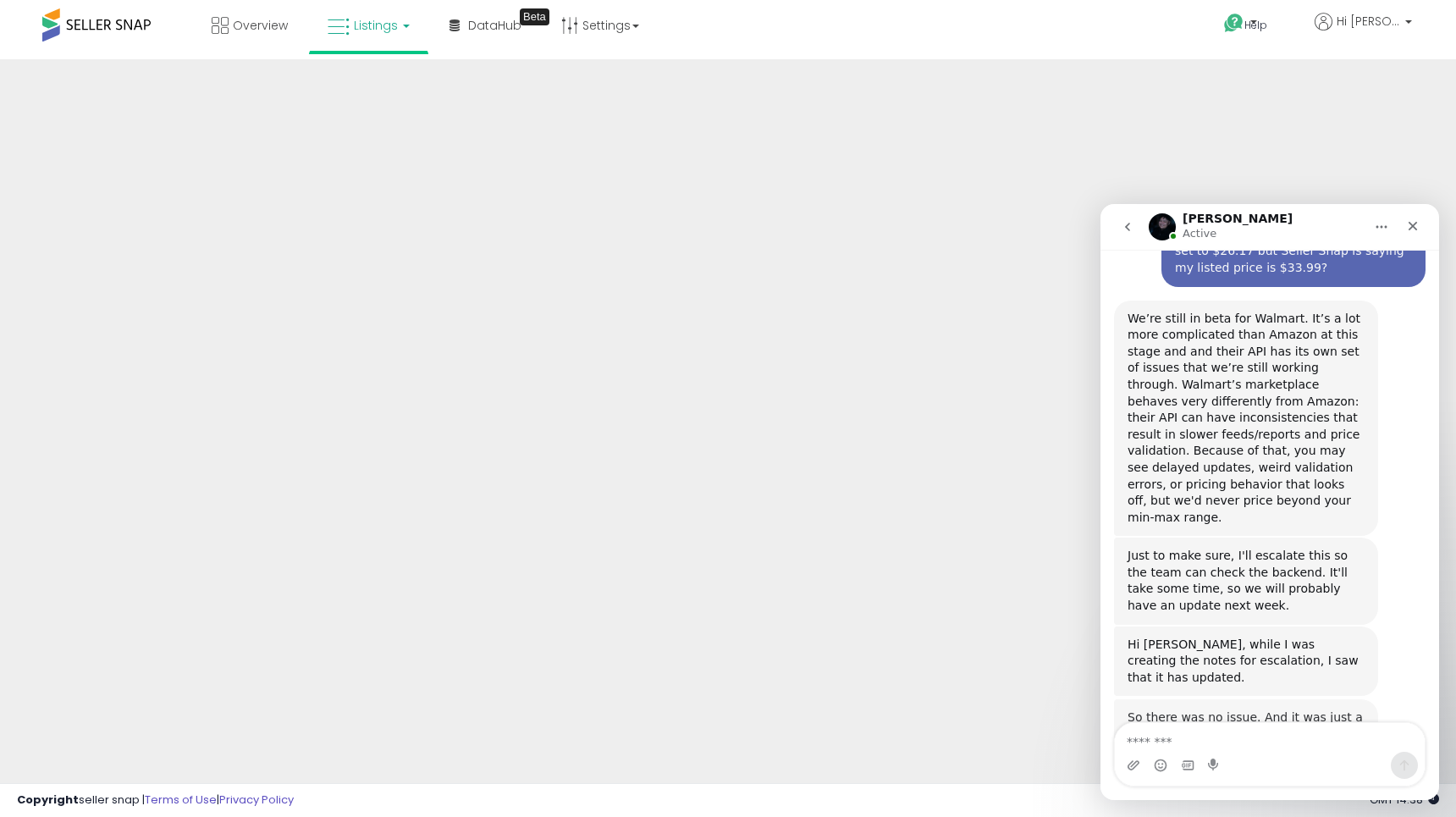
scroll to position [1050, 0]
click at [1218, 736] on textarea "Message…" at bounding box center [1270, 738] width 310 height 29
type textarea "**********"
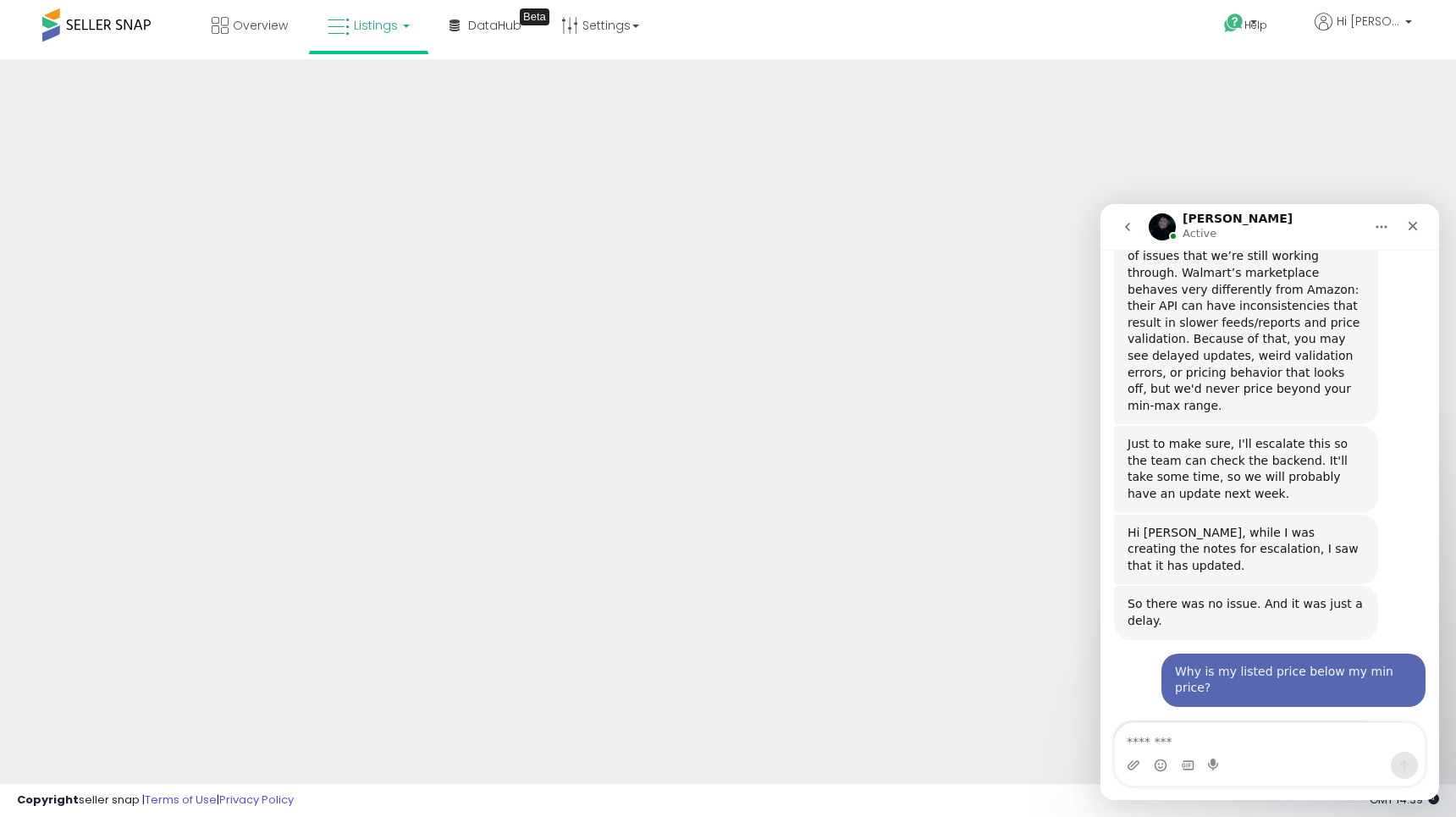
scroll to position [1167, 0]
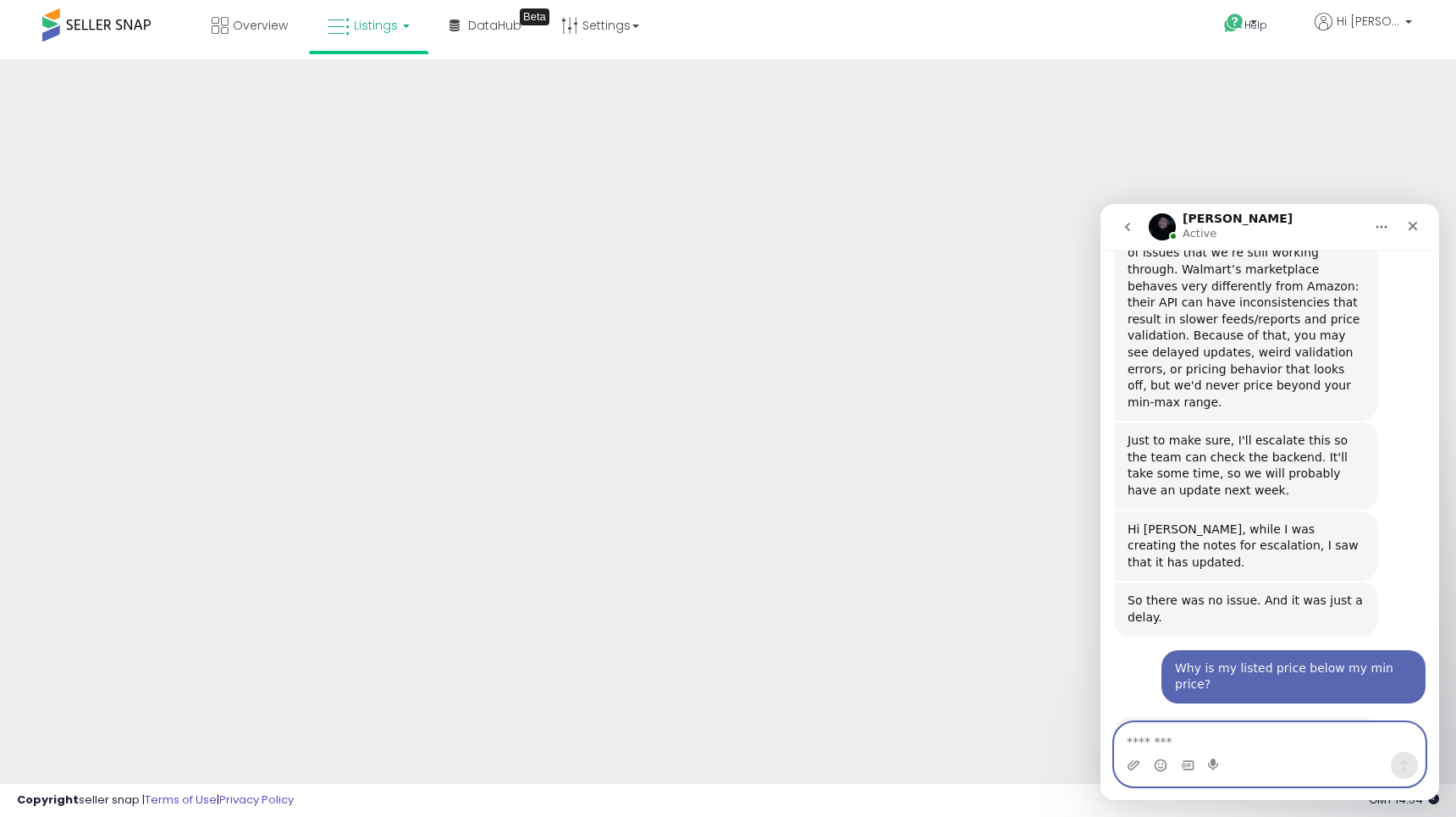
click at [1244, 743] on textarea "Message…" at bounding box center [1270, 738] width 310 height 29
type textarea "**********"
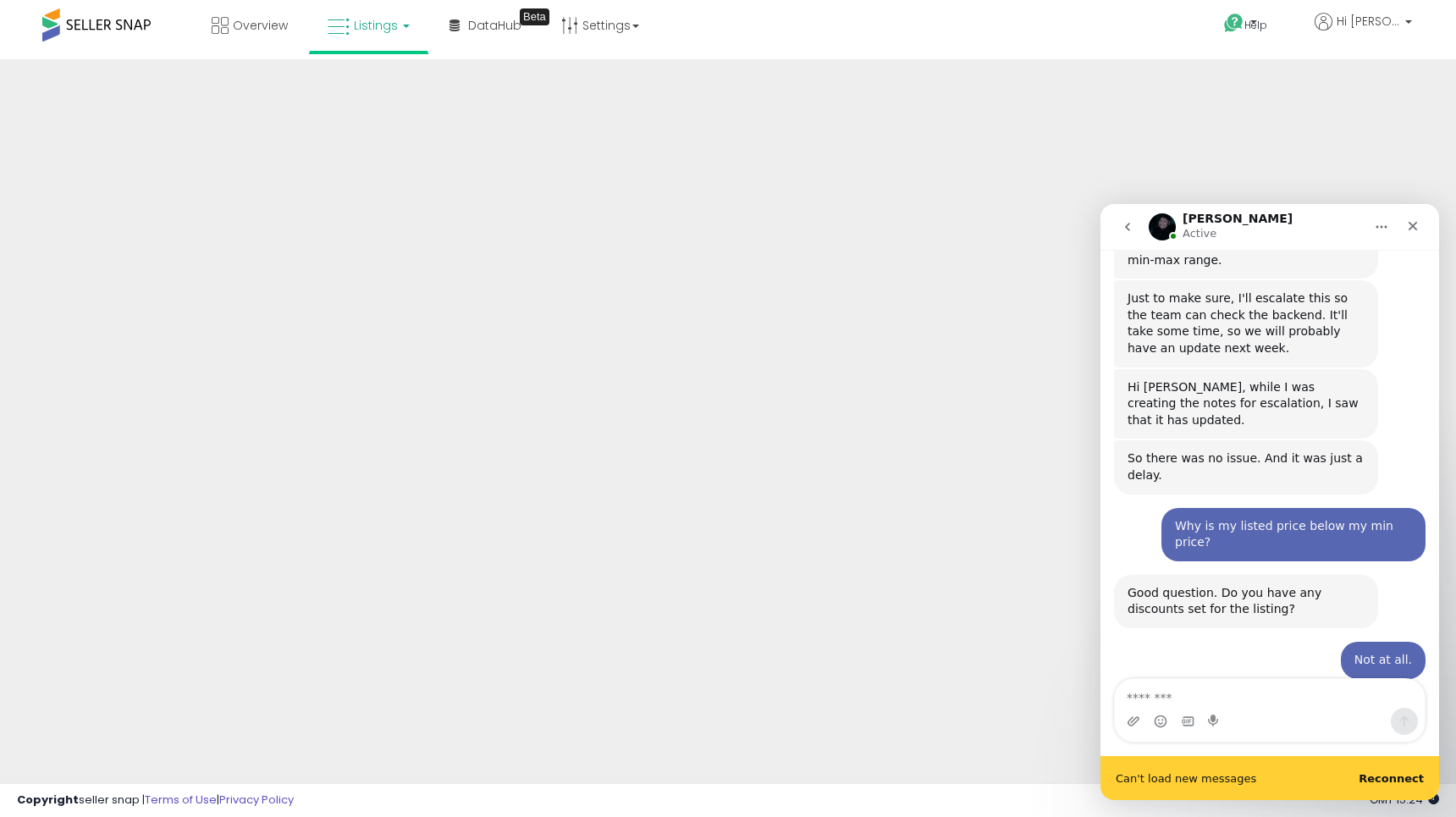
scroll to position [1328, 0]
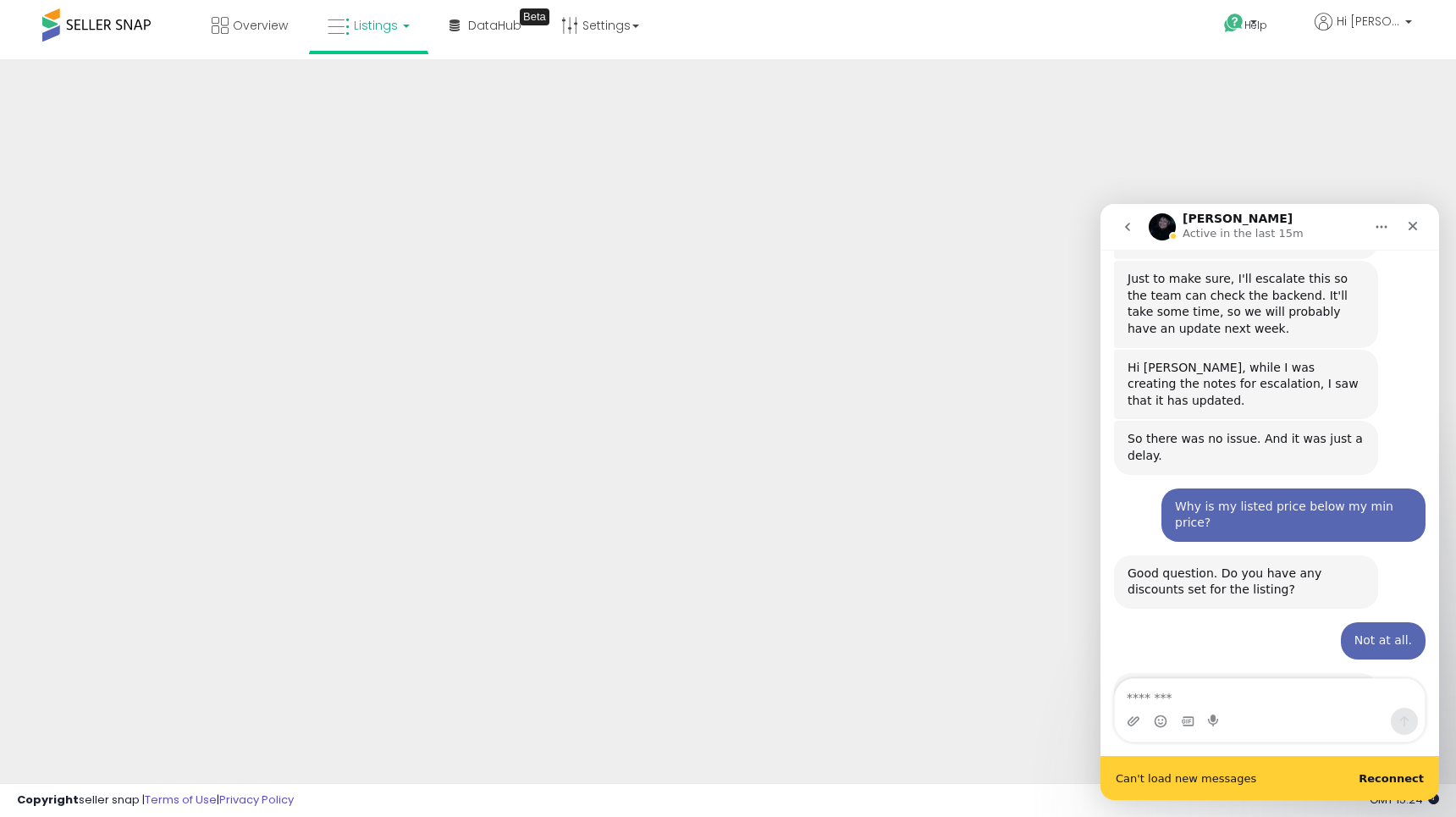
click at [1390, 778] on b "Reconnect" at bounding box center [1391, 778] width 65 height 13
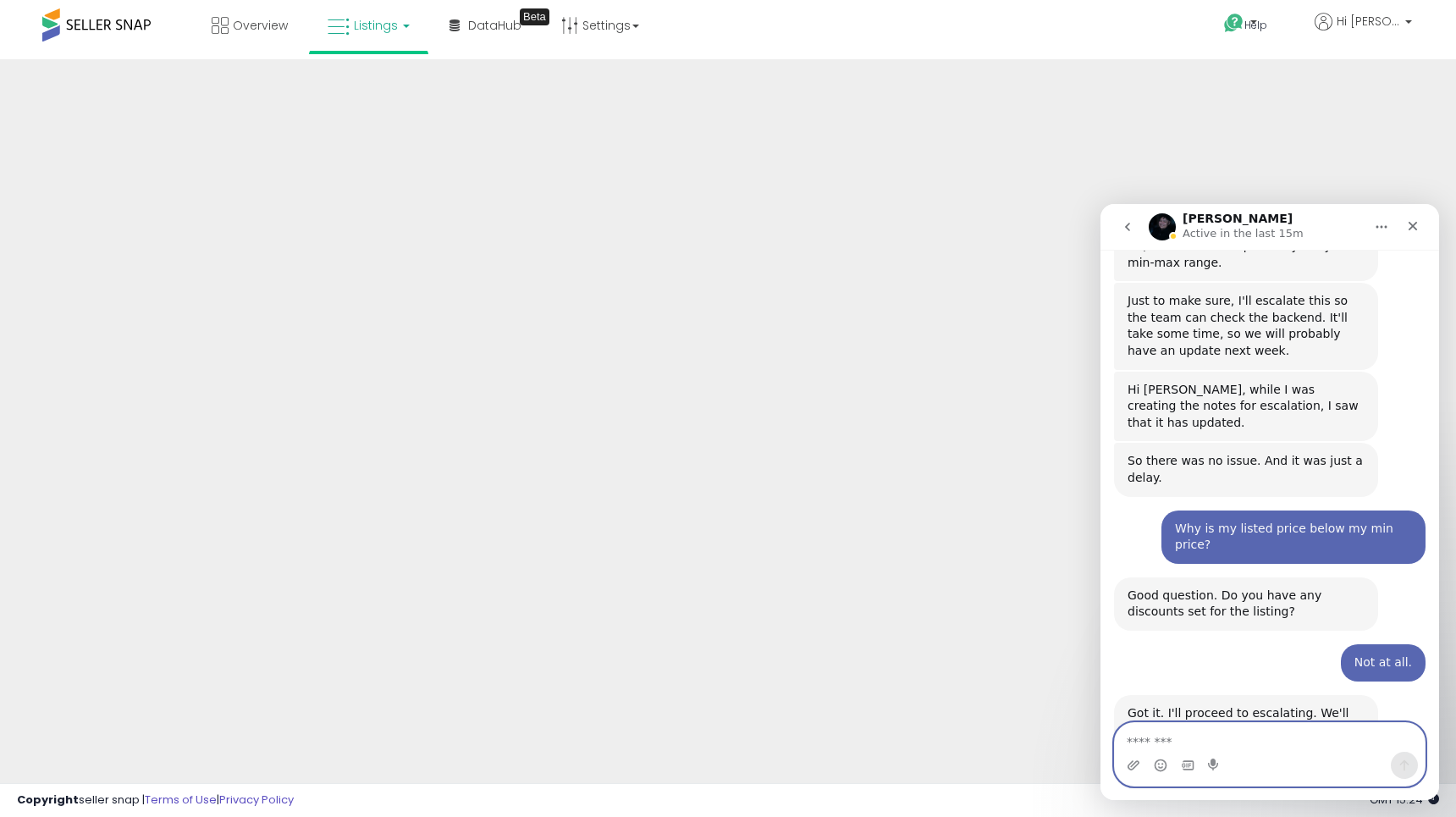
click at [1306, 723] on textarea "Message…" at bounding box center [1270, 738] width 310 height 29
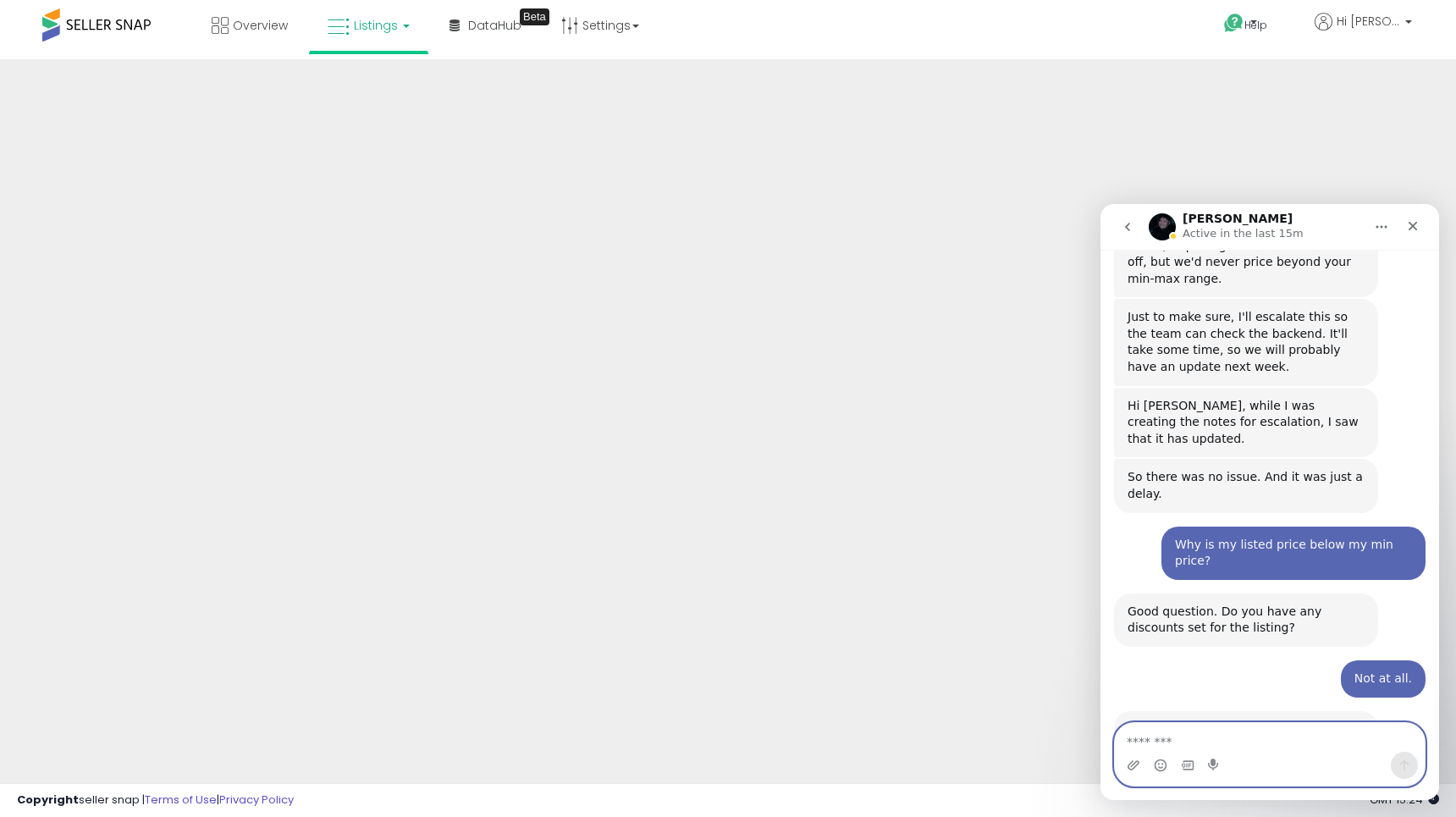
scroll to position [1285, 0]
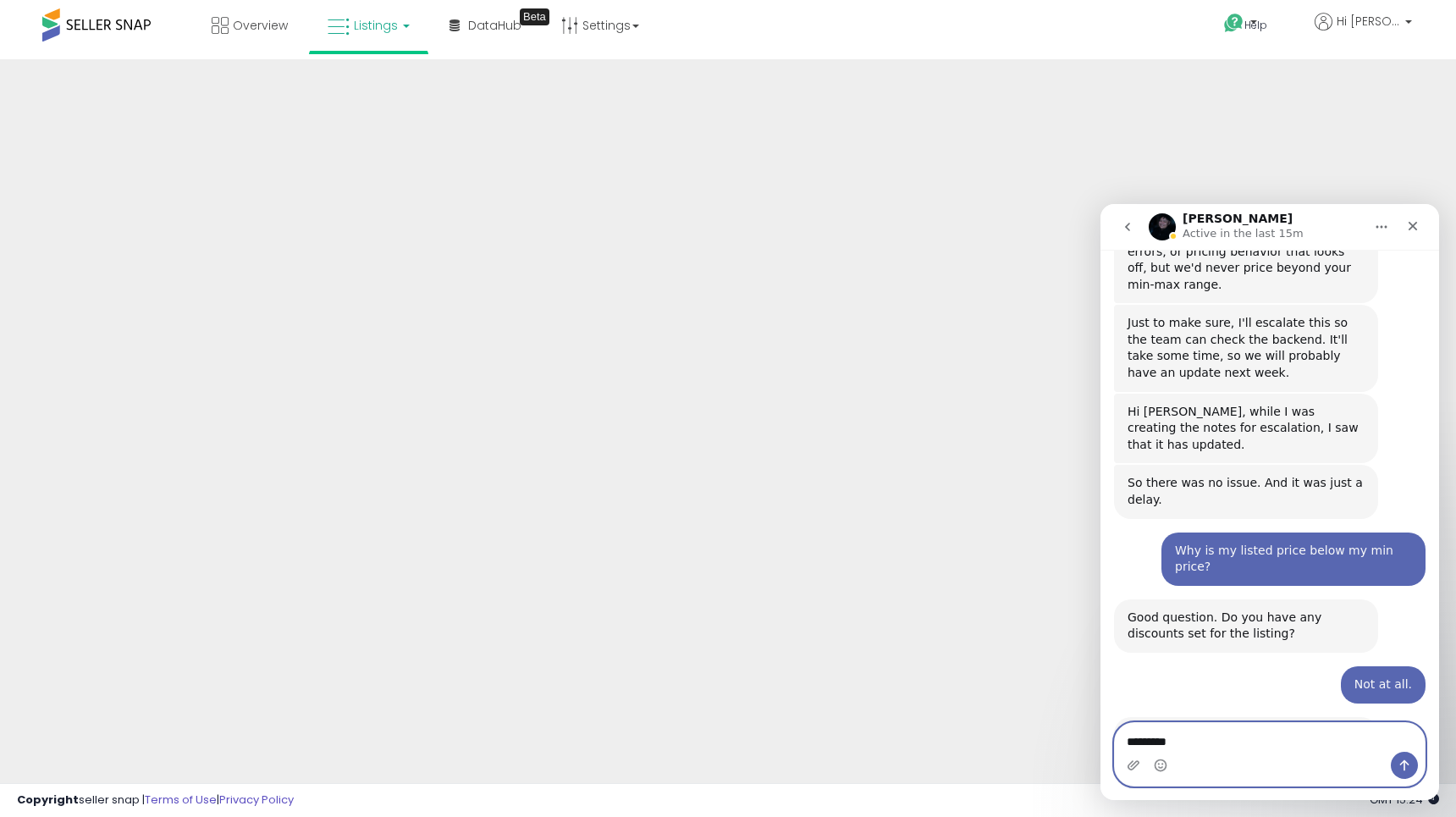
type textarea "**********"
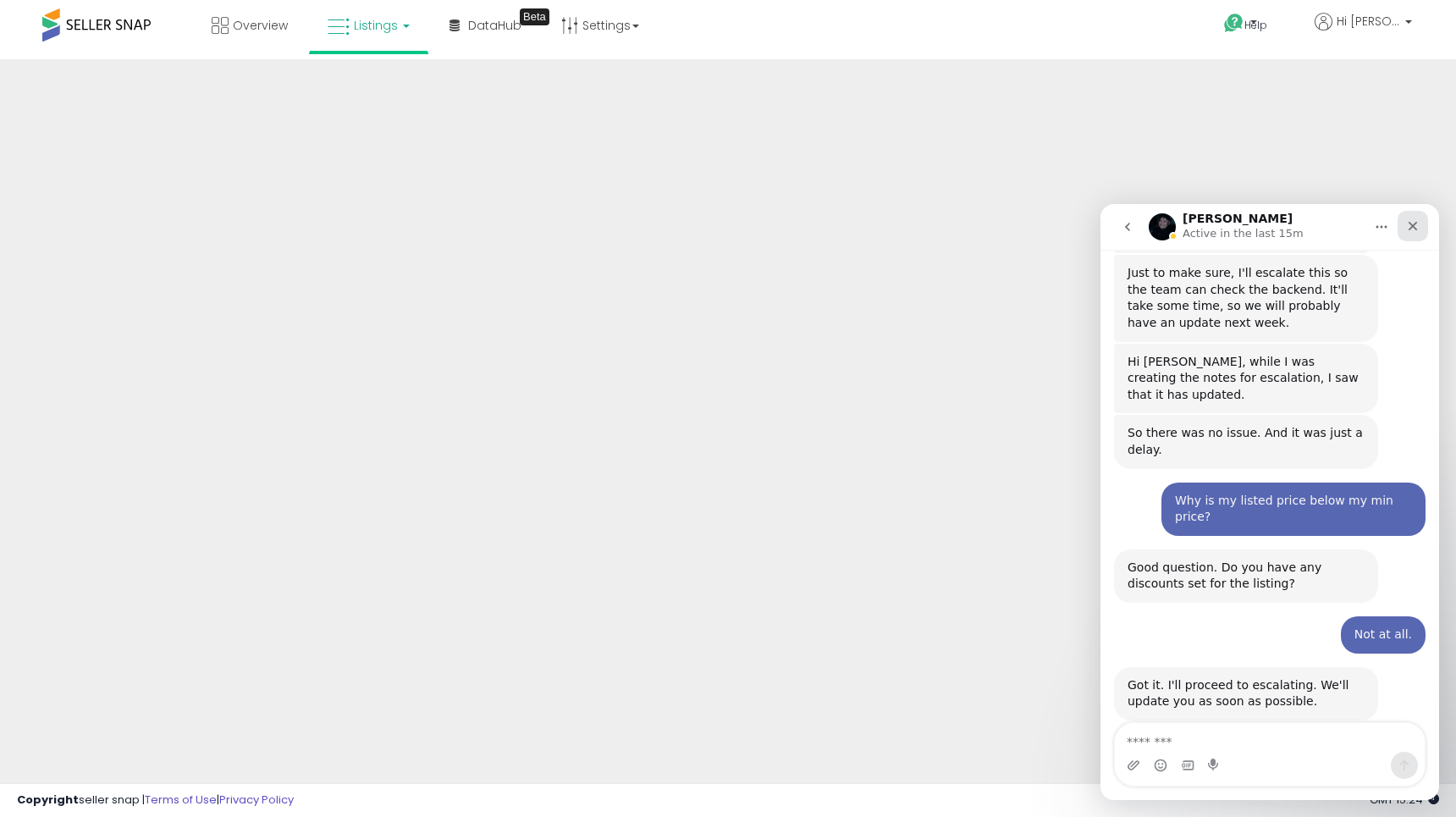
click at [1405, 231] on div "Close" at bounding box center [1413, 226] width 31 height 31
